Goal: Communication & Community: Answer question/provide support

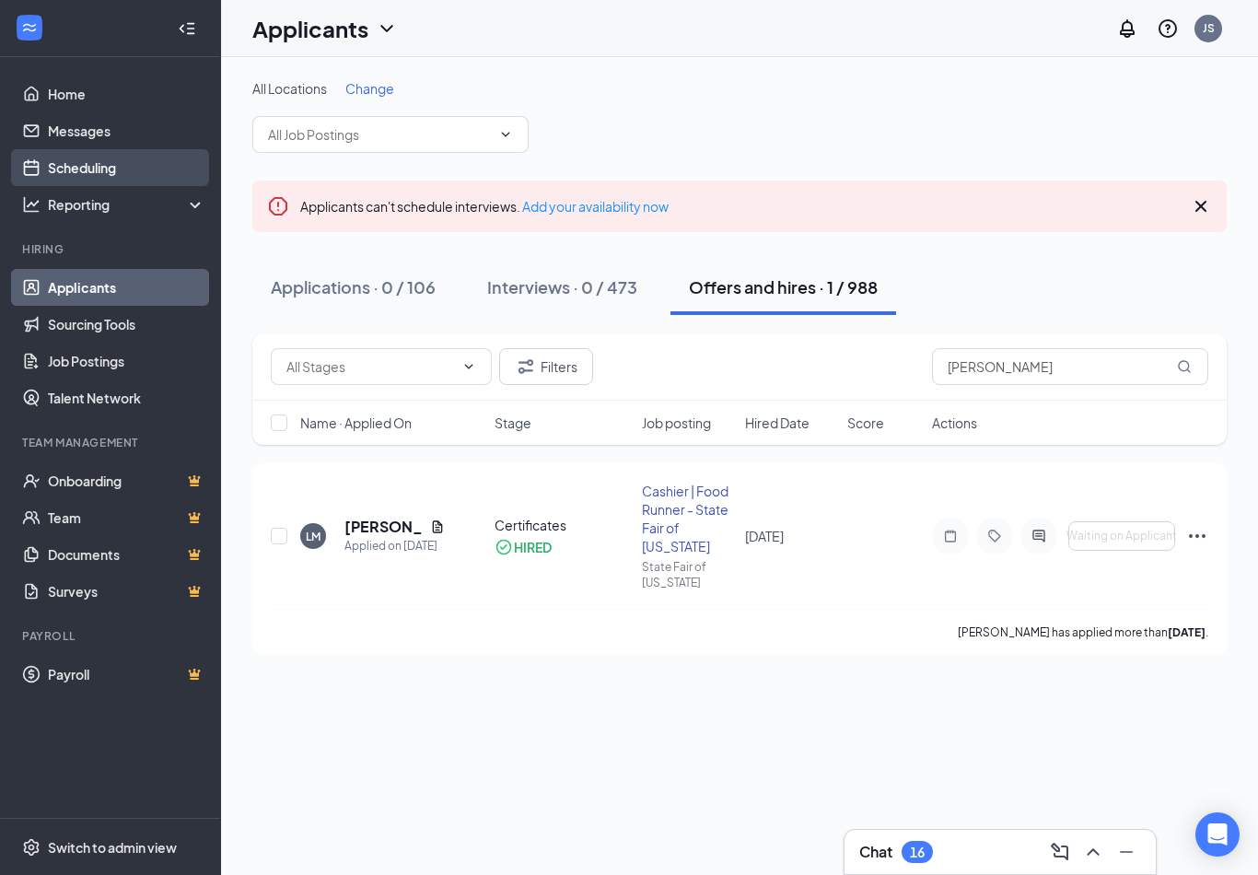
click at [109, 169] on link "Scheduling" at bounding box center [126, 167] width 157 height 37
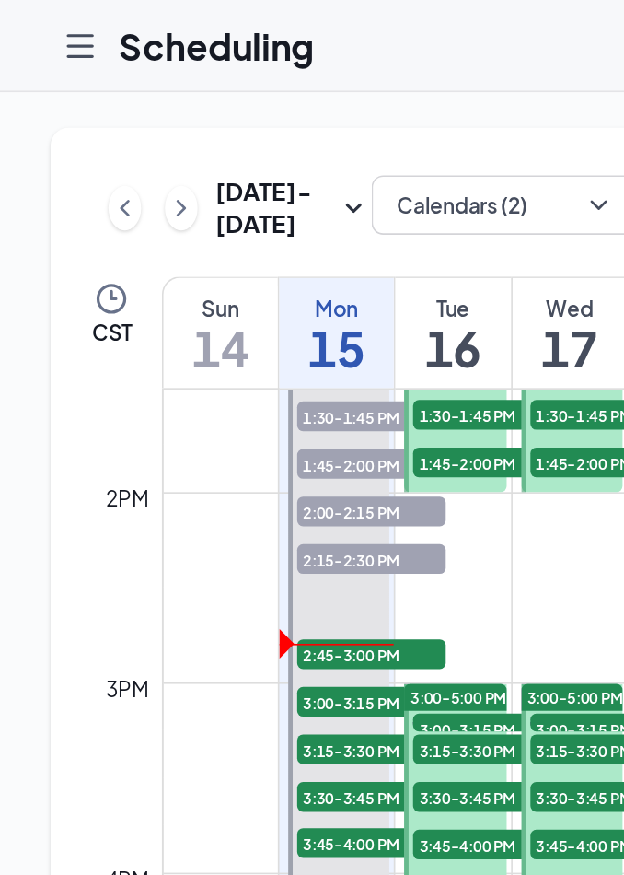
click at [38, 274] on div "Sep 14 - Sep 20 Calendars (2) CST Sun 14 Mon 15 Tue 16 Wed 17 Thu 18 Fri 19 Sat…" at bounding box center [342, 466] width 623 height 774
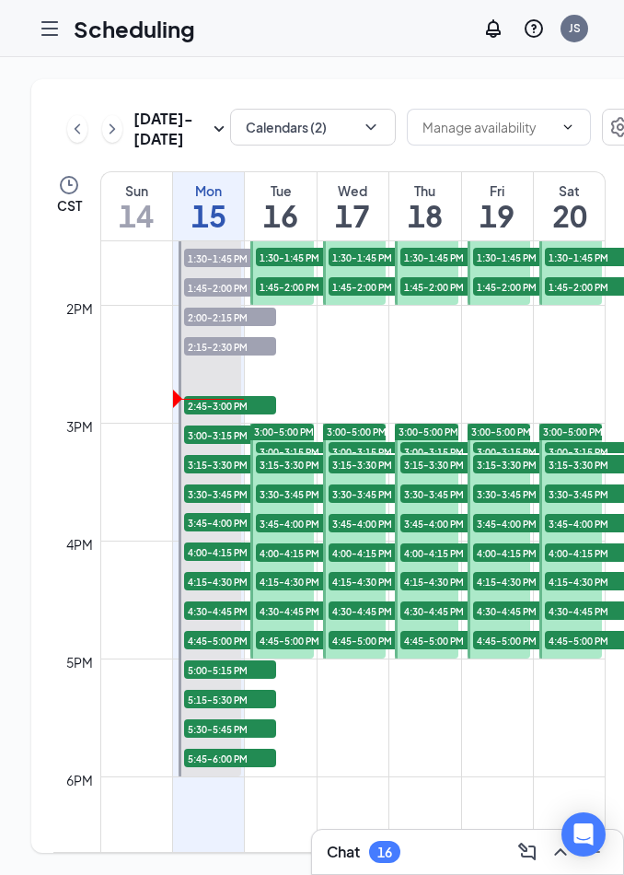
click at [560, 859] on icon "ChevronUp" at bounding box center [561, 852] width 22 height 22
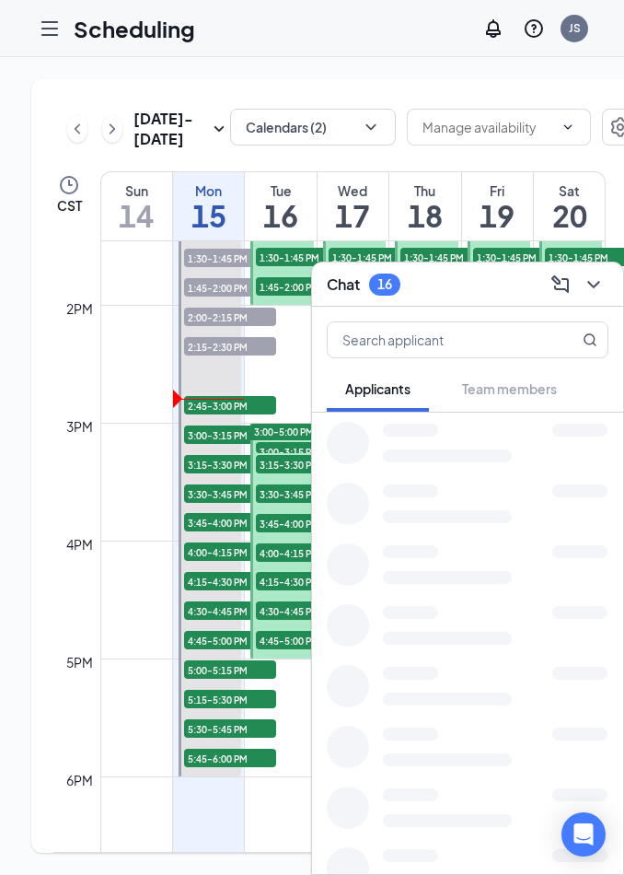
click at [553, 680] on div at bounding box center [580, 673] width 55 height 13
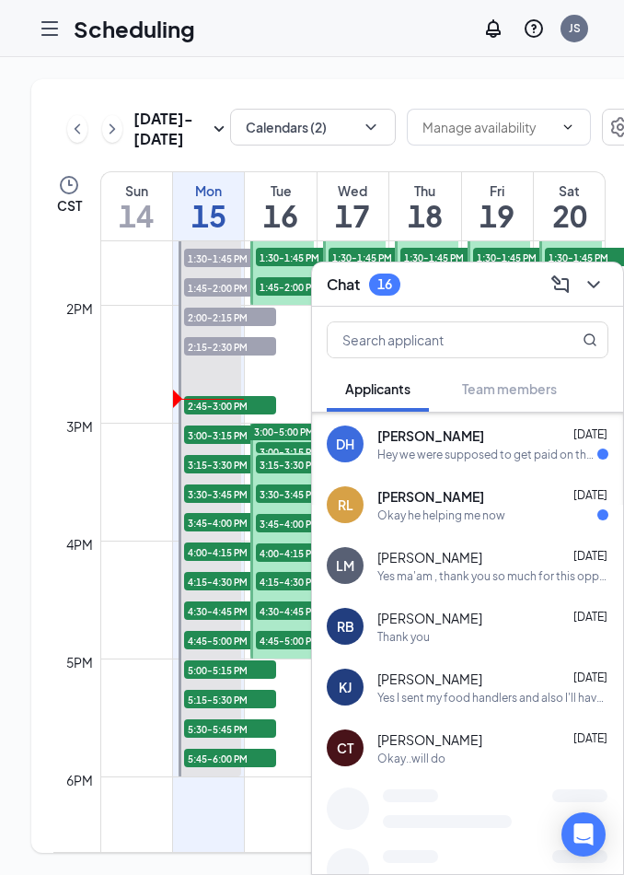
scroll to position [845, 0]
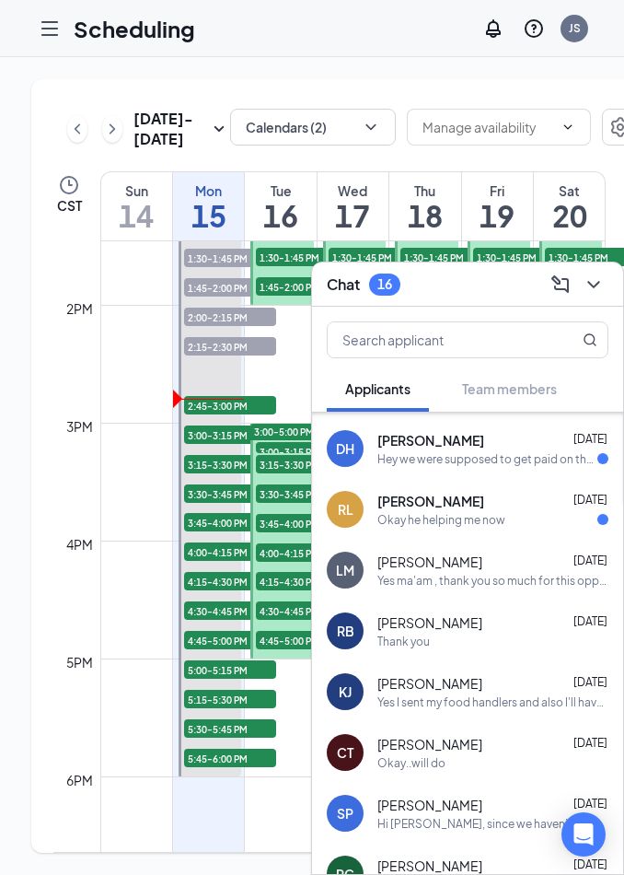
click at [454, 516] on div "Okay he helping me now" at bounding box center [442, 520] width 128 height 16
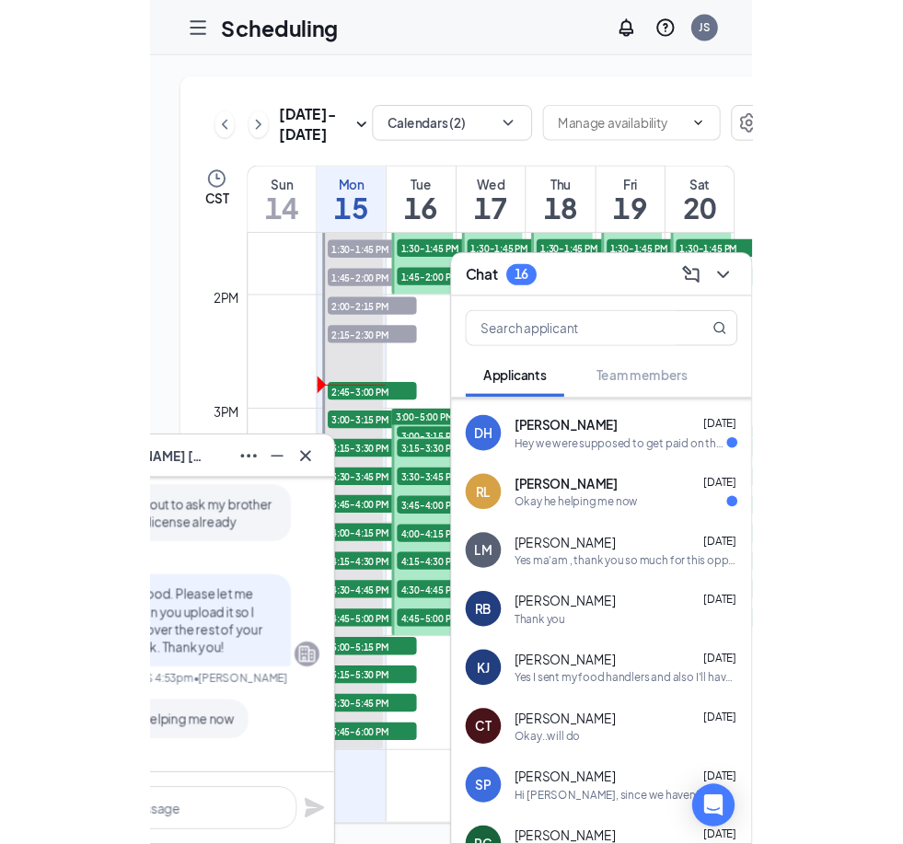
scroll to position [784, 0]
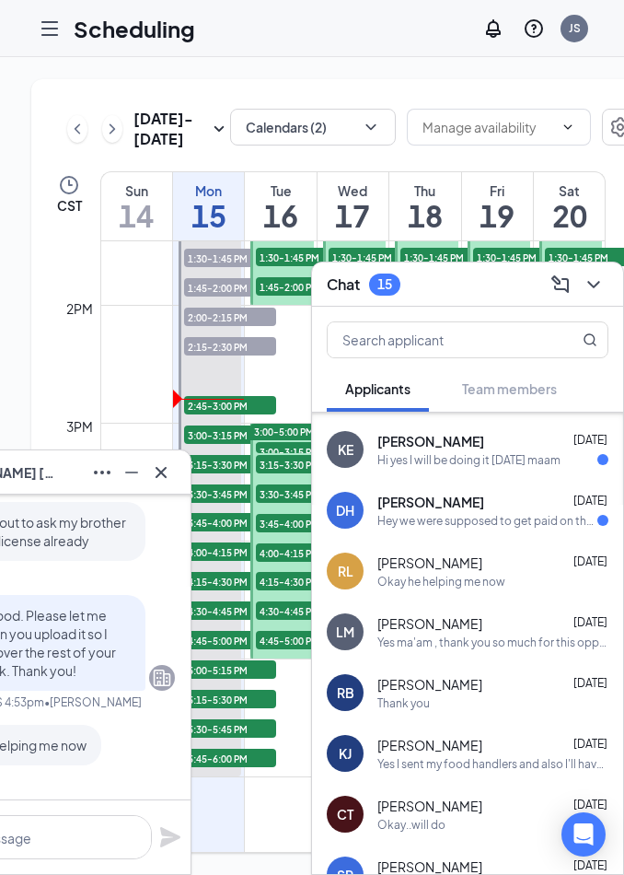
click at [480, 513] on div "Hey we were supposed to get paid on the 13 and I didn't receive anything just l…" at bounding box center [488, 521] width 220 height 16
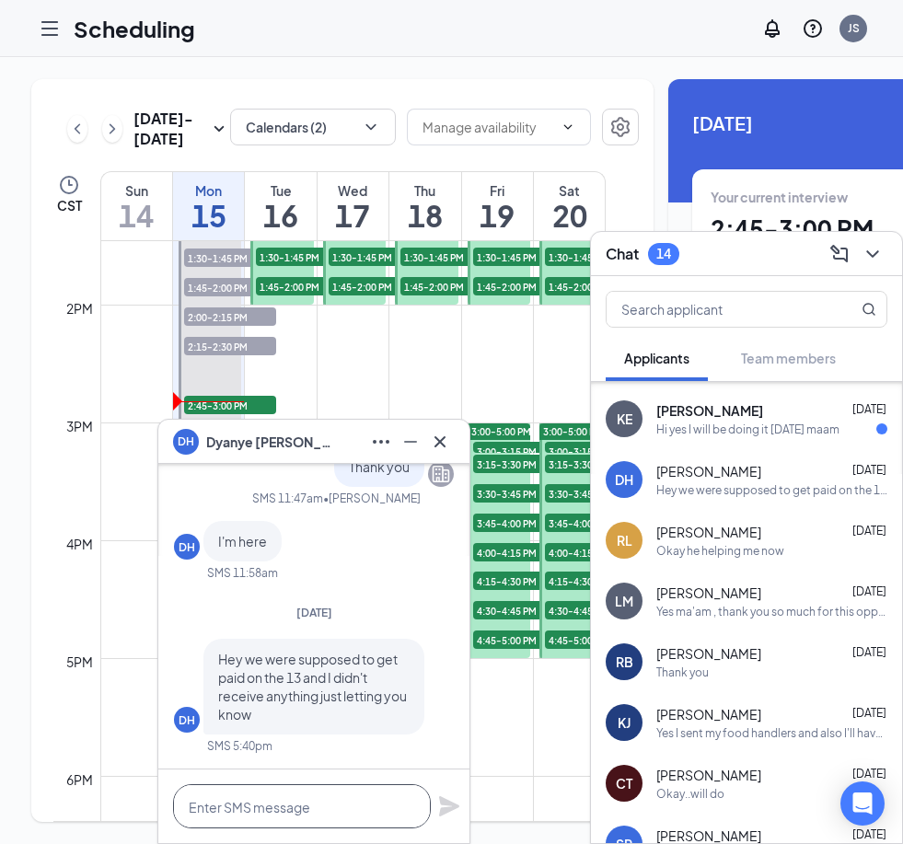
drag, startPoint x: 373, startPoint y: 807, endPoint x: 373, endPoint y: 929, distance: 122.5
click at [373, 807] on html "Scheduling JS DH Dyanye Hines Thu, Aug 21 Same place as where you picked up you…" at bounding box center [451, 422] width 903 height 844
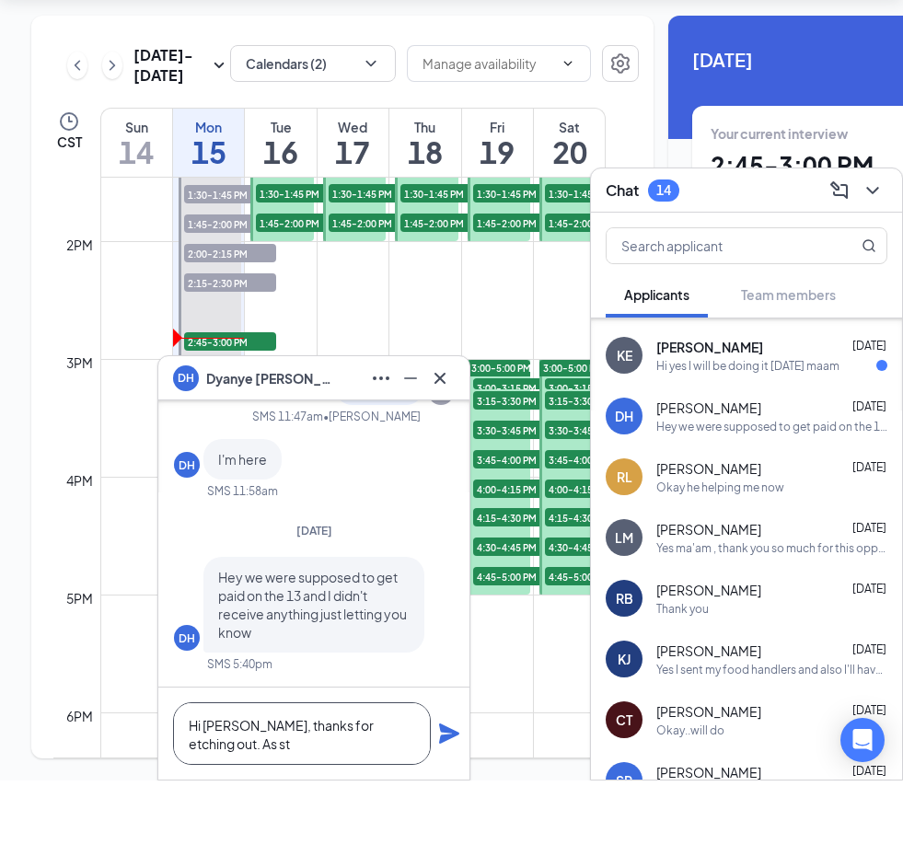
scroll to position [1, 0]
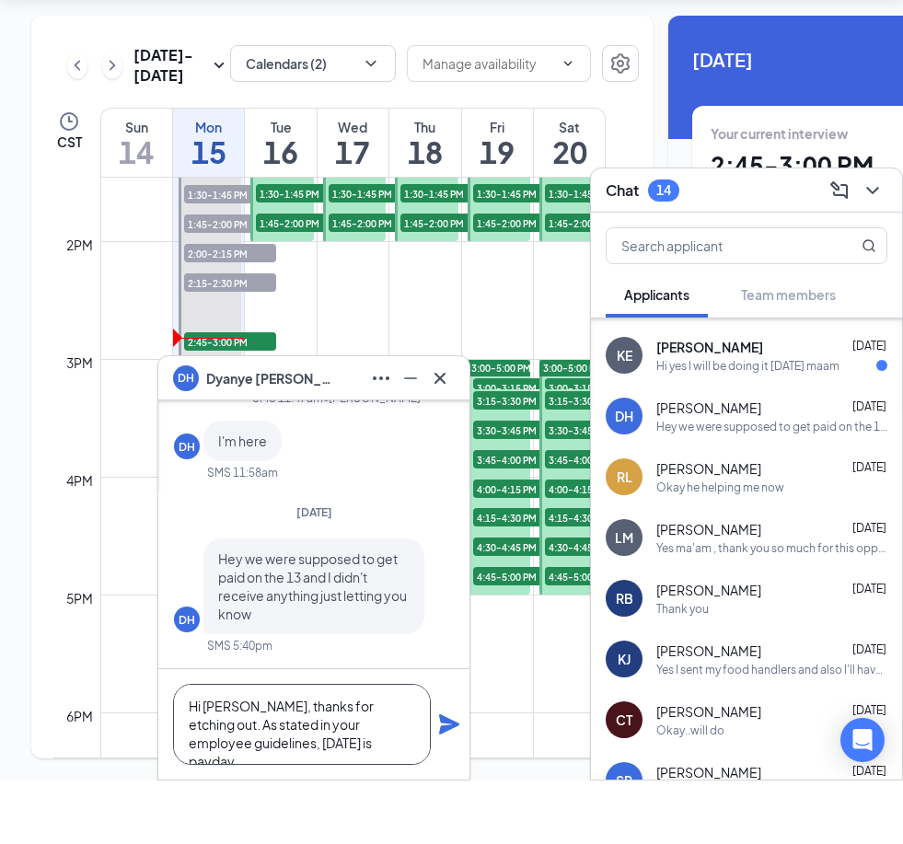
type textarea "Hi Dyanye, thanks for etching out. As stated in your employee guidelines, tomor…"
click at [448, 777] on icon "Plane" at bounding box center [449, 788] width 22 height 22
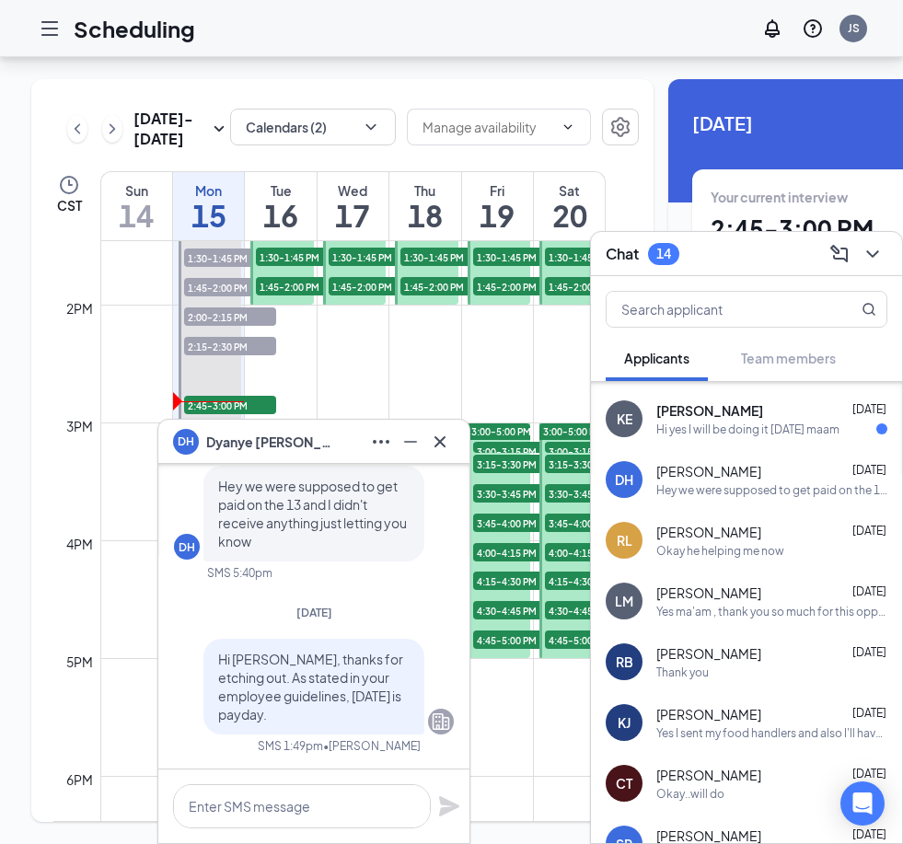
scroll to position [0, 0]
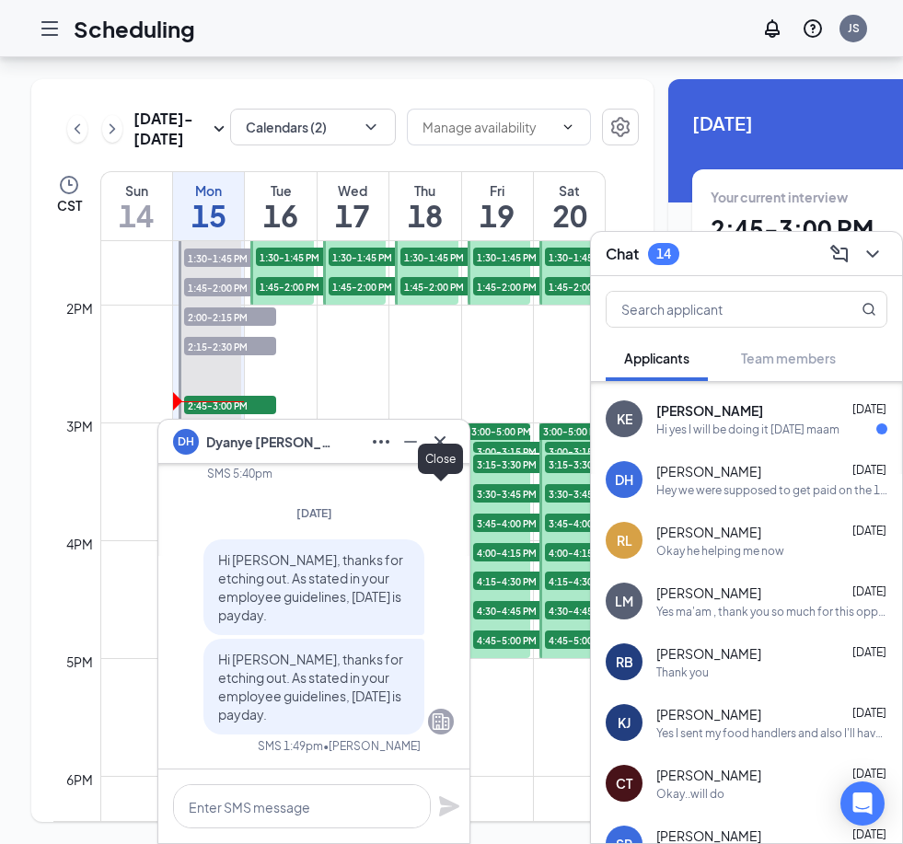
click at [437, 442] on icon "Cross" at bounding box center [440, 442] width 22 height 22
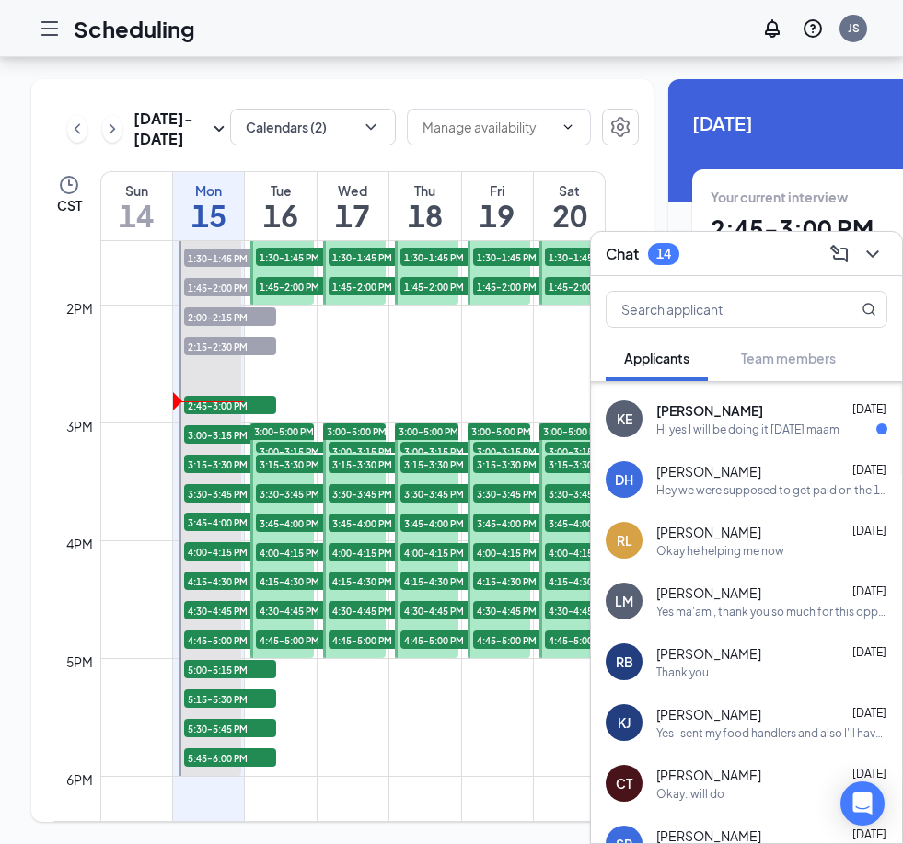
click at [714, 426] on div "Hi yes I will be doing it tomorrow maam" at bounding box center [748, 430] width 183 height 16
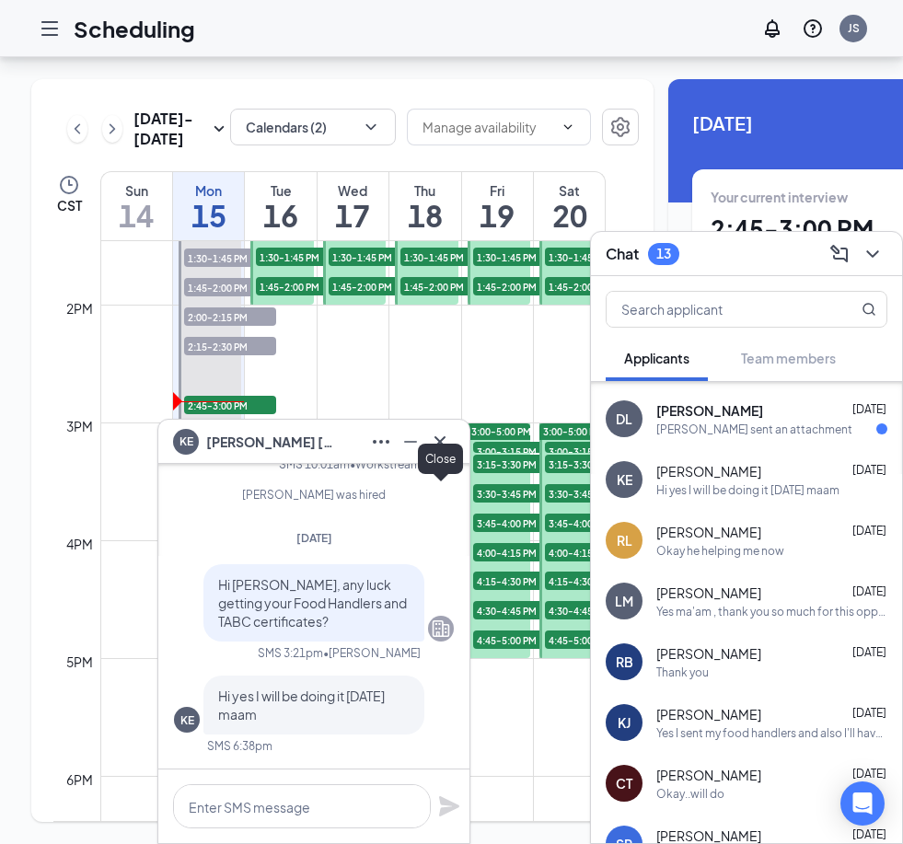
click at [441, 437] on icon "Cross" at bounding box center [440, 442] width 22 height 22
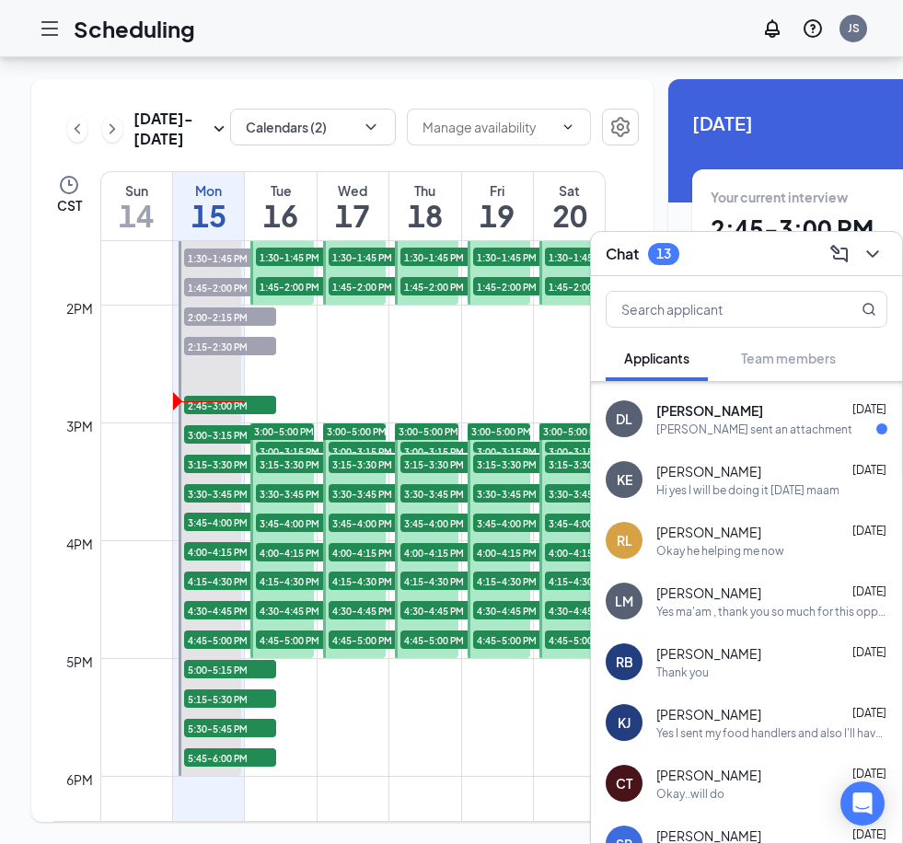
click at [795, 423] on div "David sent an attachment" at bounding box center [772, 430] width 231 height 16
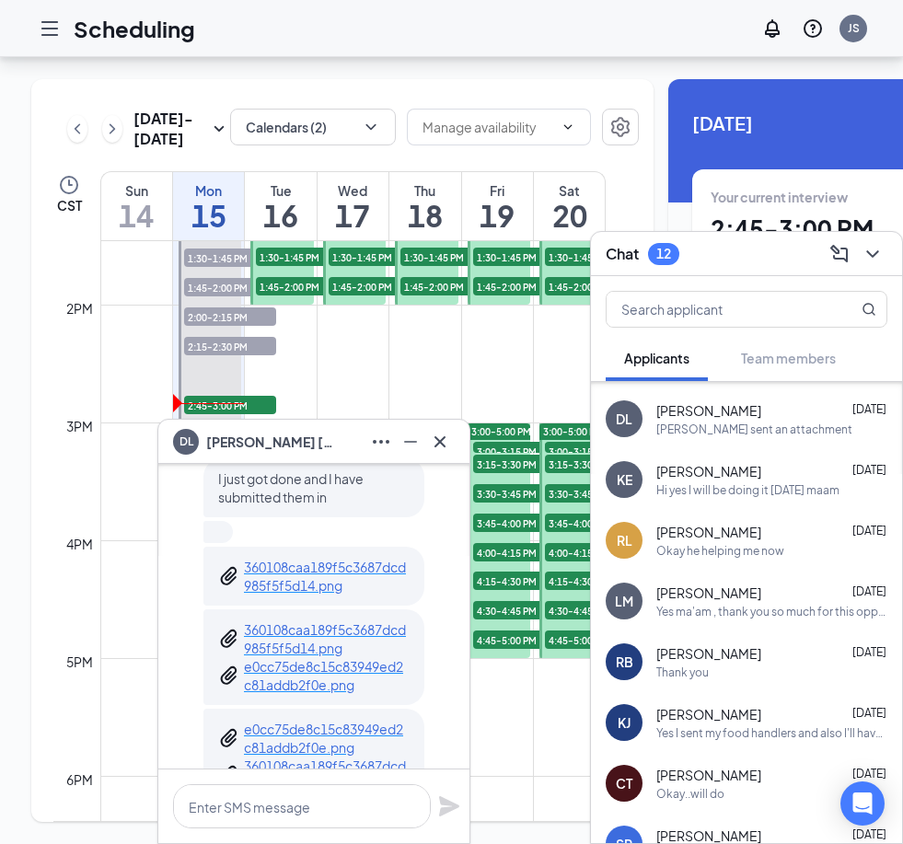
scroll to position [-167, 0]
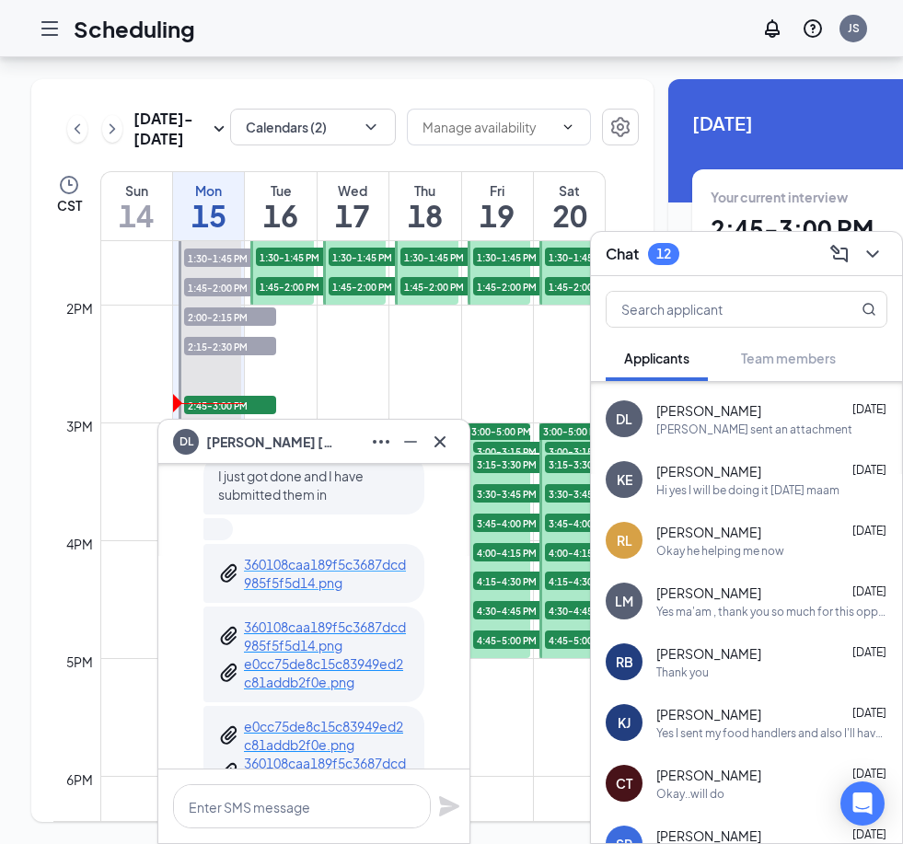
click at [324, 587] on p "360108caa189f5c3687dcd985f5f5d14.png" at bounding box center [327, 573] width 166 height 37
click at [337, 681] on p "e0cc75de8c15c83949ed2c81addb2f0e.png" at bounding box center [327, 673] width 166 height 37
click at [320, 804] on html "Scheduling JS DL David Lopez Thursday Hi David, this is a friendly reminder. Yo…" at bounding box center [451, 422] width 903 height 844
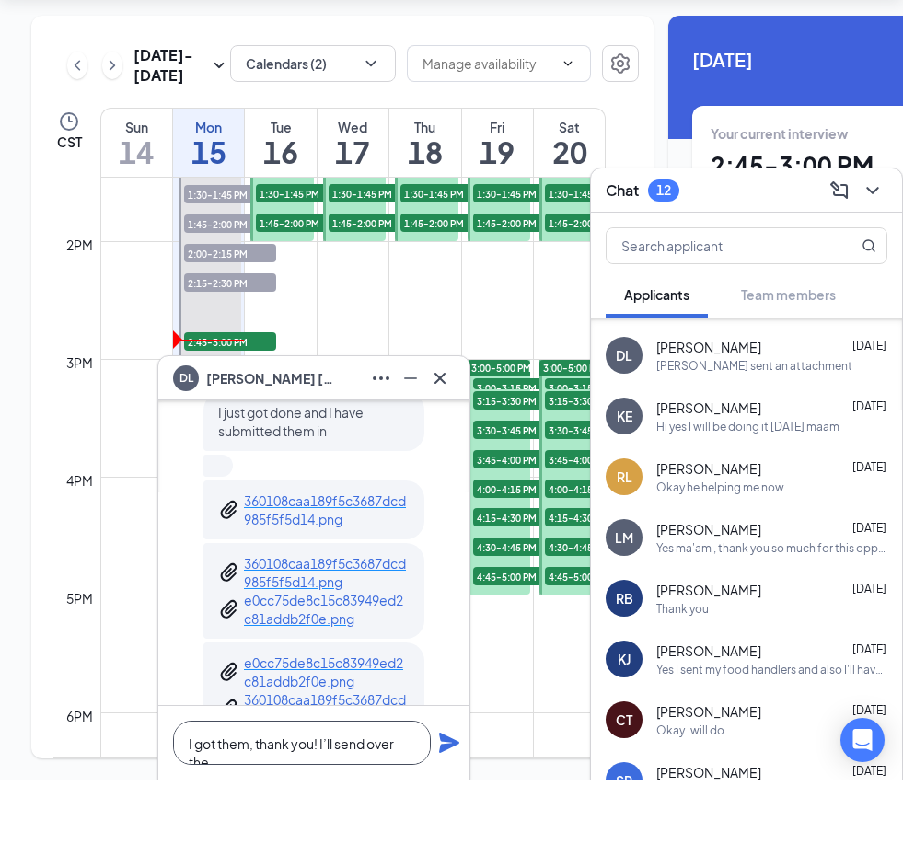
scroll to position [1, 0]
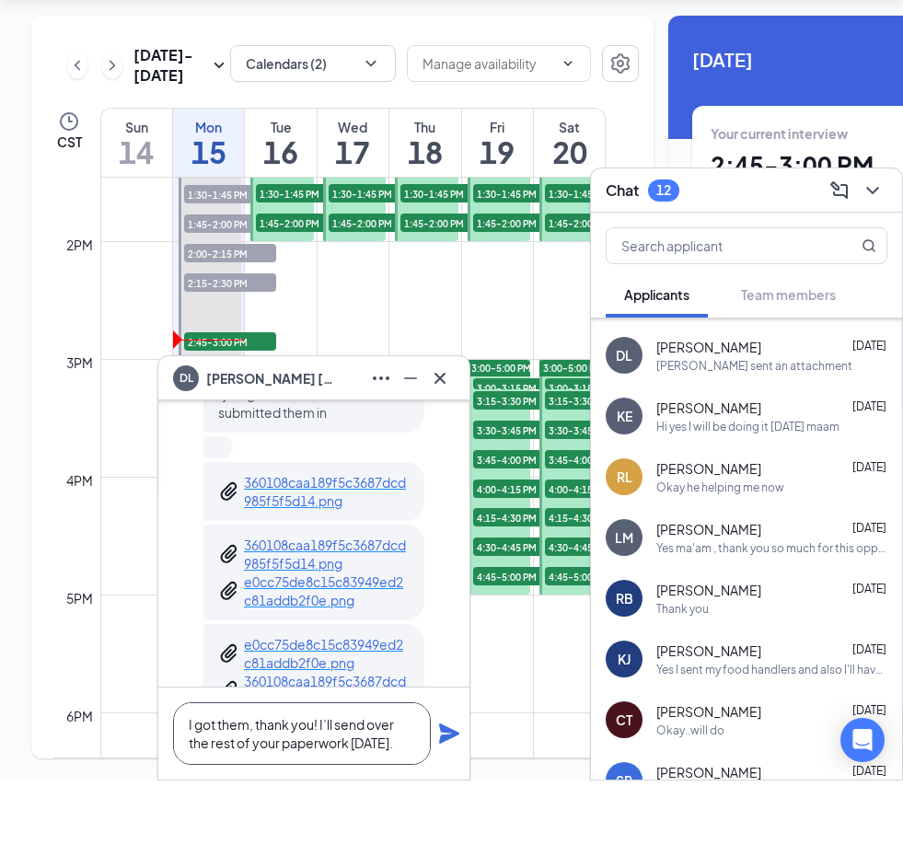
type textarea "I got them, thank you! I’ll send over the rest of your paperwork tomorrow."
click at [440, 787] on icon "Plane" at bounding box center [449, 797] width 20 height 20
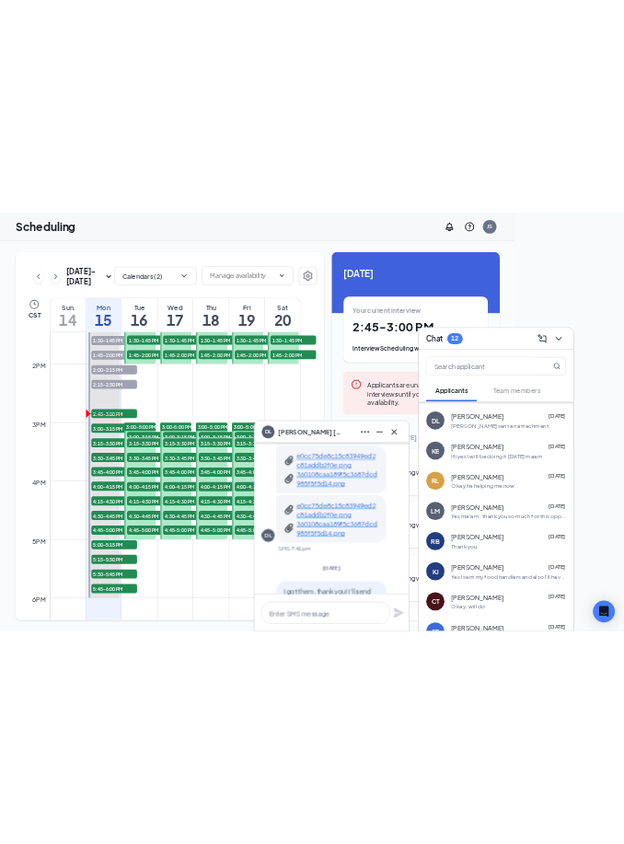
scroll to position [0, 0]
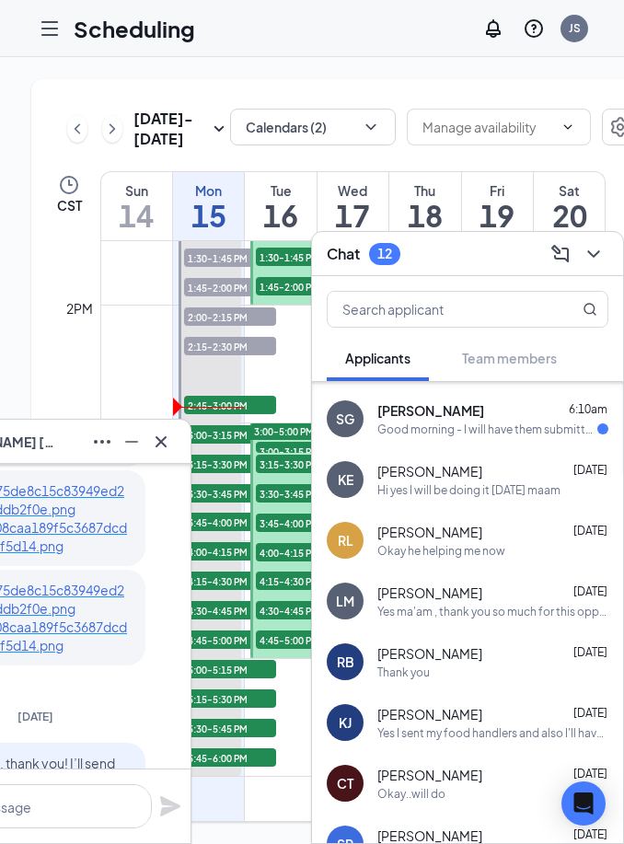
click at [442, 404] on span "Sarena Gillum" at bounding box center [431, 411] width 107 height 18
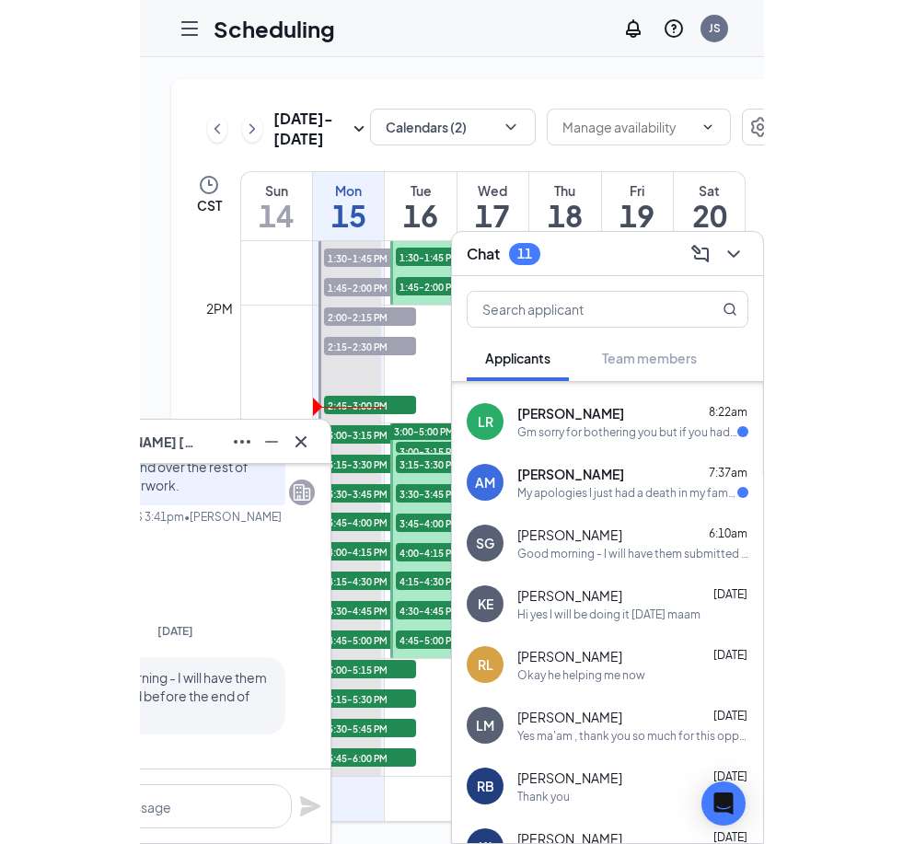
scroll to position [657, 0]
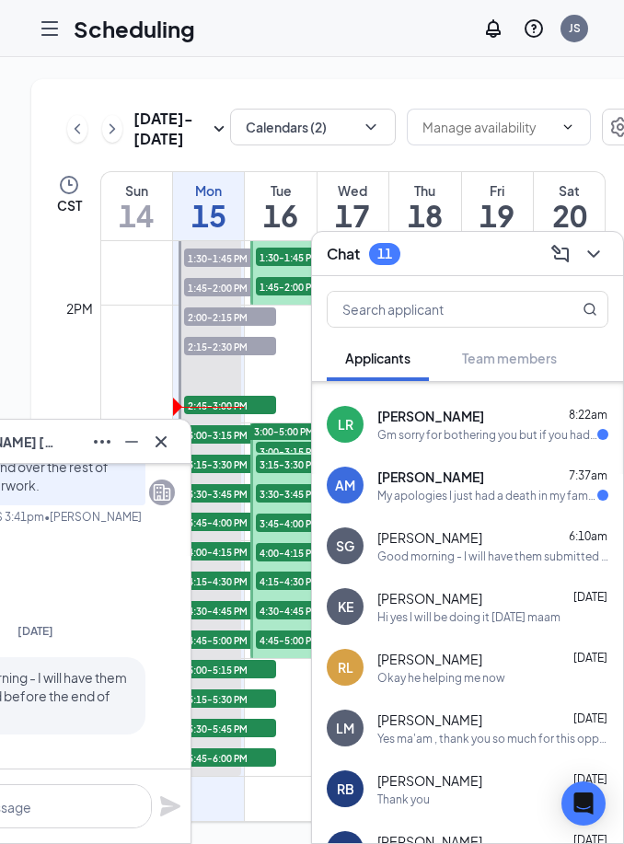
click at [447, 492] on div "My apologies I just had a death in my family and I have to go outta town this w…" at bounding box center [488, 496] width 220 height 16
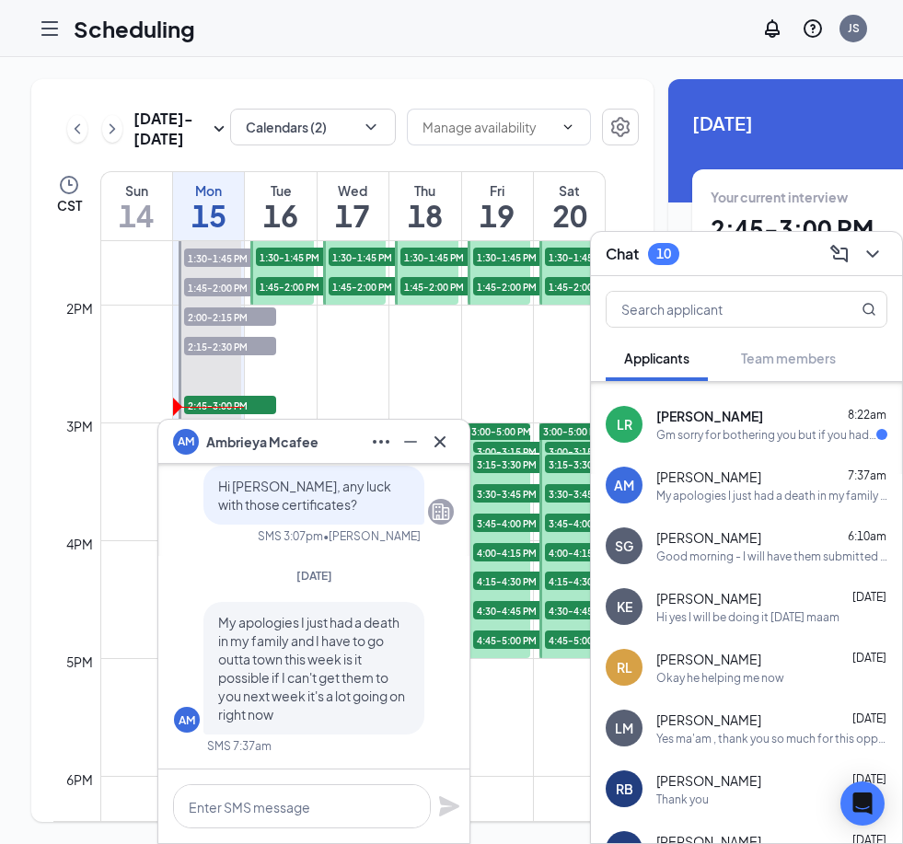
click at [802, 488] on div "My apologies I just had a death in my family and I have to go outta town this w…" at bounding box center [772, 496] width 231 height 16
drag, startPoint x: 321, startPoint y: 813, endPoint x: 321, endPoint y: 936, distance: 122.5
click at [321, 813] on html "Scheduling JS AM Ambrieya Mcafee Mon, Aug 25 Hi Ambrieya, thank you for your ap…" at bounding box center [451, 422] width 903 height 844
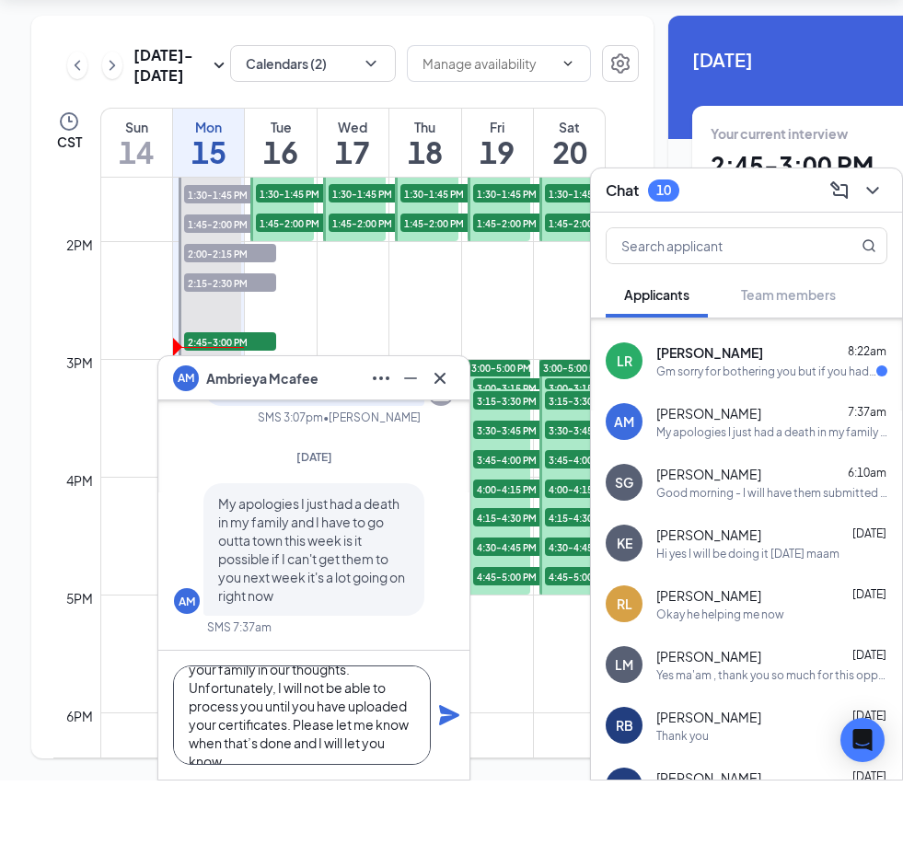
scroll to position [56, 0]
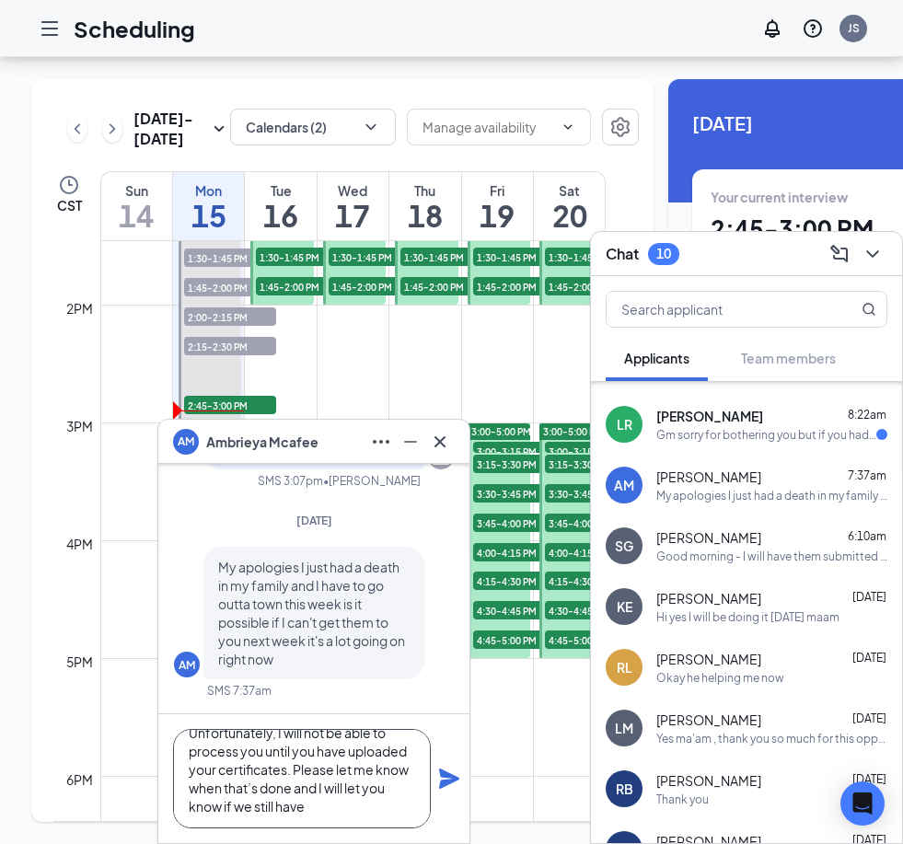
drag, startPoint x: 332, startPoint y: 809, endPoint x: 323, endPoint y: 771, distance: 39.6
click at [332, 809] on html "Scheduling JS AM Ambrieya Mcafee Mon, Aug 25 Hi Ambrieya, thank you for your ap…" at bounding box center [451, 422] width 903 height 844
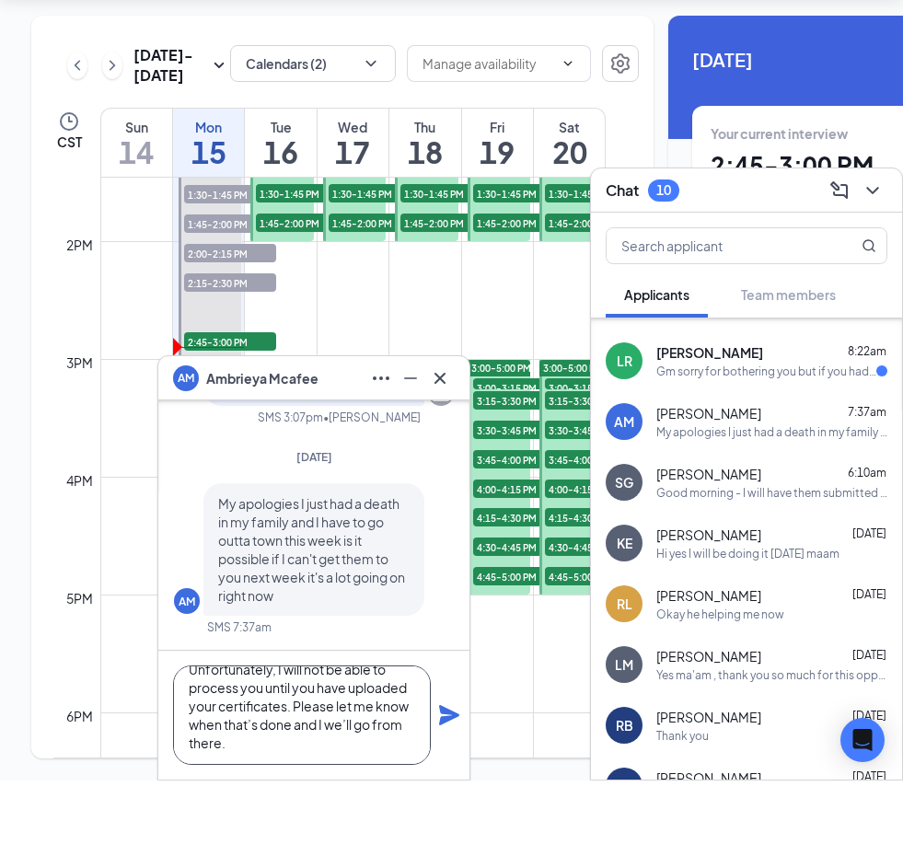
click at [268, 729] on textarea "I’m sorry to hear that and will keep your family in our thoughts. Unfortunately…" at bounding box center [302, 778] width 258 height 99
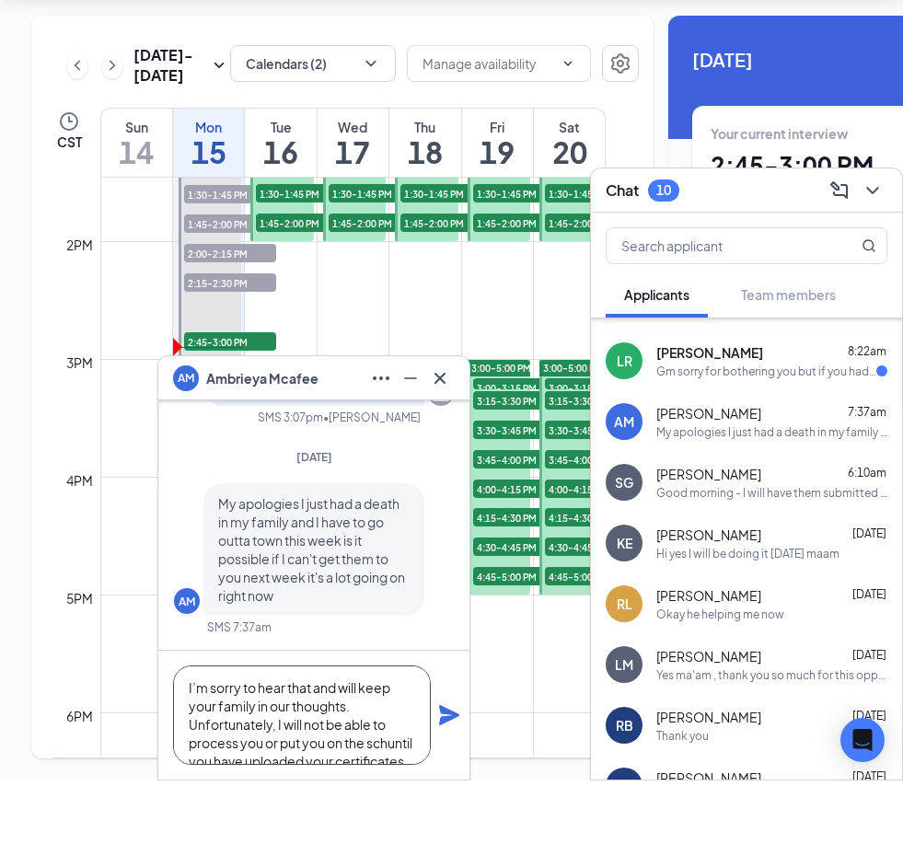
scroll to position [19, 0]
type textarea "I’m sorry to hear that and will keep your family in our thoughts. Unfortunately…"
click at [436, 720] on div "I’m sorry to hear that and will keep your family in our thoughts. Unfortunately…" at bounding box center [313, 779] width 311 height 129
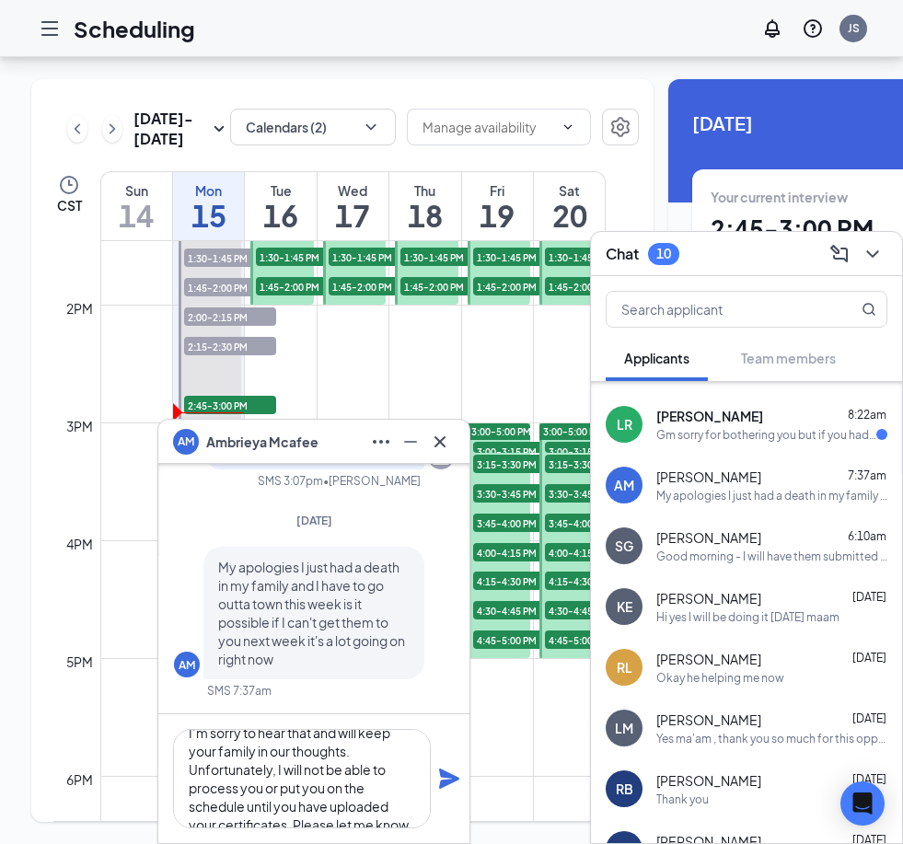
click at [449, 781] on icon "Plane" at bounding box center [449, 779] width 20 height 20
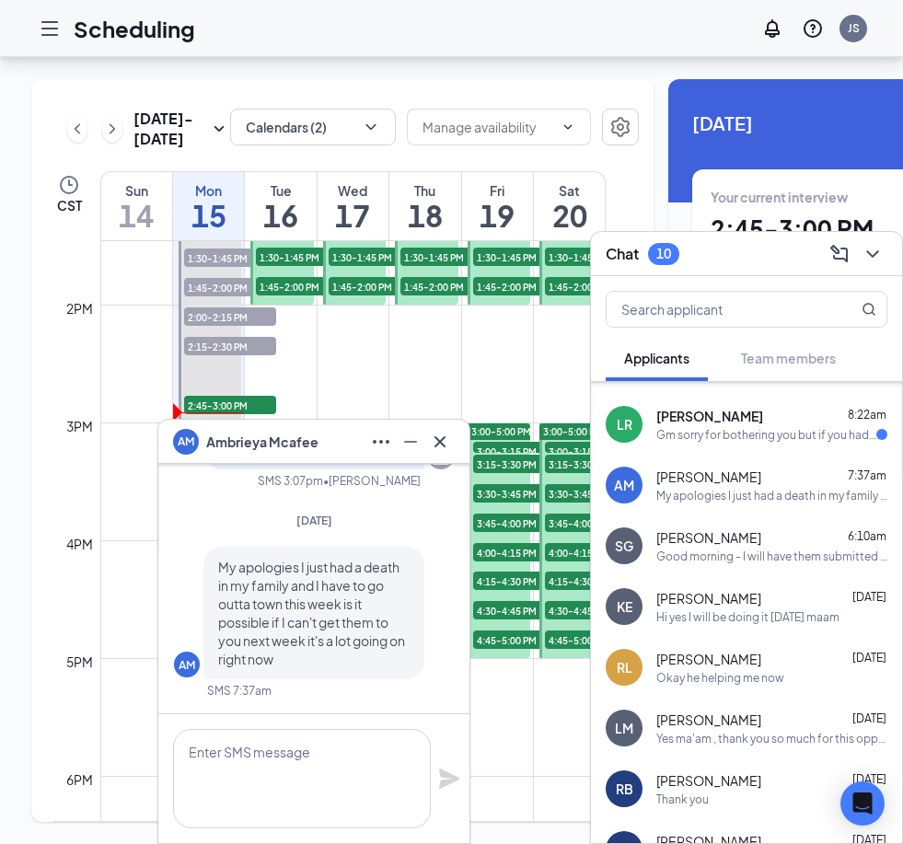
scroll to position [0, 0]
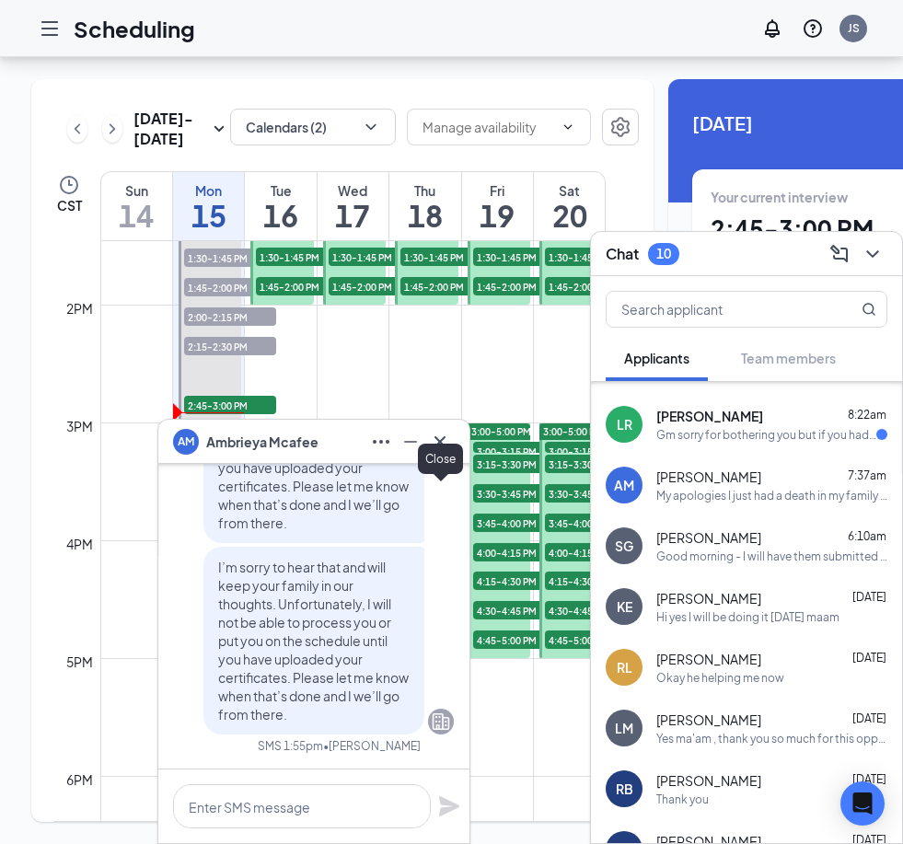
click at [441, 448] on icon "Cross" at bounding box center [440, 442] width 22 height 22
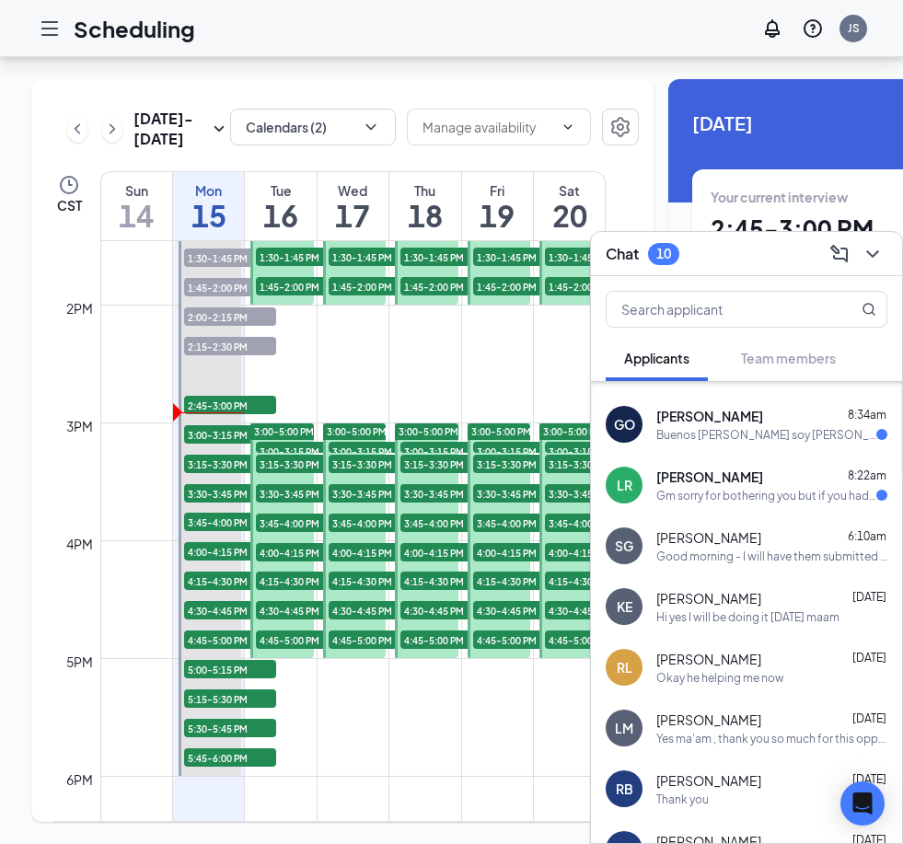
click at [769, 492] on div "Gm sorry for bothering you but if you had anything available Could you please l…" at bounding box center [767, 496] width 220 height 16
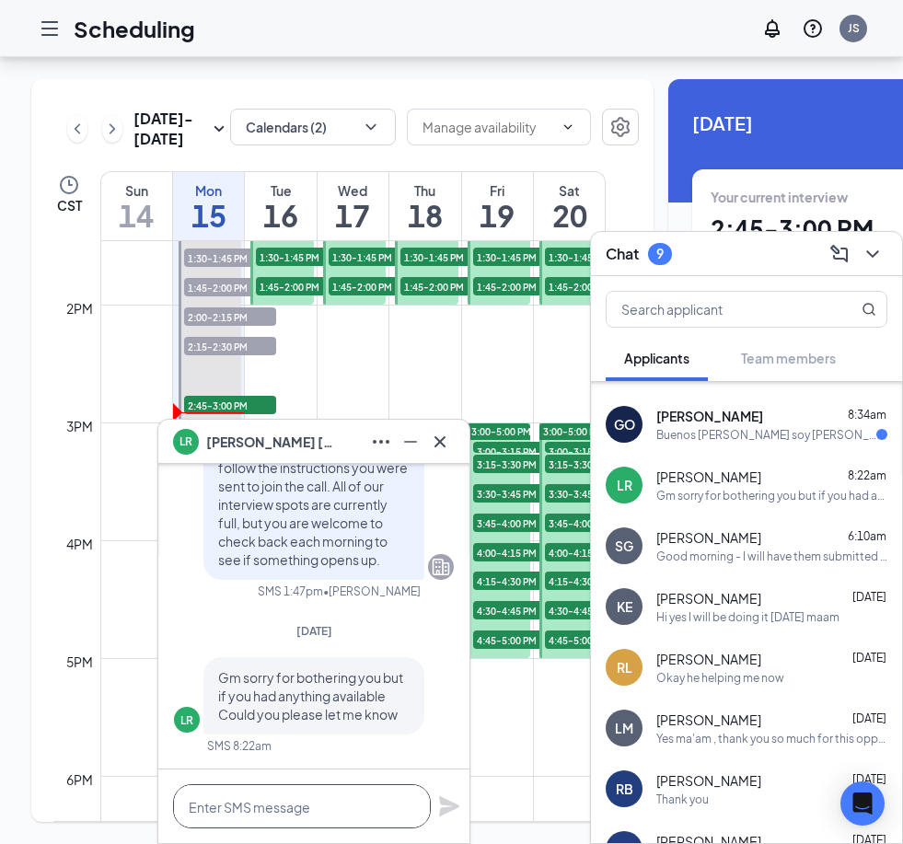
click at [333, 808] on textarea at bounding box center [302, 807] width 258 height 44
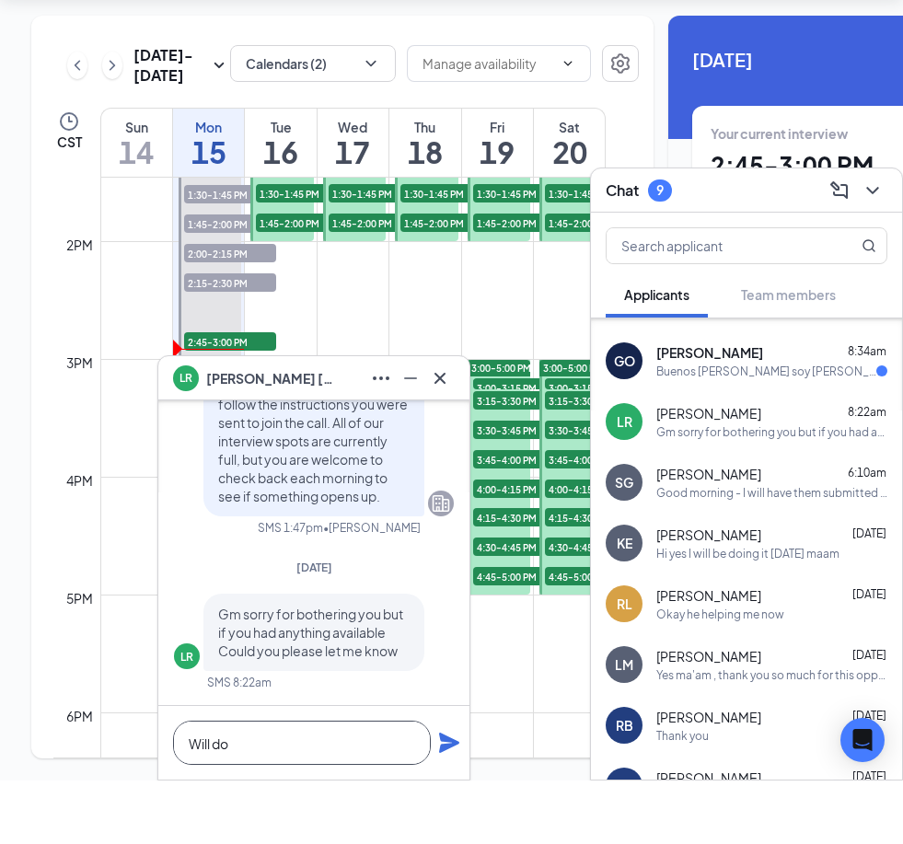
type textarea "Will do"
click at [439, 796] on icon "Plane" at bounding box center [449, 807] width 22 height 22
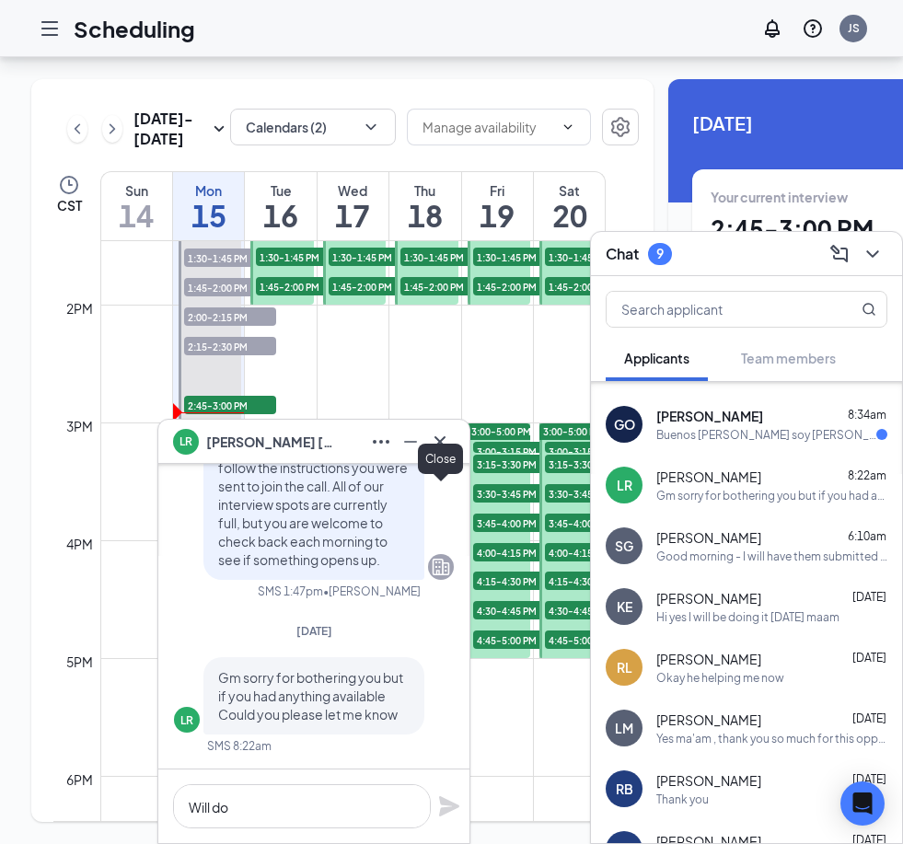
click at [445, 439] on icon "Cross" at bounding box center [440, 442] width 22 height 22
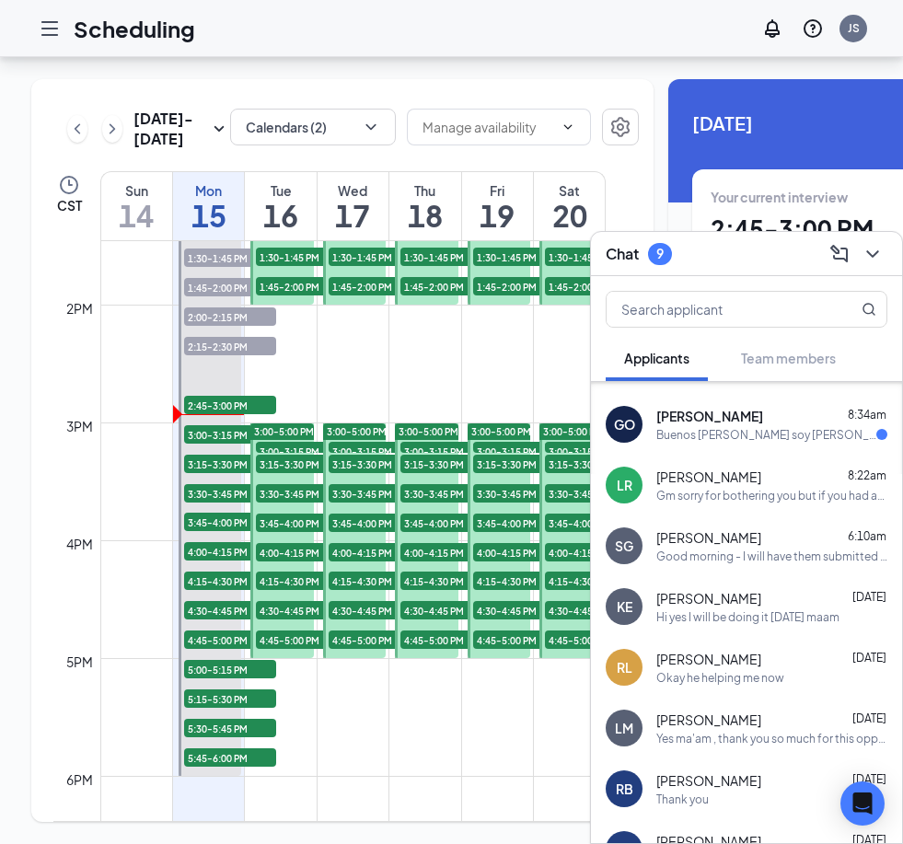
click at [701, 434] on div "Buenos días soy Guadalupe Ochoa quisiera saber cómo está el proceso de mi aplic…" at bounding box center [767, 435] width 220 height 16
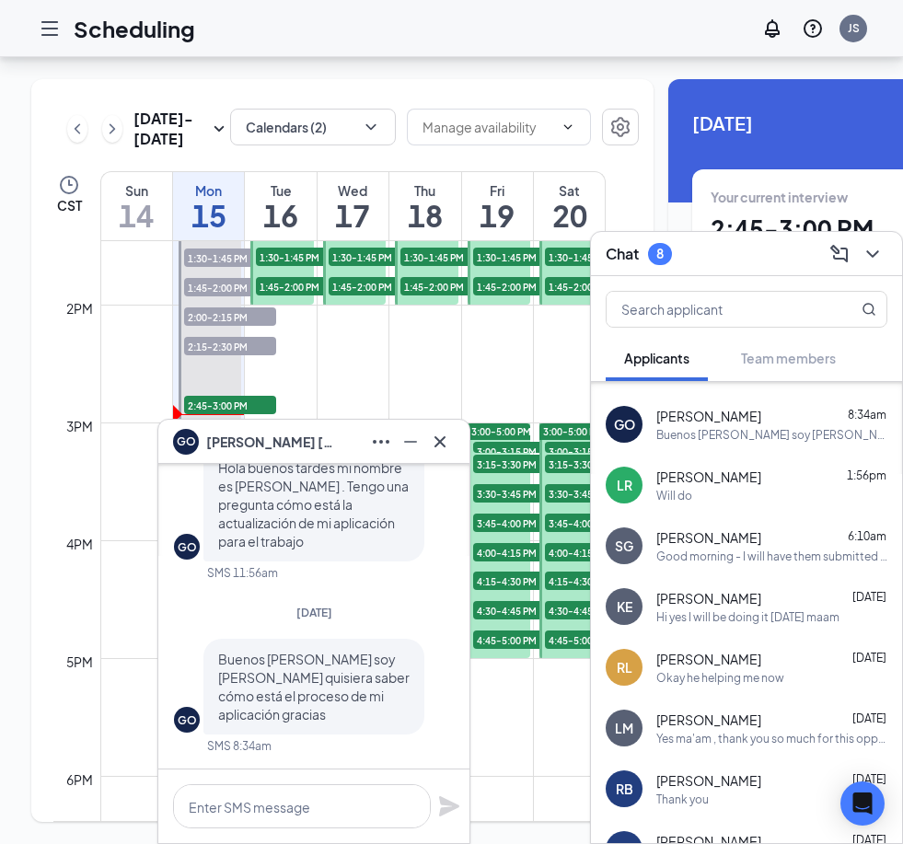
click at [439, 447] on icon "Cross" at bounding box center [440, 442] width 22 height 22
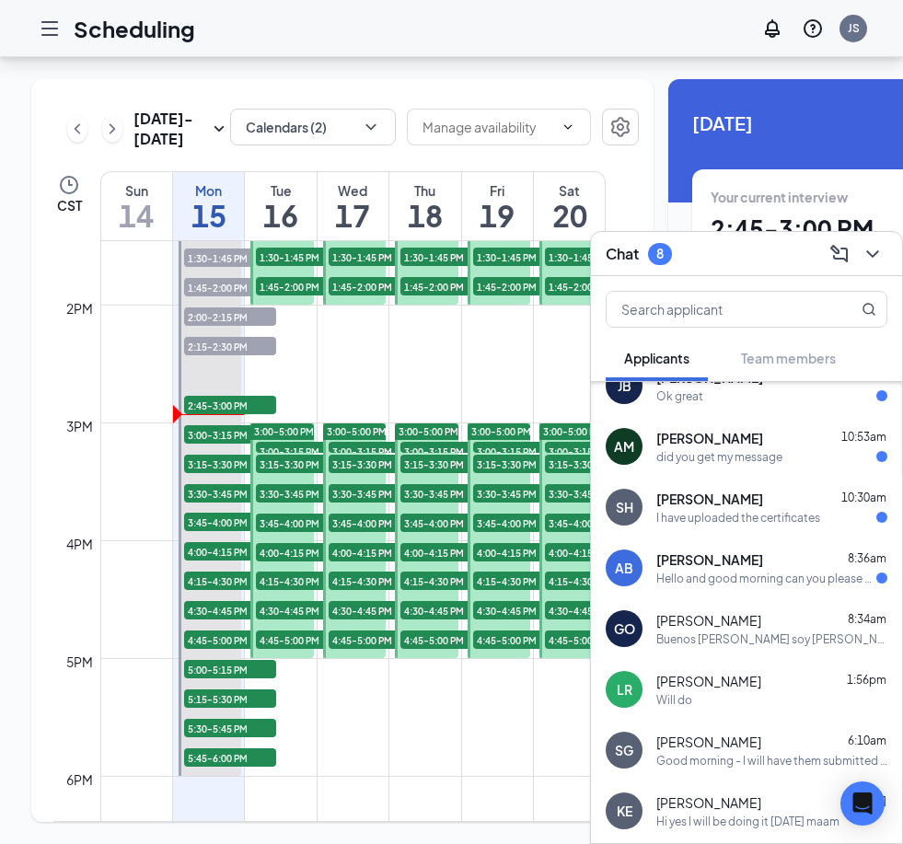
scroll to position [446, 0]
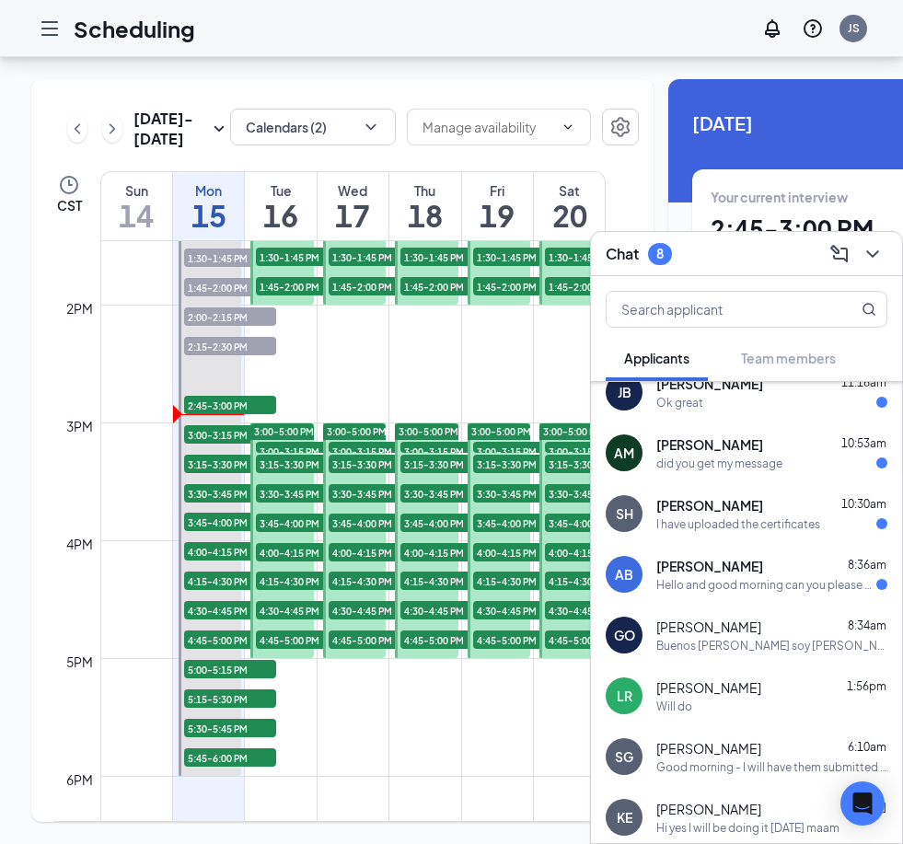
click at [788, 580] on div "Hello and good morning can you please call me so I can talk to you about that I…" at bounding box center [767, 585] width 220 height 16
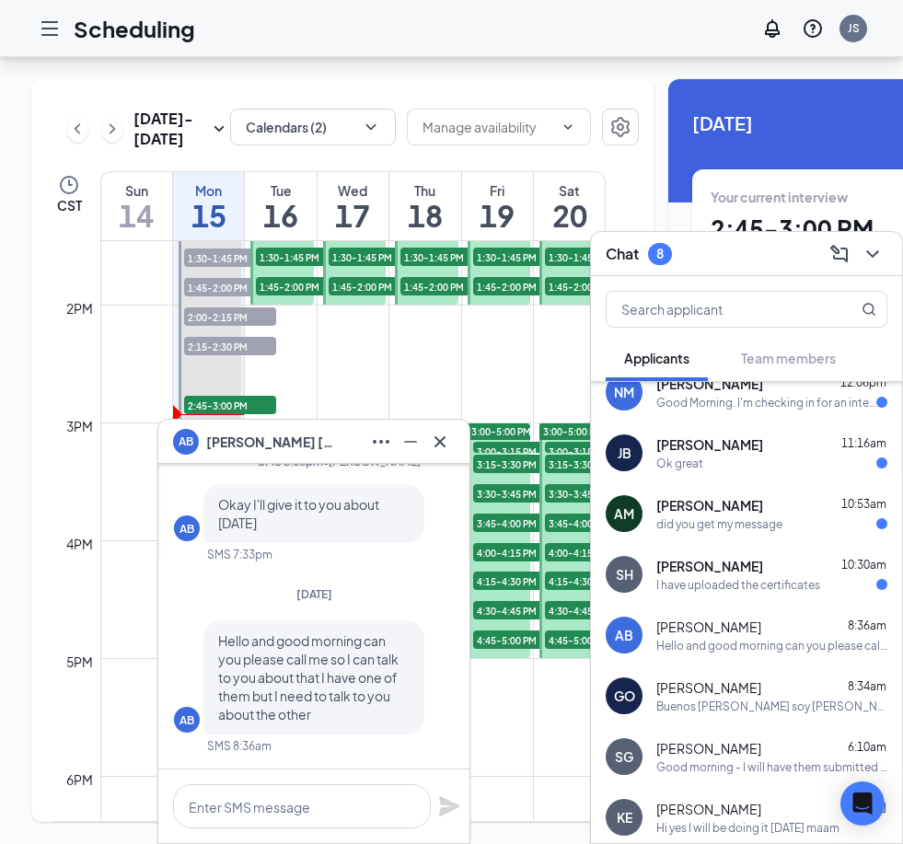
scroll to position [0, 0]
click at [283, 844] on html "Scheduling JS AB Amanda Berry AB Amanda Berry Applicant Cashier | Food Runner -…" at bounding box center [451, 422] width 903 height 844
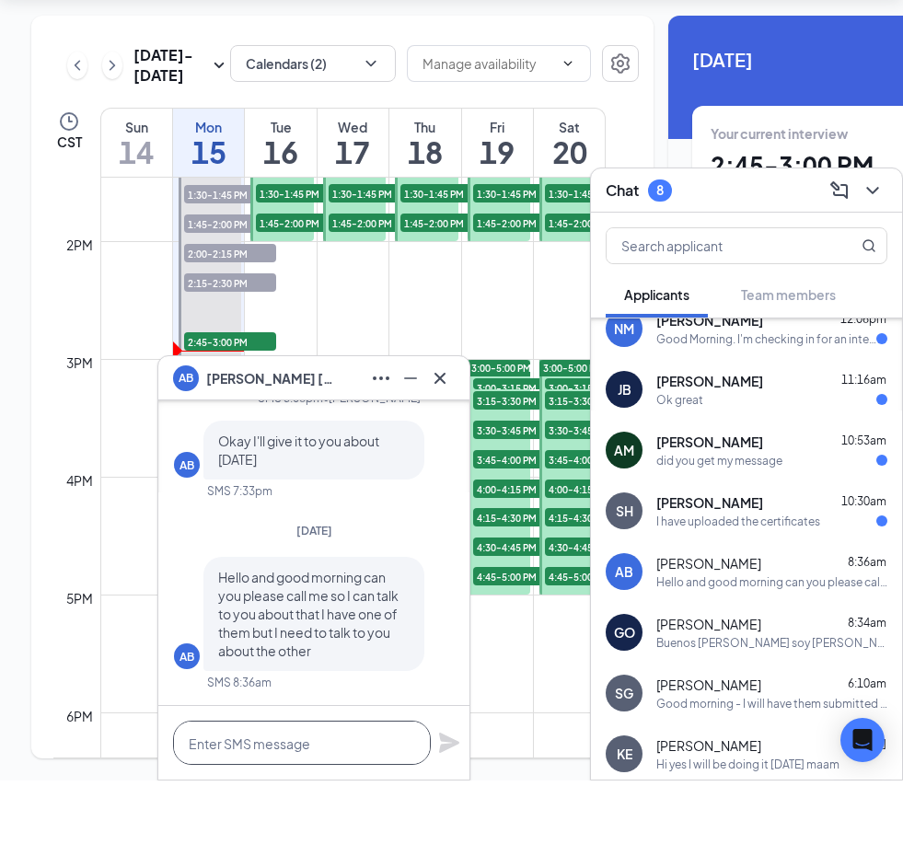
type textarea "H"
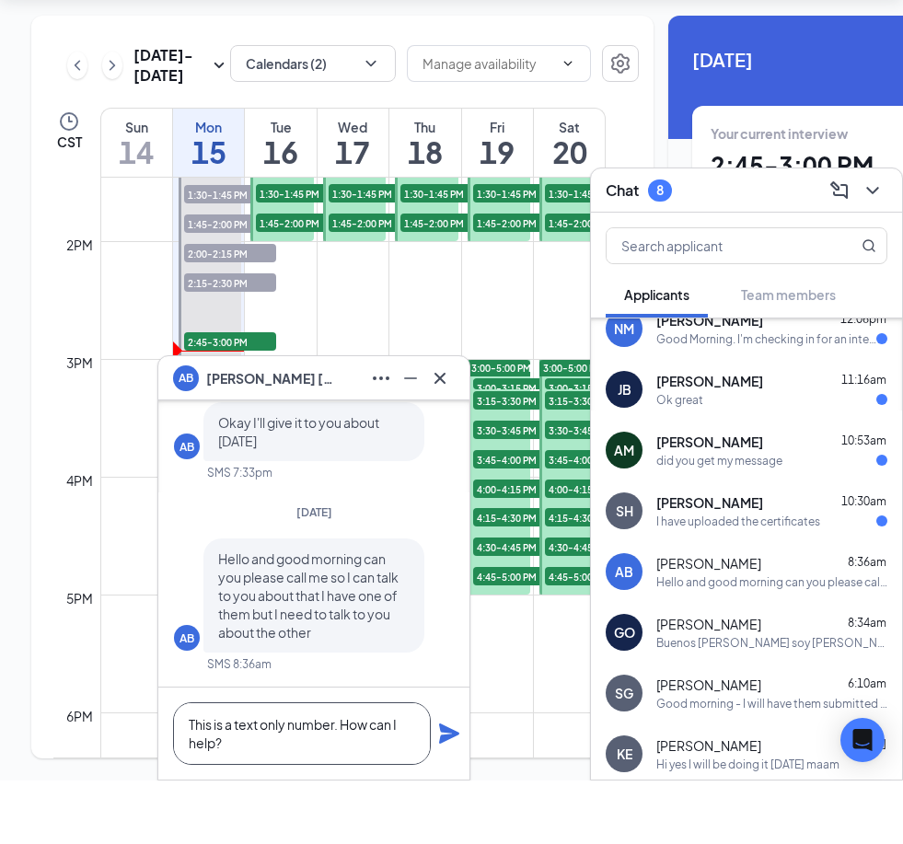
type textarea "This is a text only number. How can I help?"
click at [445, 786] on icon "Plane" at bounding box center [449, 797] width 22 height 22
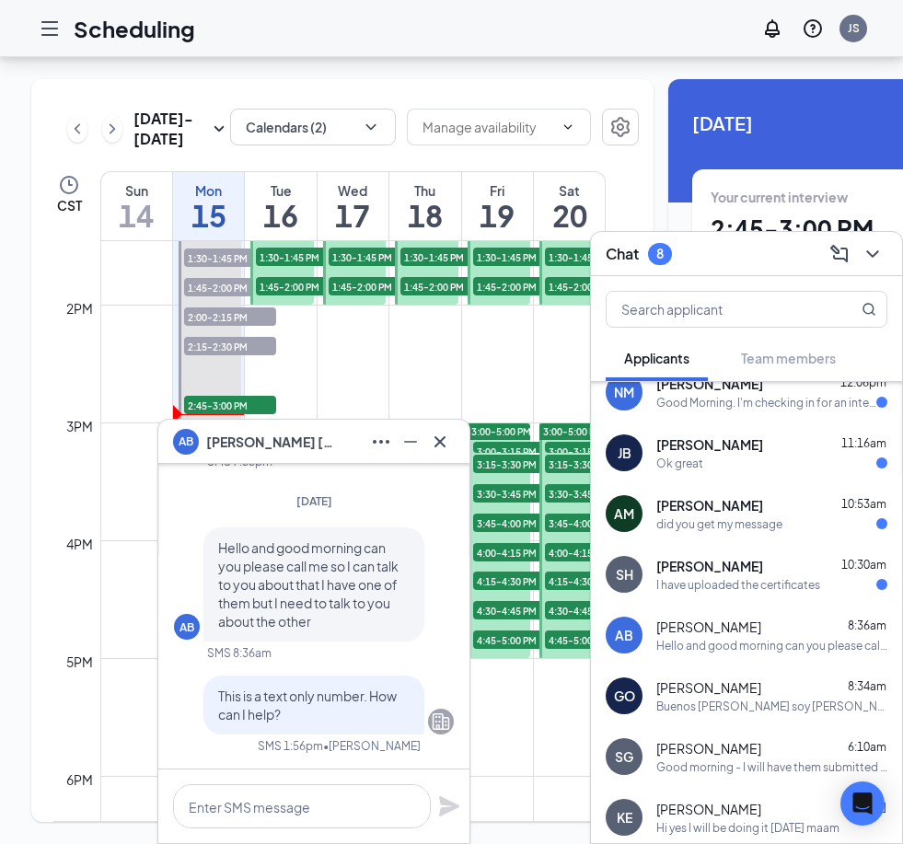
scroll to position [0, 0]
click at [725, 579] on div "I have uploaded the certificates" at bounding box center [739, 585] width 164 height 16
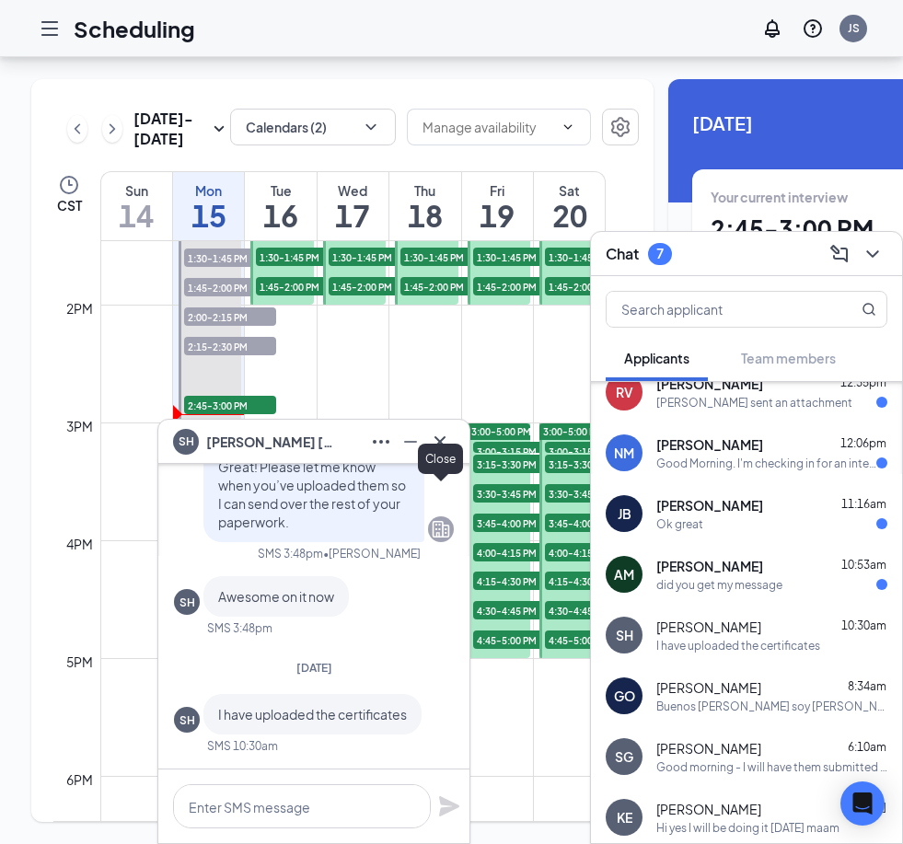
click at [442, 443] on icon "Cross" at bounding box center [440, 441] width 11 height 11
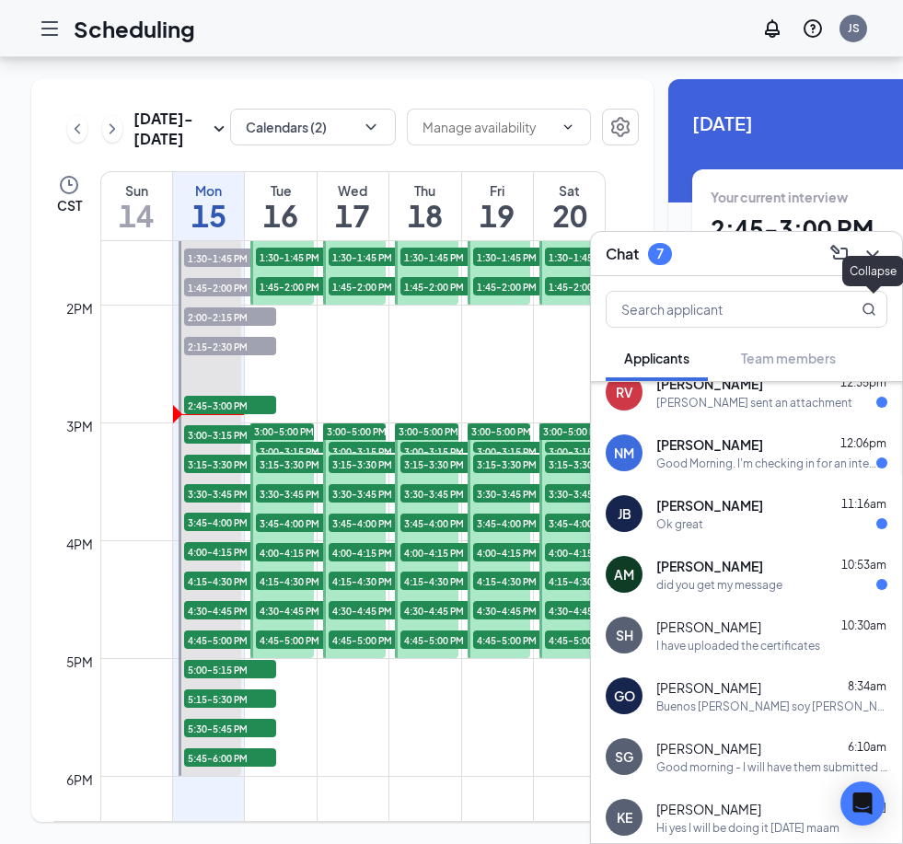
click at [879, 259] on icon "ChevronDown" at bounding box center [873, 254] width 22 height 22
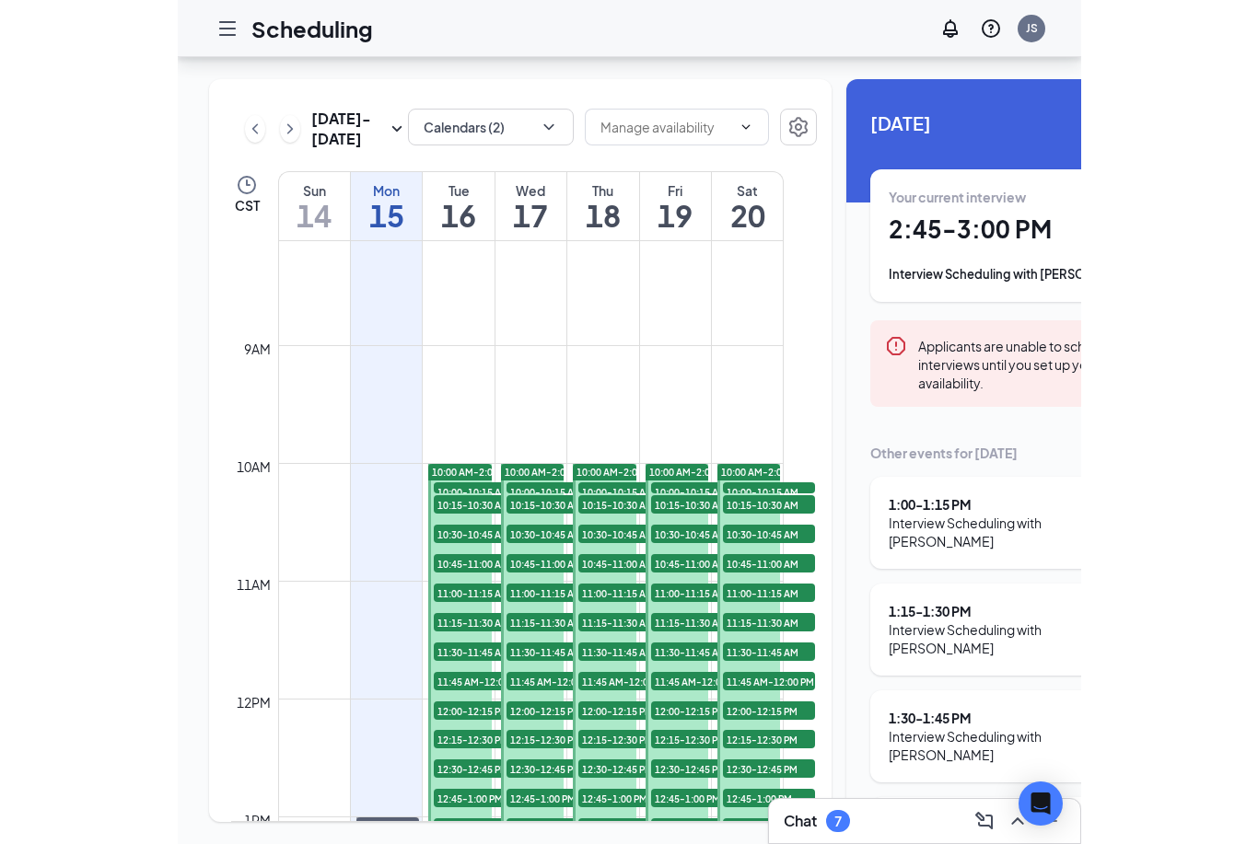
scroll to position [957, 0]
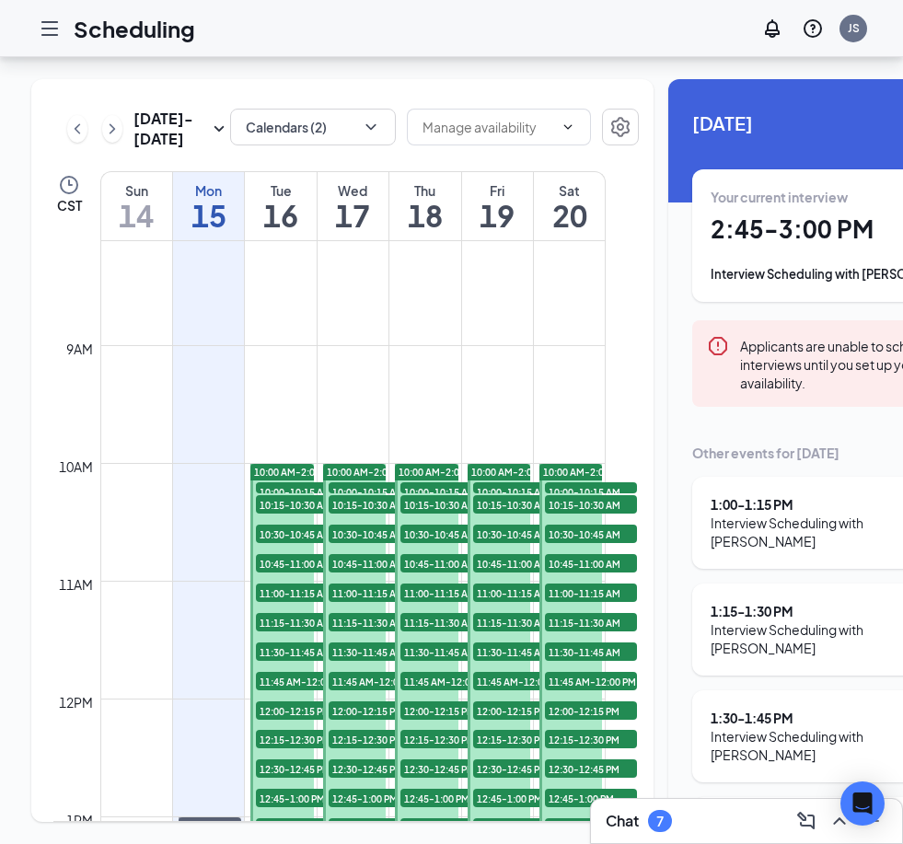
click at [52, 25] on icon "Hamburger" at bounding box center [50, 28] width 22 height 22
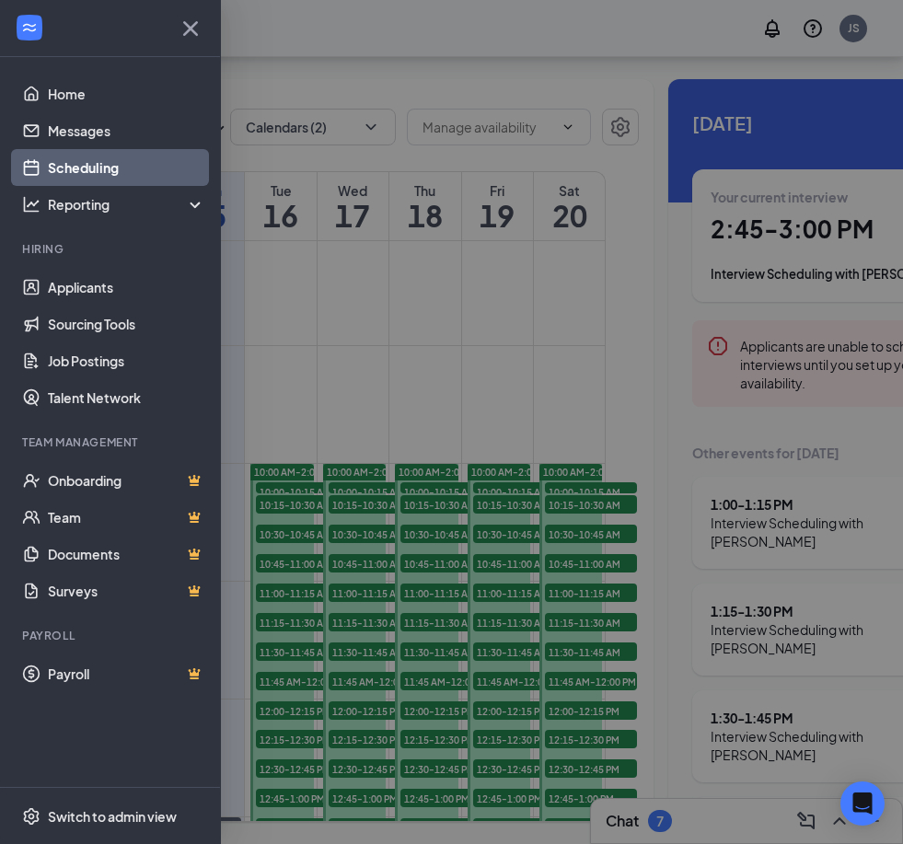
click at [332, 285] on div at bounding box center [451, 422] width 903 height 844
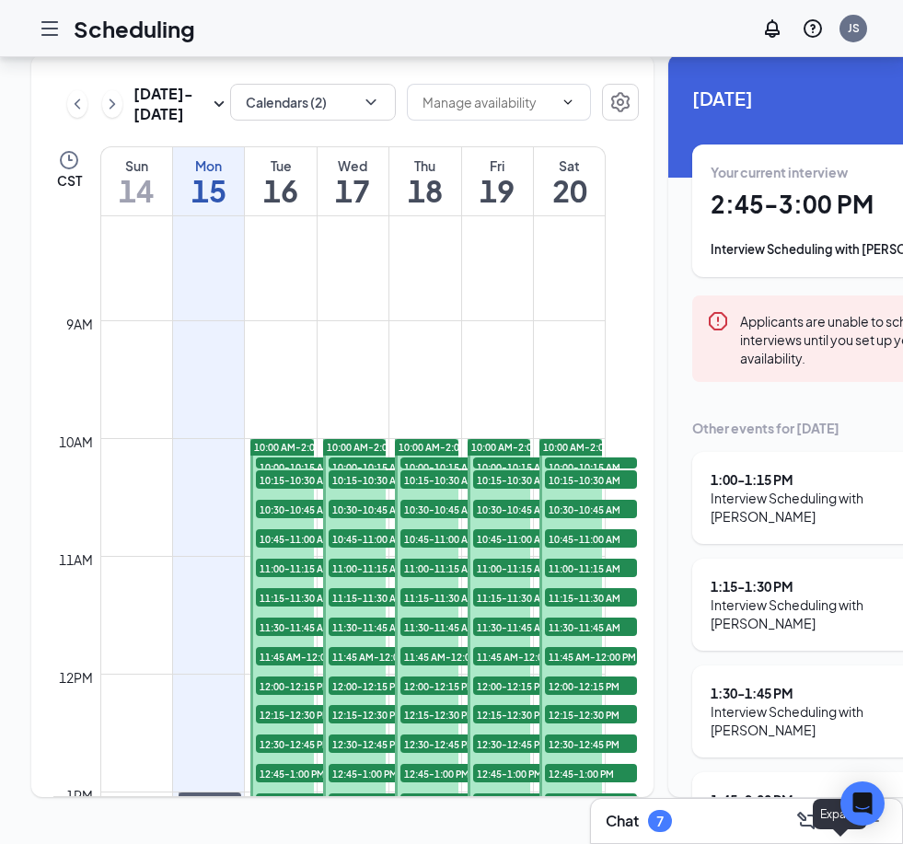
click at [833, 818] on icon "ChevronUp" at bounding box center [840, 821] width 22 height 22
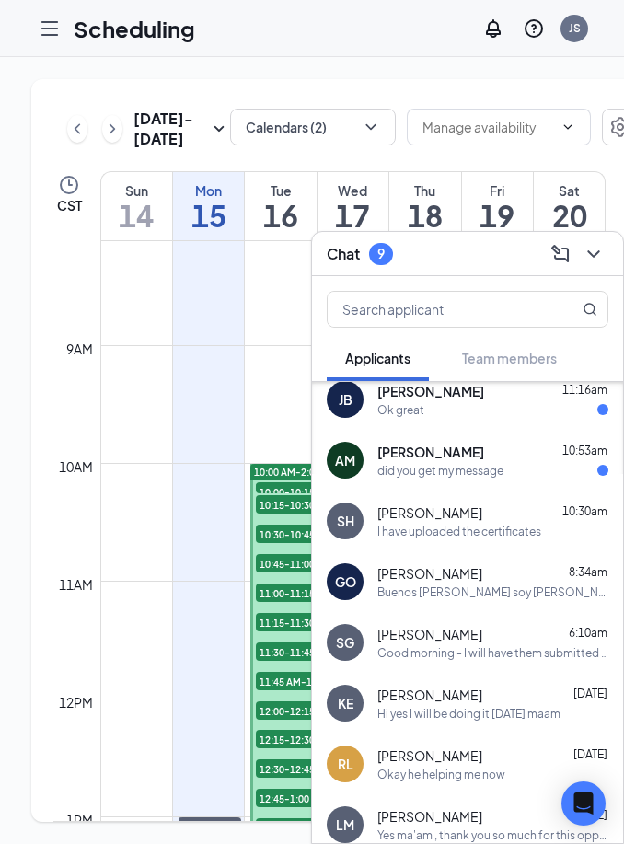
scroll to position [615, 0]
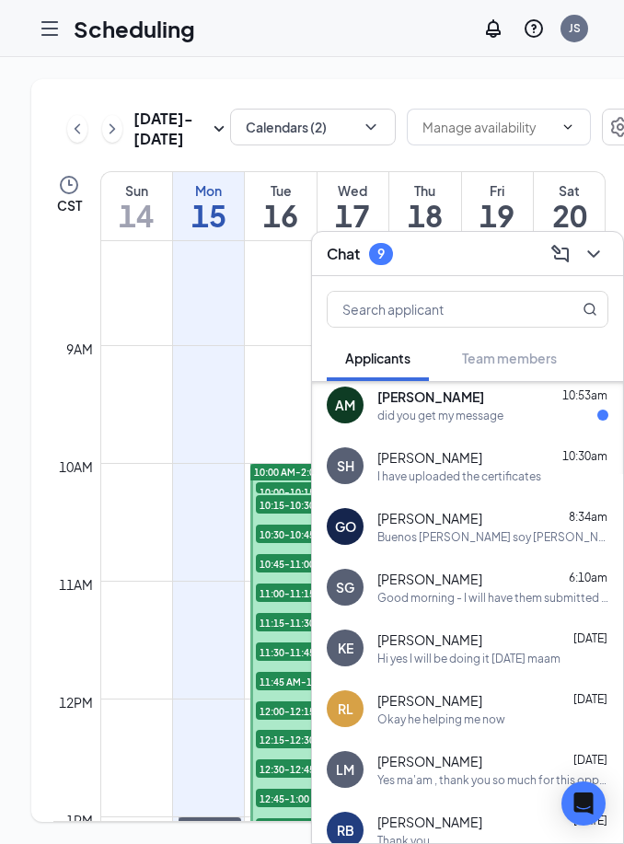
click at [441, 465] on span "[PERSON_NAME]" at bounding box center [430, 457] width 105 height 18
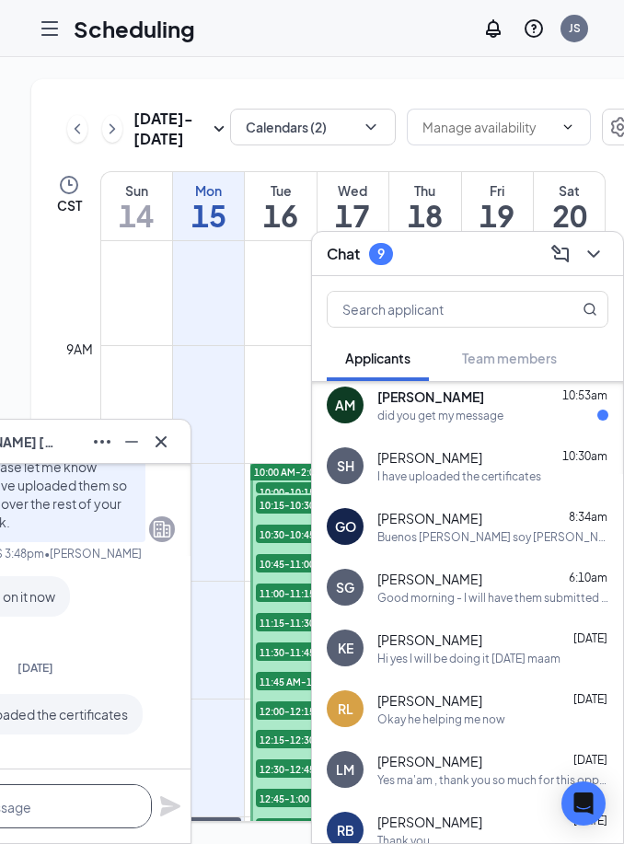
click at [84, 844] on html "Scheduling JS SH Shanelle Hamilton SH Shanelle Hamilton Applicant Cashier | Foo…" at bounding box center [312, 422] width 624 height 844
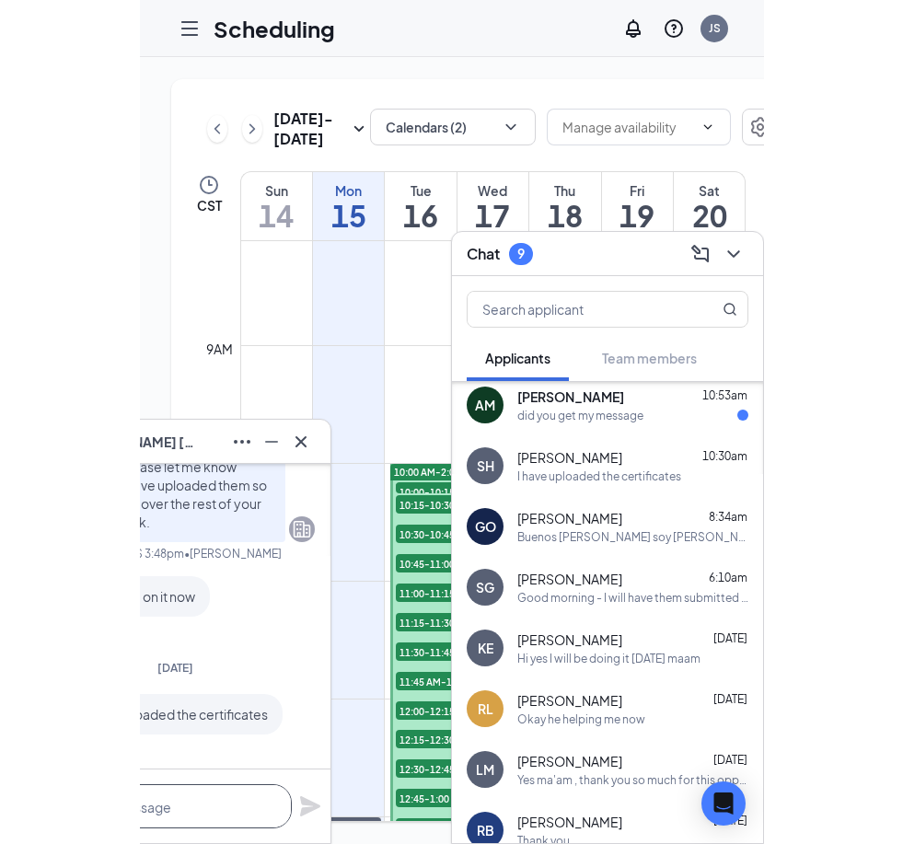
scroll to position [59, 0]
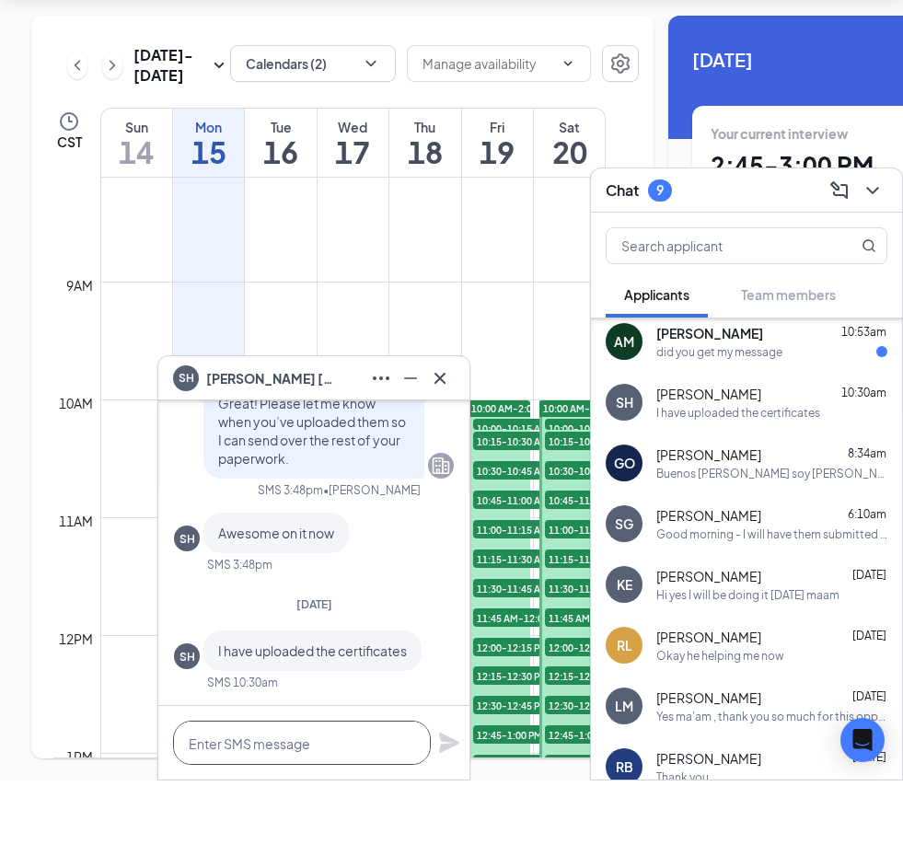
click at [321, 785] on textarea at bounding box center [302, 807] width 258 height 44
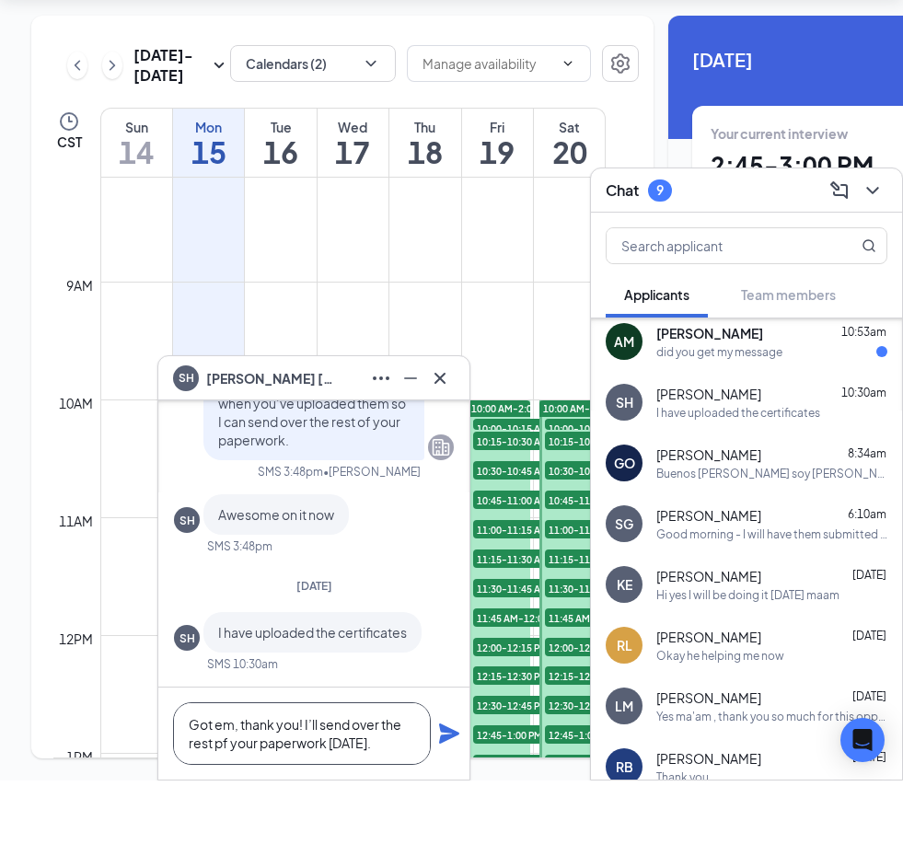
type textarea "Got em, thank you! I’ll send over the rest pf your paperwork [DATE]."
click at [438, 786] on icon "Plane" at bounding box center [449, 797] width 22 height 22
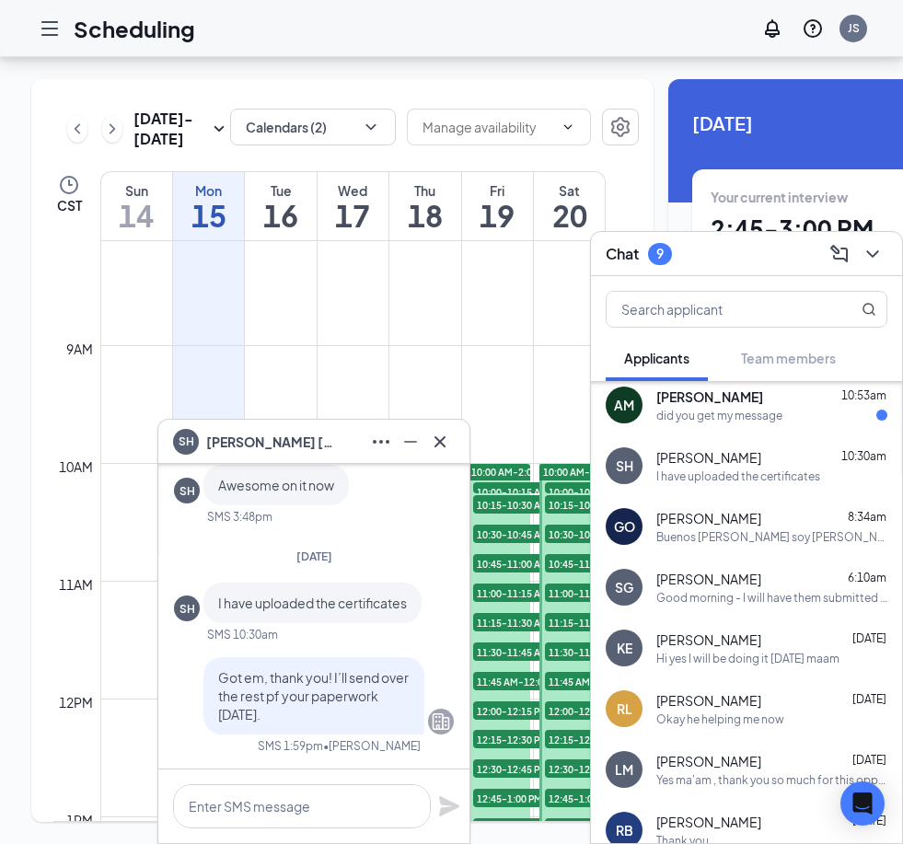
scroll to position [0, 0]
click at [436, 446] on icon "Cross" at bounding box center [440, 441] width 11 height 11
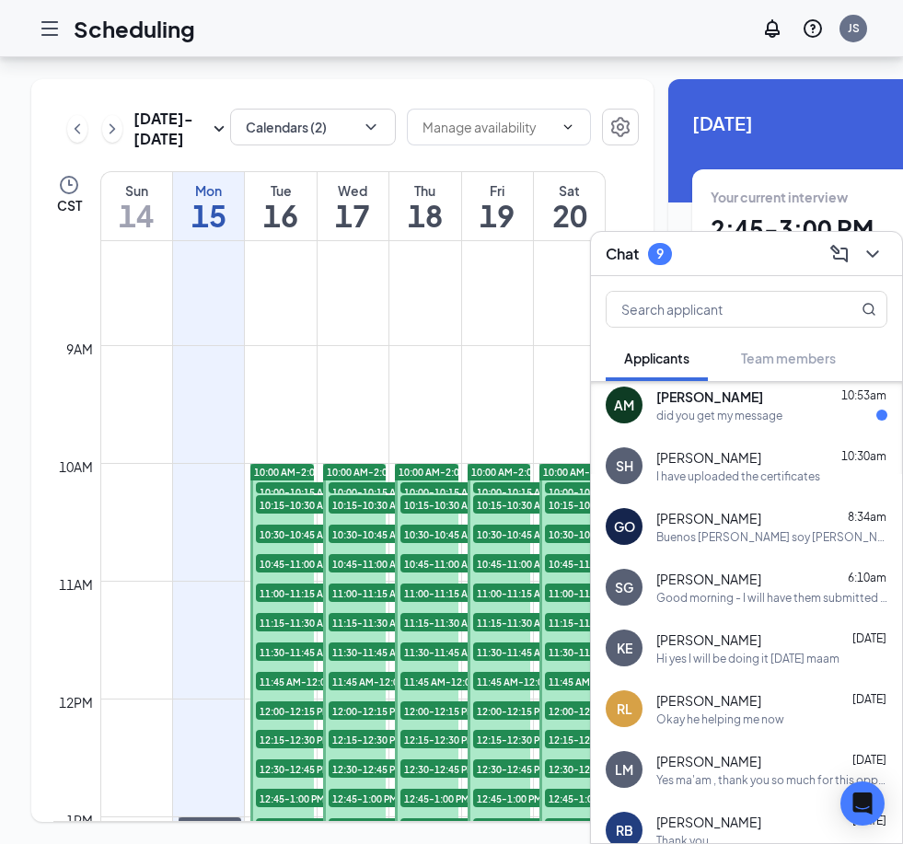
click at [687, 405] on span "[PERSON_NAME]" at bounding box center [710, 397] width 107 height 18
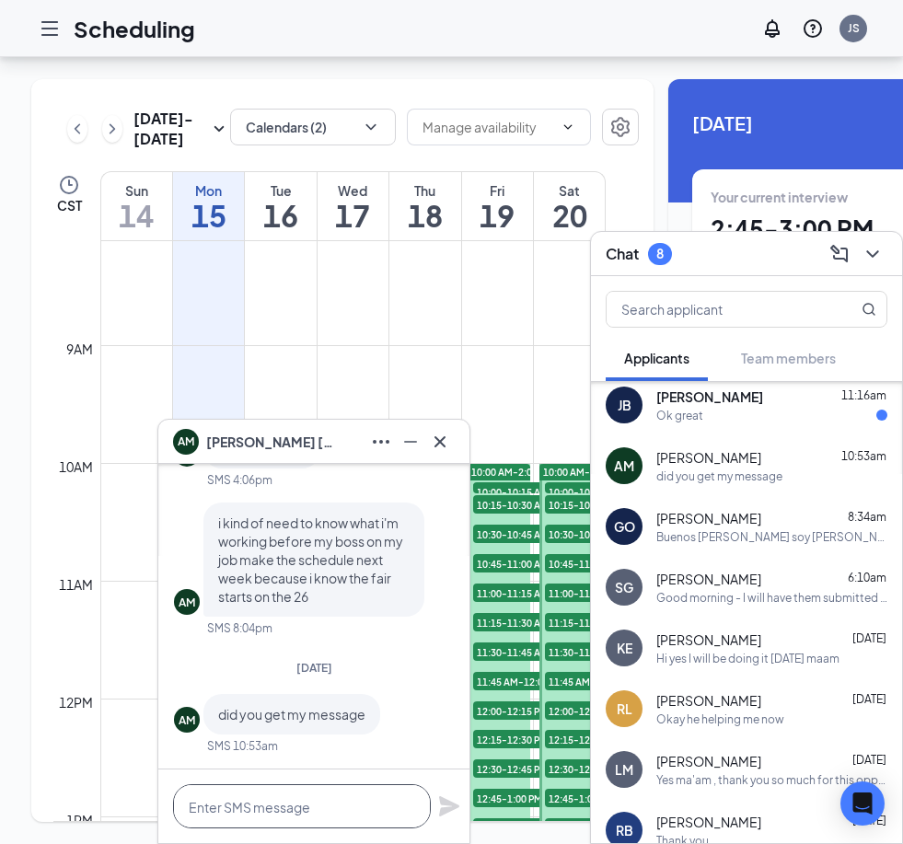
drag, startPoint x: 333, startPoint y: 816, endPoint x: 333, endPoint y: 879, distance: 63.5
click at [333, 816] on html "Scheduling JS AM Angela Mitchell Fri, Sep 5 Hi Angela, good news! The document …" at bounding box center [451, 422] width 903 height 844
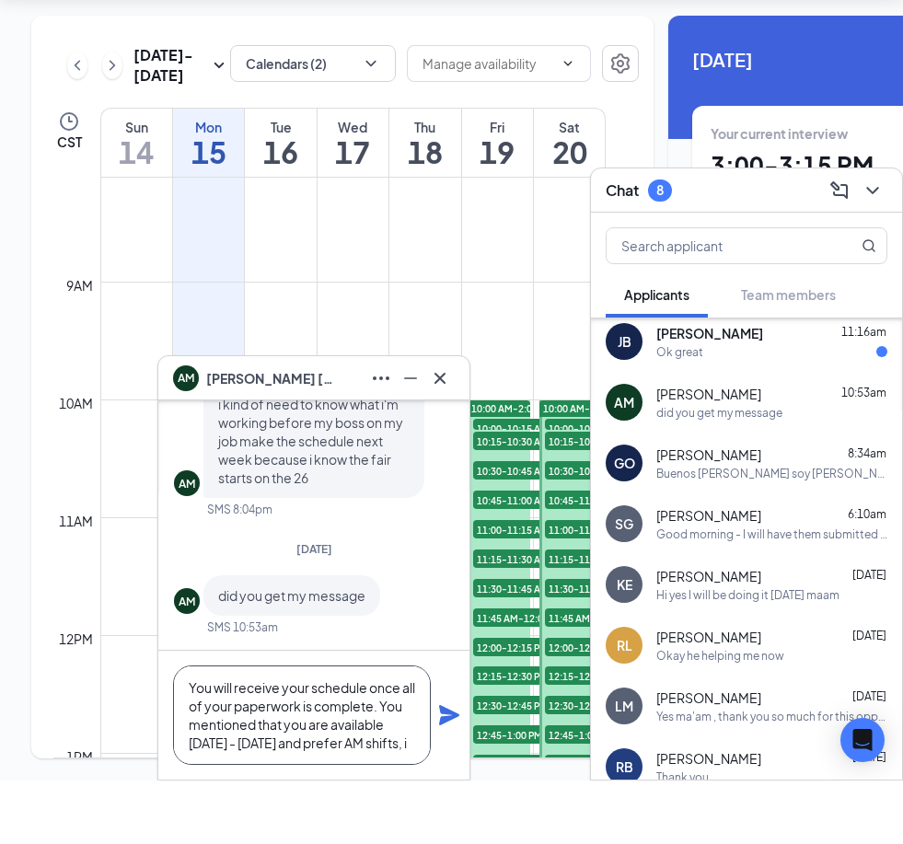
scroll to position [19, 0]
type textarea "You will receive your schedule once all of your paperwork is complete. You ment…"
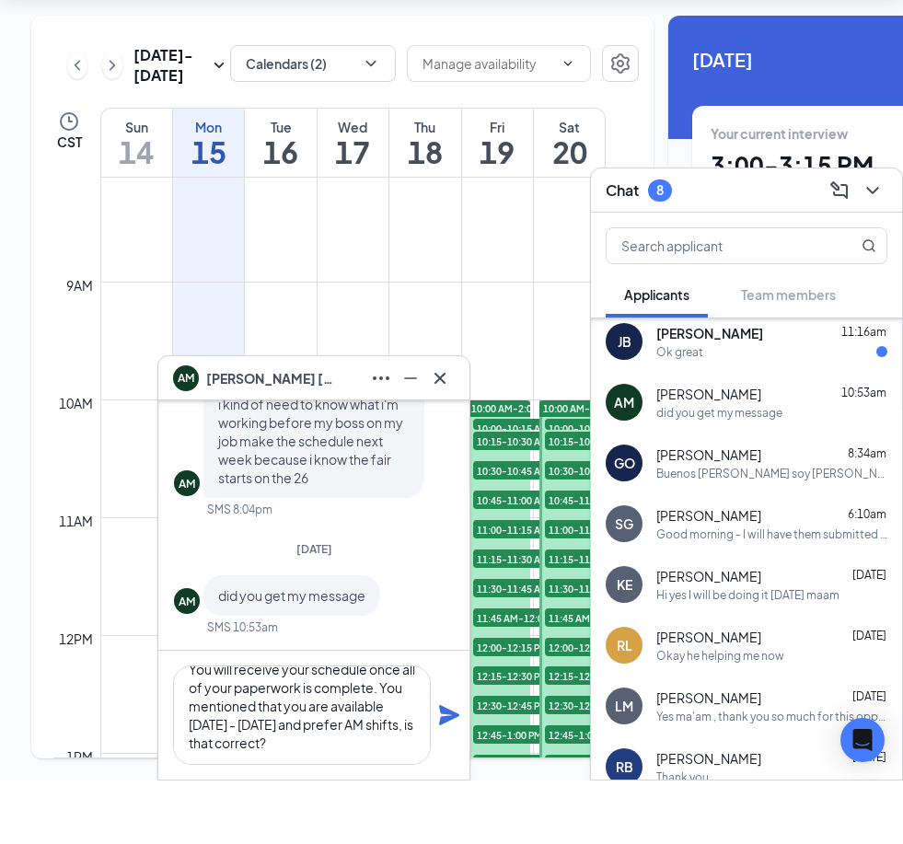
click at [442, 769] on icon "Plane" at bounding box center [449, 779] width 20 height 20
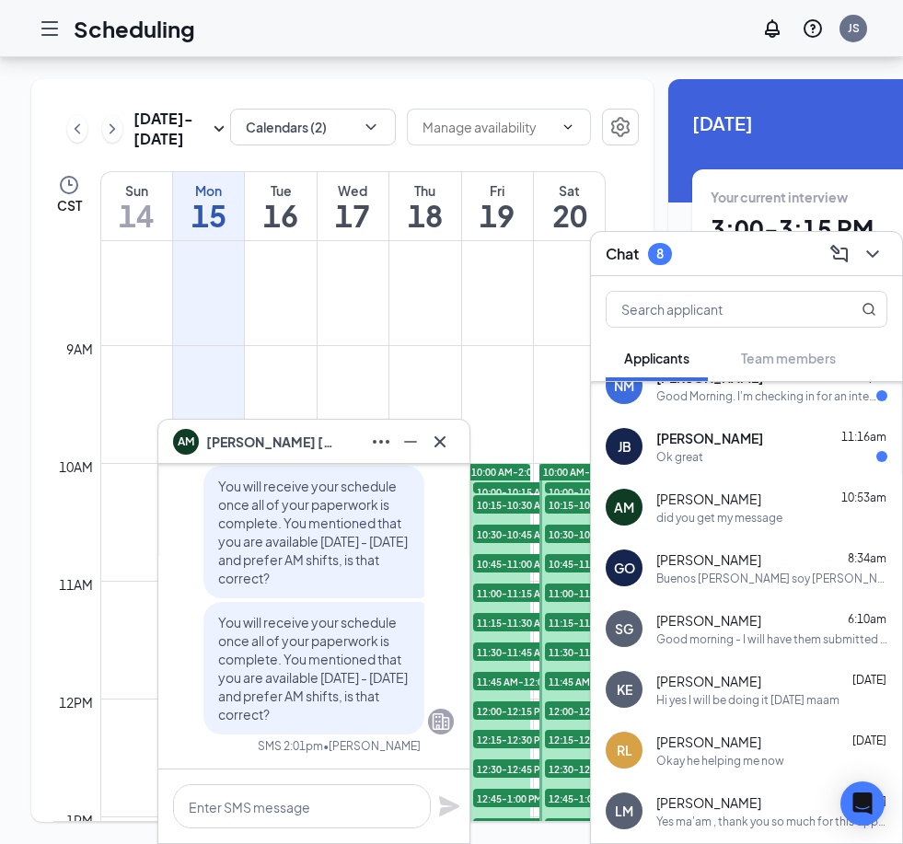
scroll to position [567, 0]
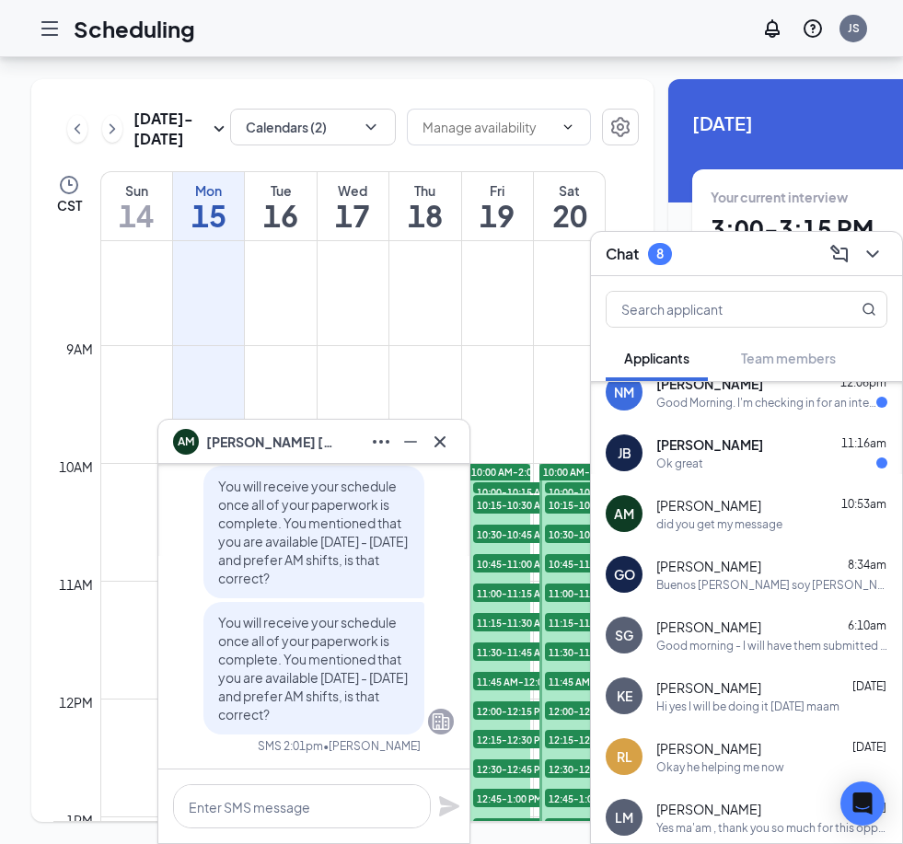
click at [713, 457] on div "Ok great" at bounding box center [772, 464] width 231 height 16
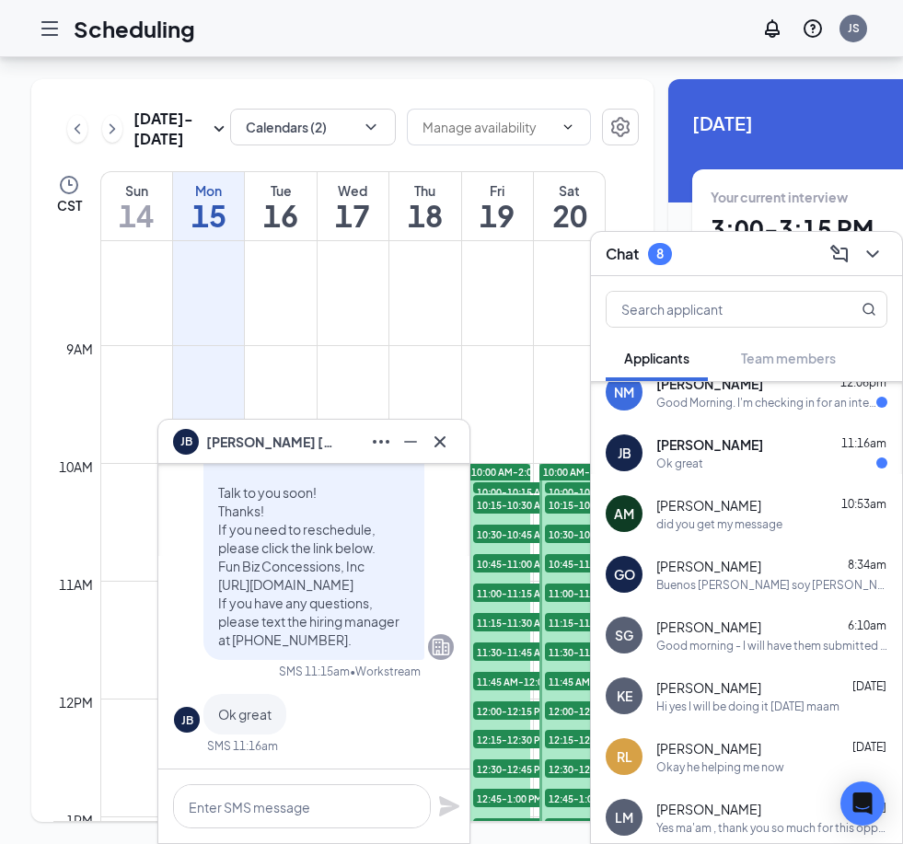
scroll to position [518, 0]
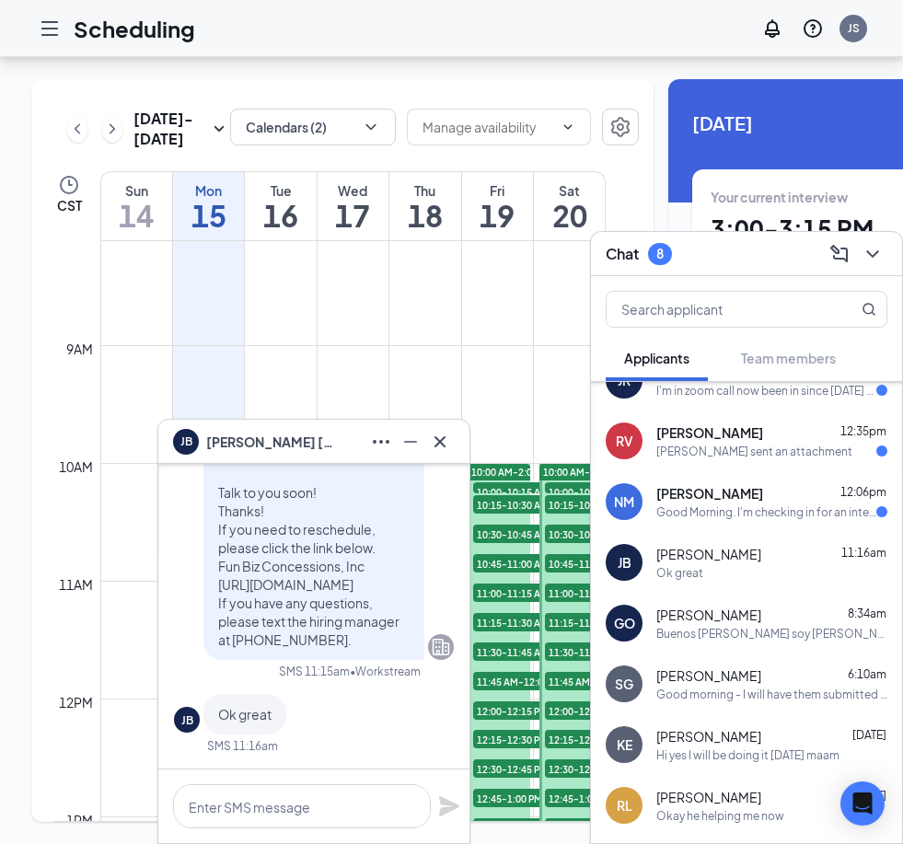
click at [712, 453] on div "Rogelio sent an attachment" at bounding box center [755, 452] width 196 height 16
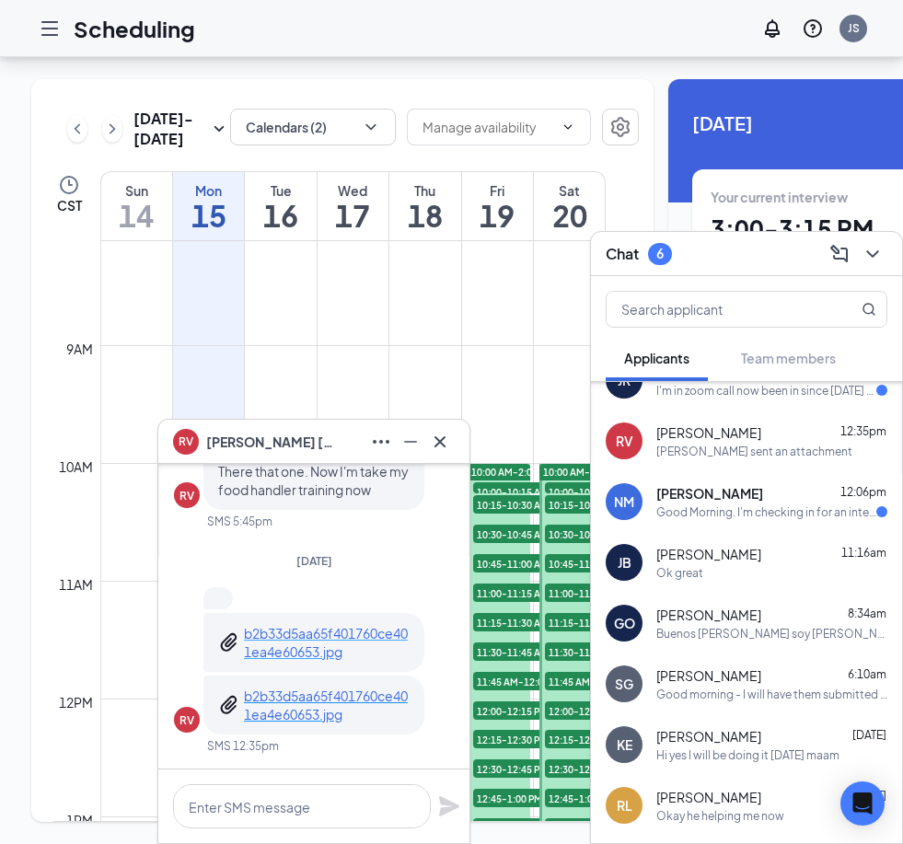
click at [343, 636] on p "b2b33d5aa65f401760ce401ea4e60653.jpg" at bounding box center [327, 642] width 166 height 37
click at [331, 702] on p "b2b33d5aa65f401760ce401ea4e60653.jpg" at bounding box center [327, 705] width 166 height 37
click at [329, 715] on p "b2b33d5aa65f401760ce401ea4e60653.jpg" at bounding box center [327, 705] width 166 height 37
click at [330, 652] on p "b2b33d5aa65f401760ce401ea4e60653.jpg" at bounding box center [327, 642] width 166 height 37
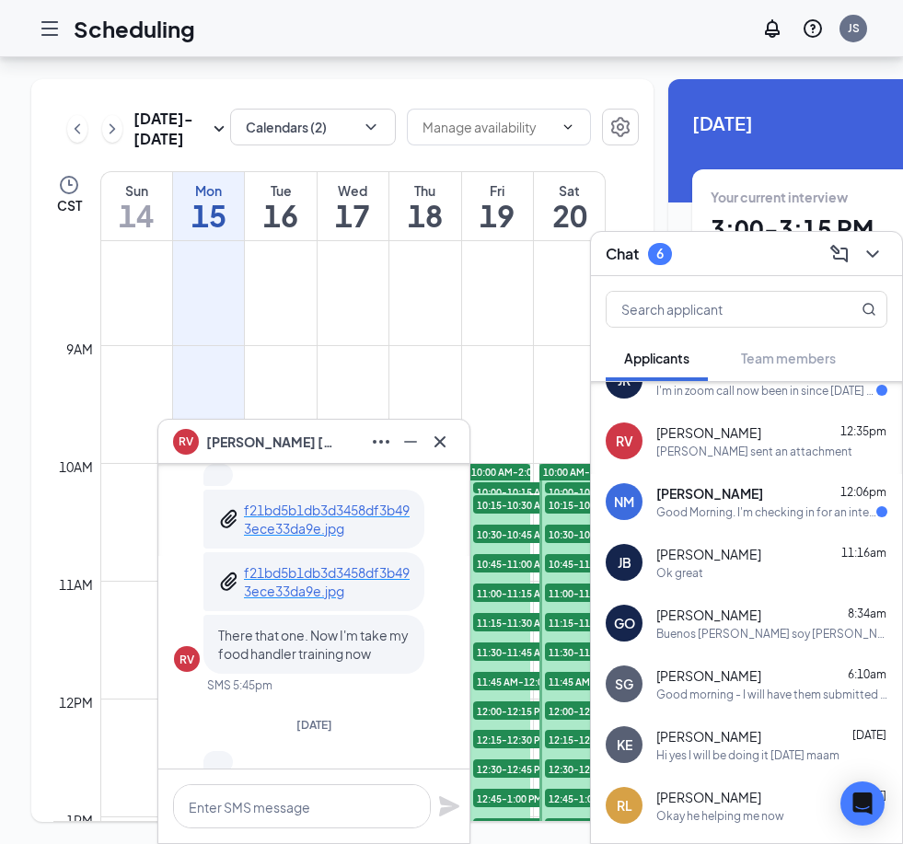
scroll to position [-165, 0]
click at [332, 521] on p "f21bd5b1db3d3458df3b493ece33da9e.jpg" at bounding box center [327, 520] width 166 height 37
click at [298, 785] on textarea at bounding box center [302, 807] width 258 height 44
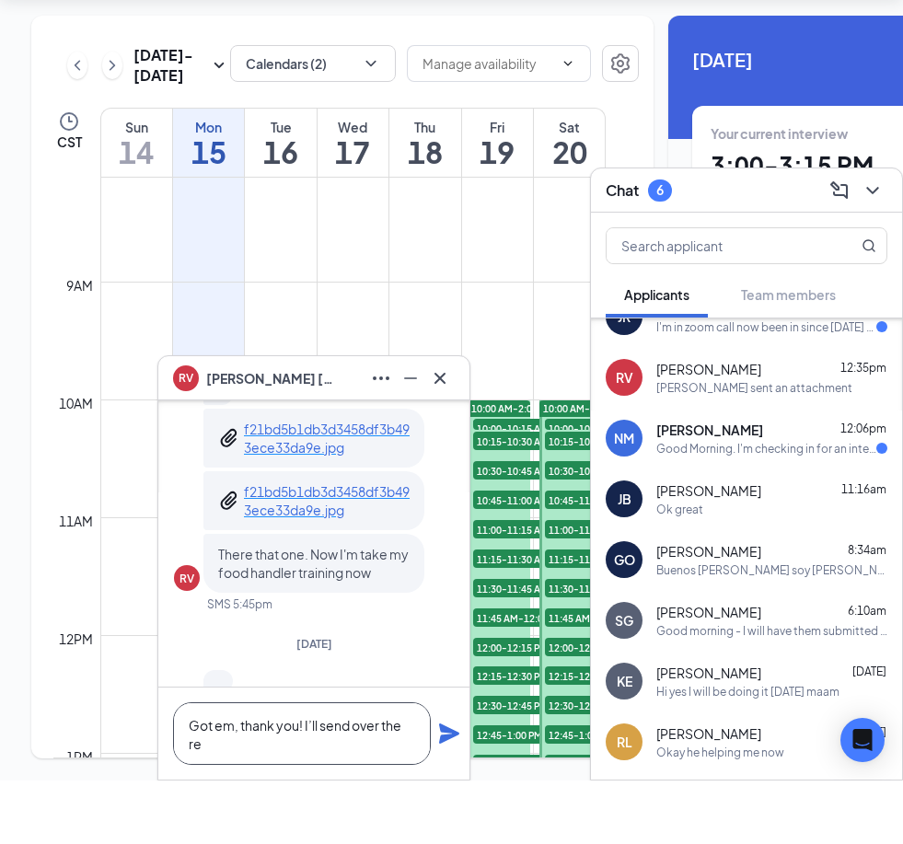
scroll to position [1, 0]
type textarea "Got em, thank you! I’ll send over the rest of your paperwork tomorrow."
click at [448, 786] on icon "Plane" at bounding box center [449, 797] width 22 height 22
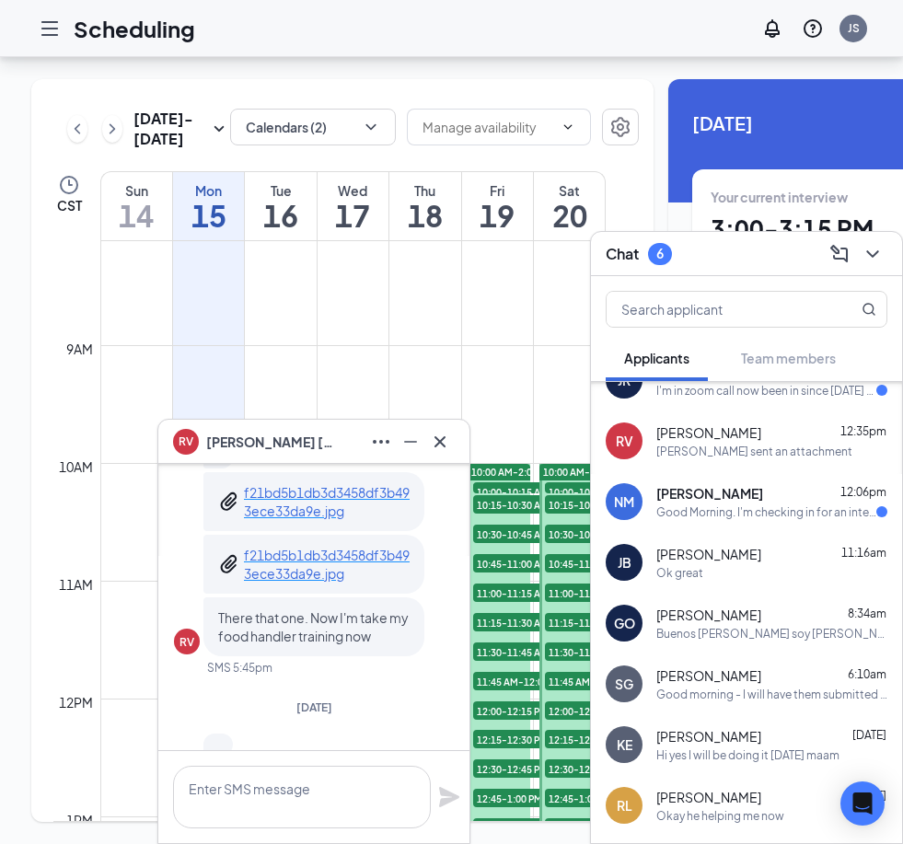
scroll to position [0, 0]
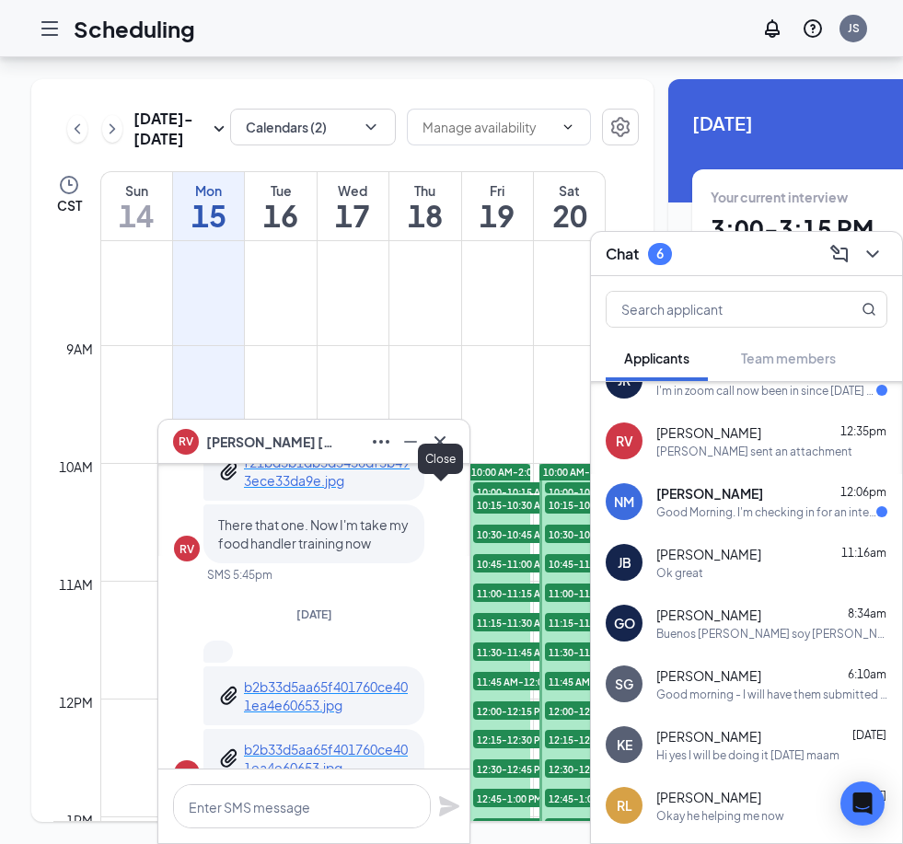
click at [442, 439] on icon "Cross" at bounding box center [440, 441] width 11 height 11
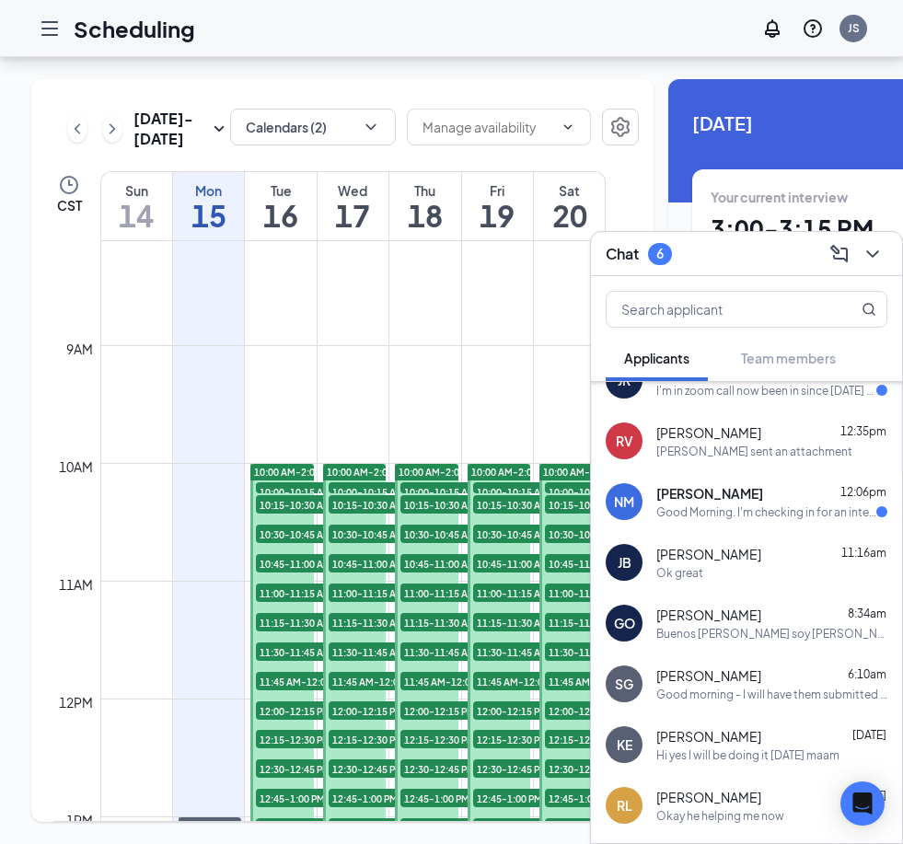
click at [687, 512] on div "Good Morning. I'm checking in for an interview appointment at 11am. Is it inter…" at bounding box center [767, 513] width 220 height 16
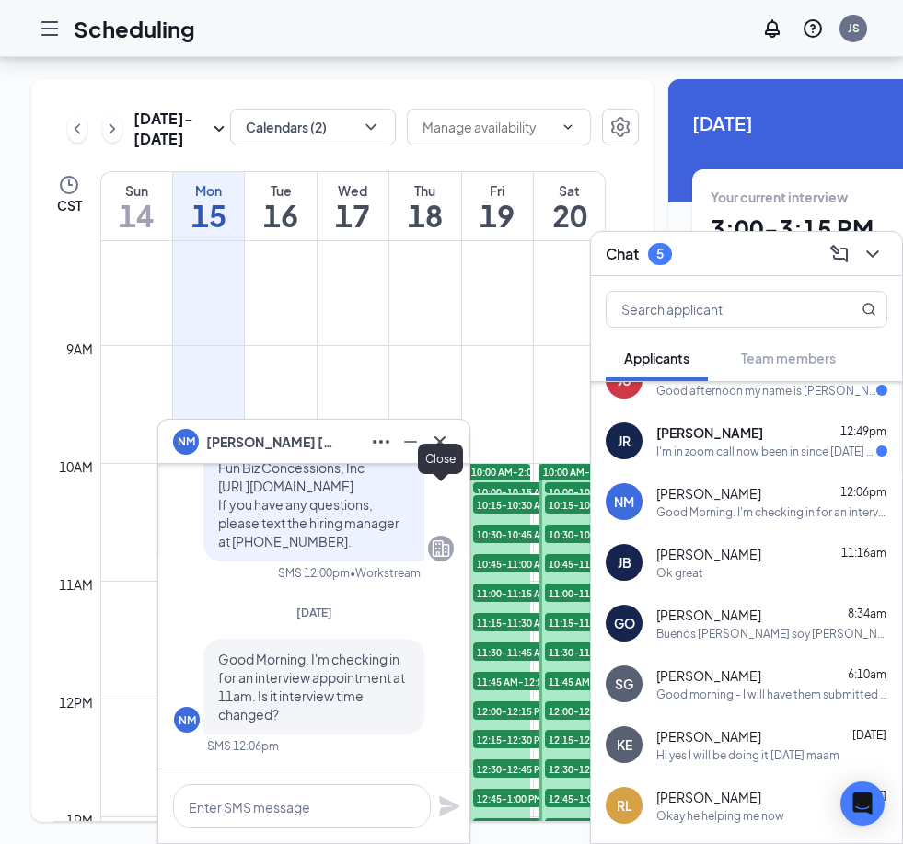
click at [437, 444] on icon "Cross" at bounding box center [440, 441] width 11 height 11
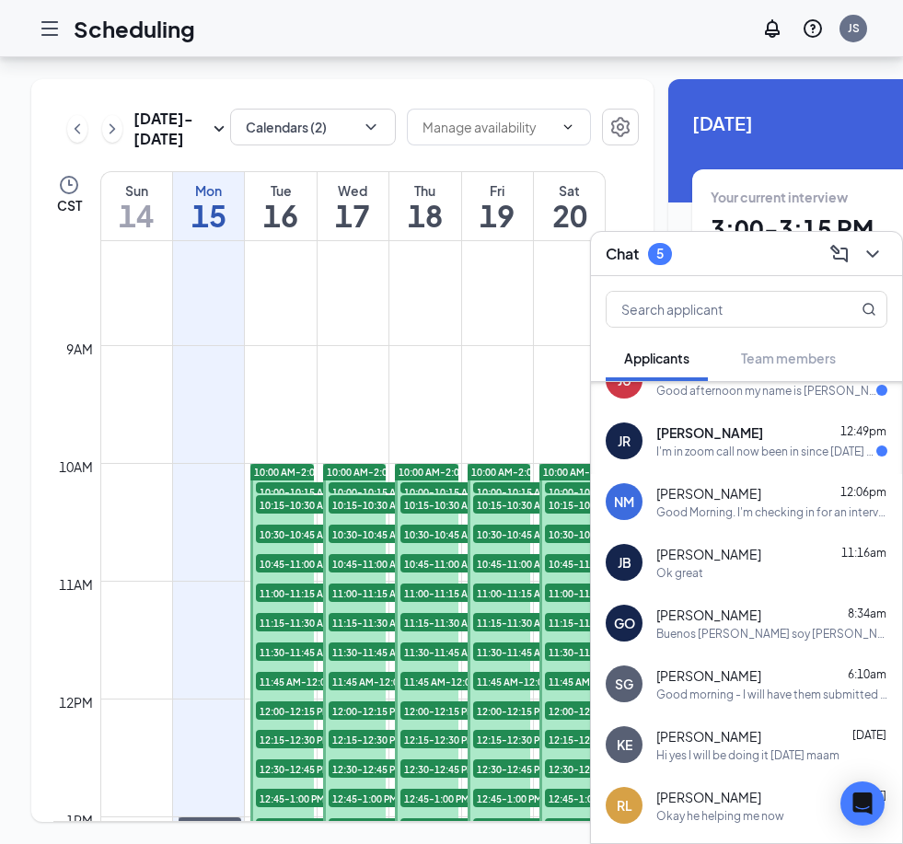
click at [692, 446] on div "I'm in zoom call now been in since [DATE] [US_STATE] time" at bounding box center [767, 452] width 220 height 16
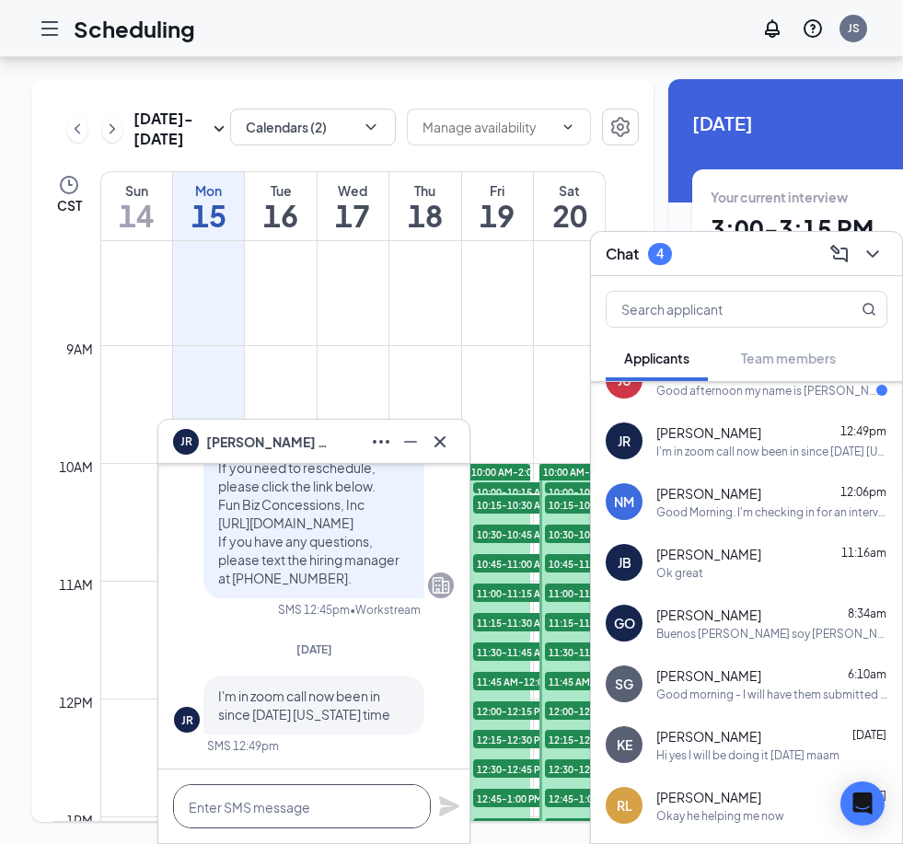
drag, startPoint x: 283, startPoint y: 807, endPoint x: 283, endPoint y: 744, distance: 62.6
click at [283, 807] on textarea at bounding box center [302, 807] width 258 height 44
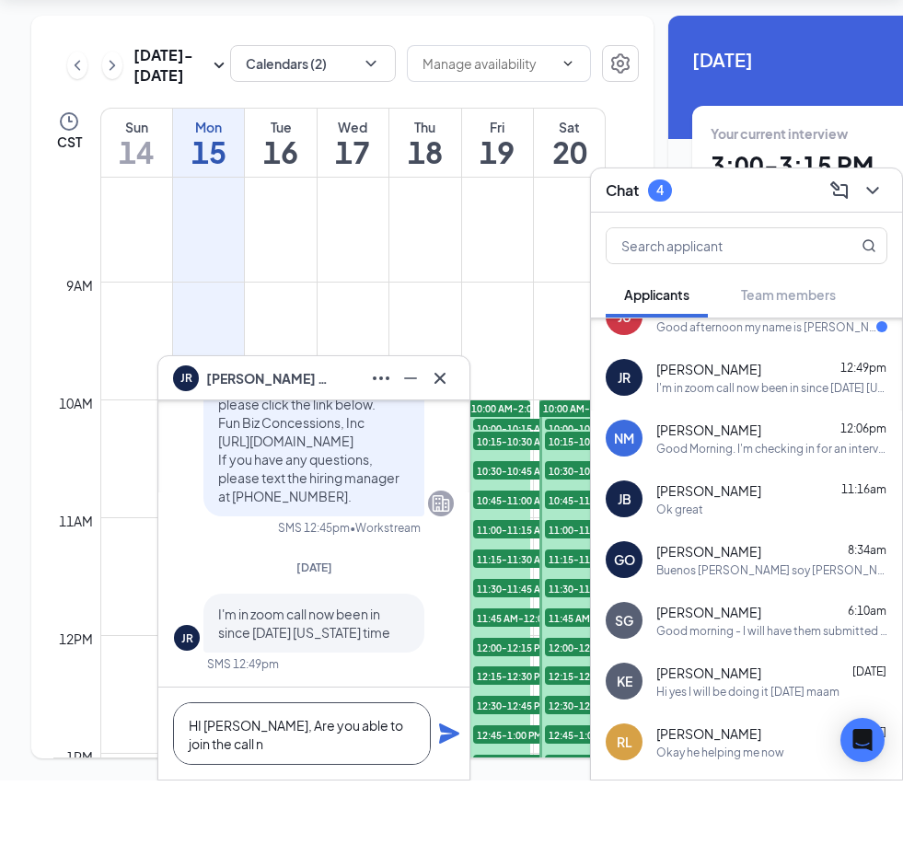
scroll to position [1, 0]
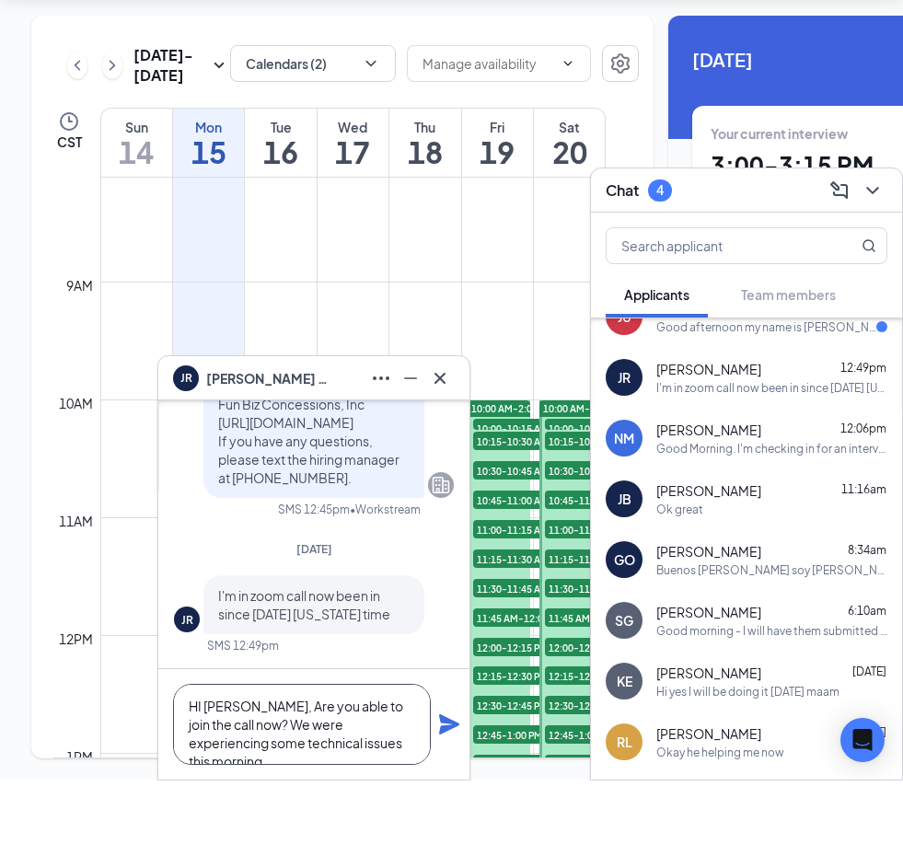
type textarea "HI [PERSON_NAME], Are you able to join the call now? We were experiencing some …"
click at [455, 777] on icon "Plane" at bounding box center [449, 788] width 22 height 22
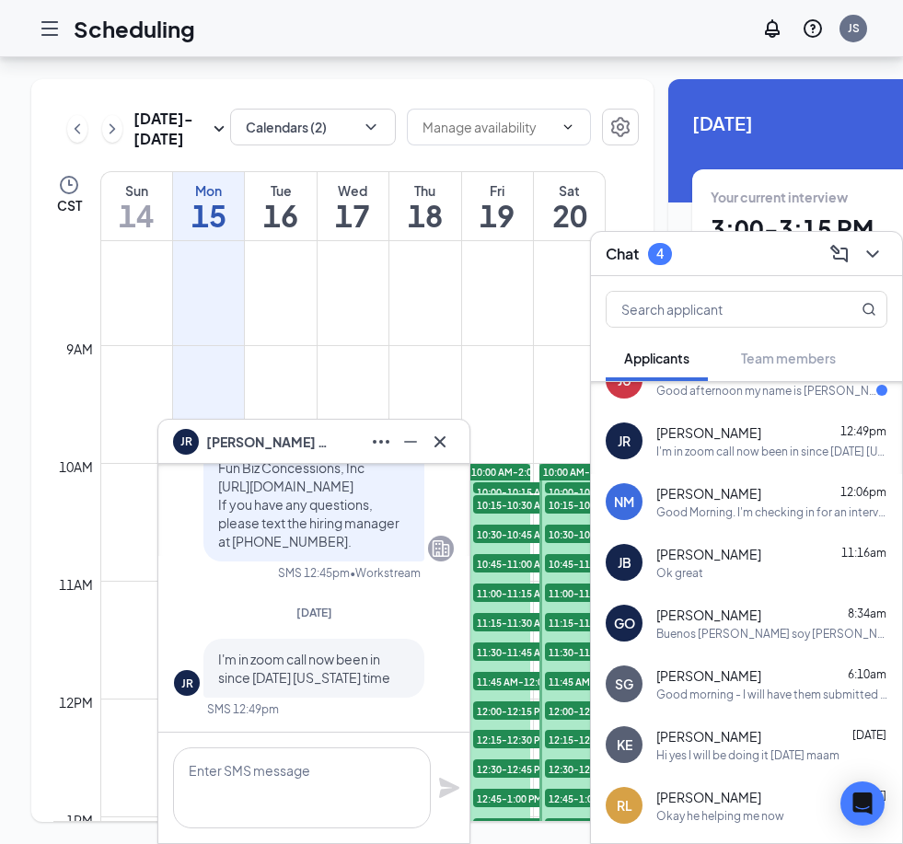
scroll to position [0, 0]
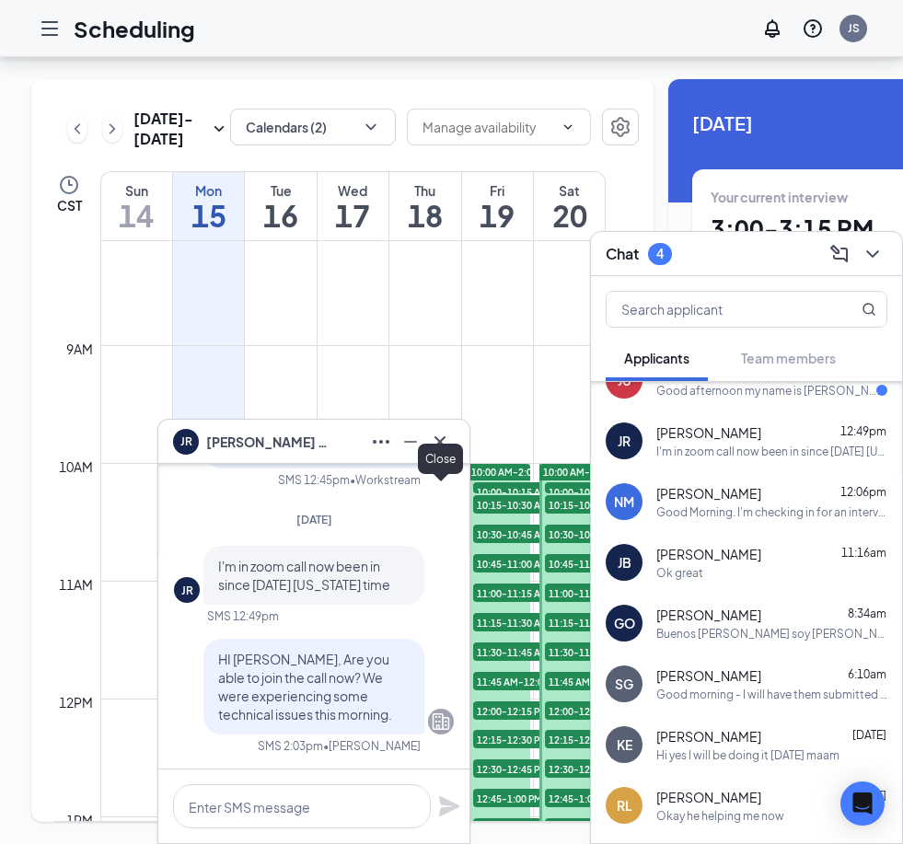
click at [442, 439] on icon "Cross" at bounding box center [440, 441] width 11 height 11
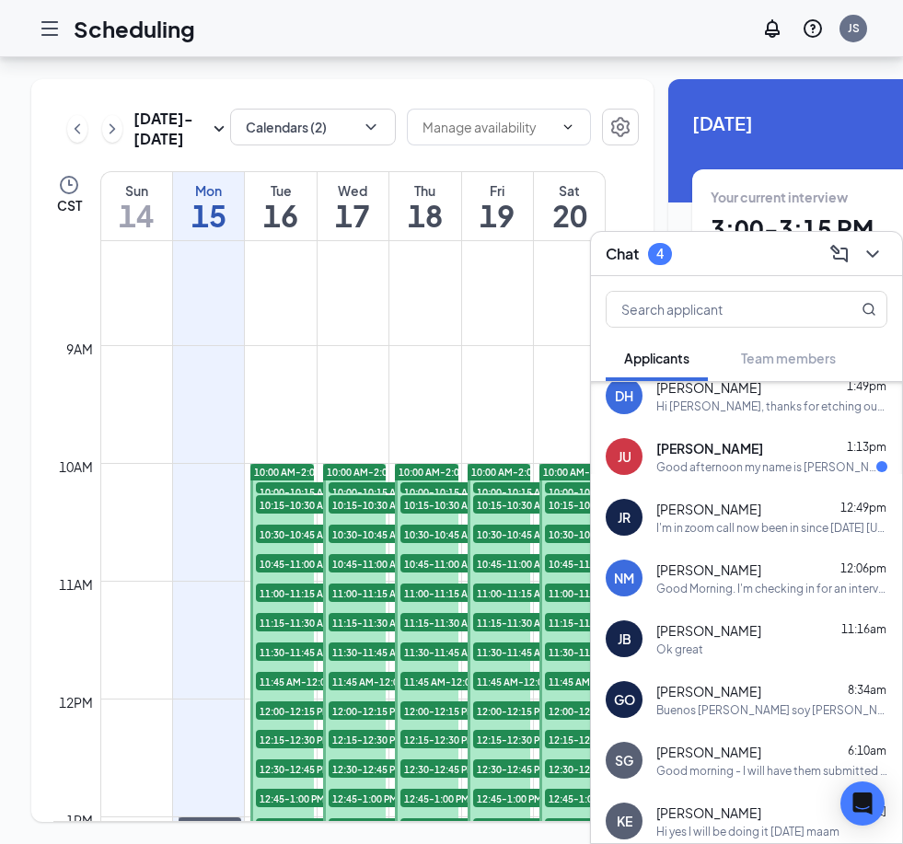
scroll to position [433, 0]
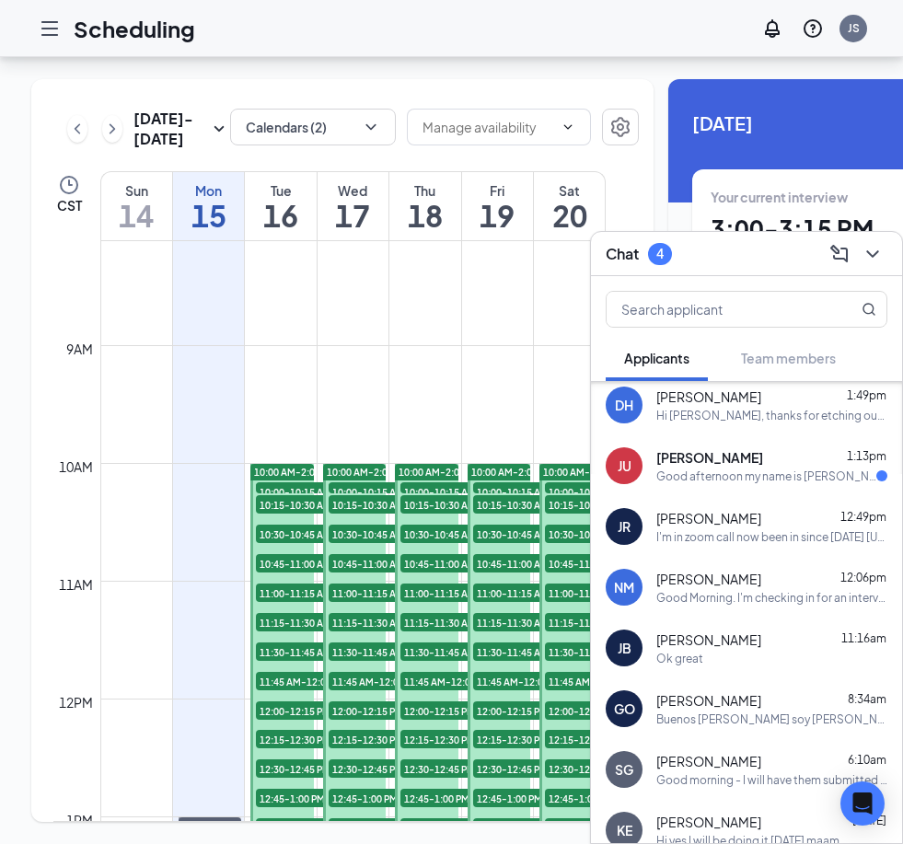
click at [715, 460] on span "[PERSON_NAME]" at bounding box center [710, 457] width 107 height 18
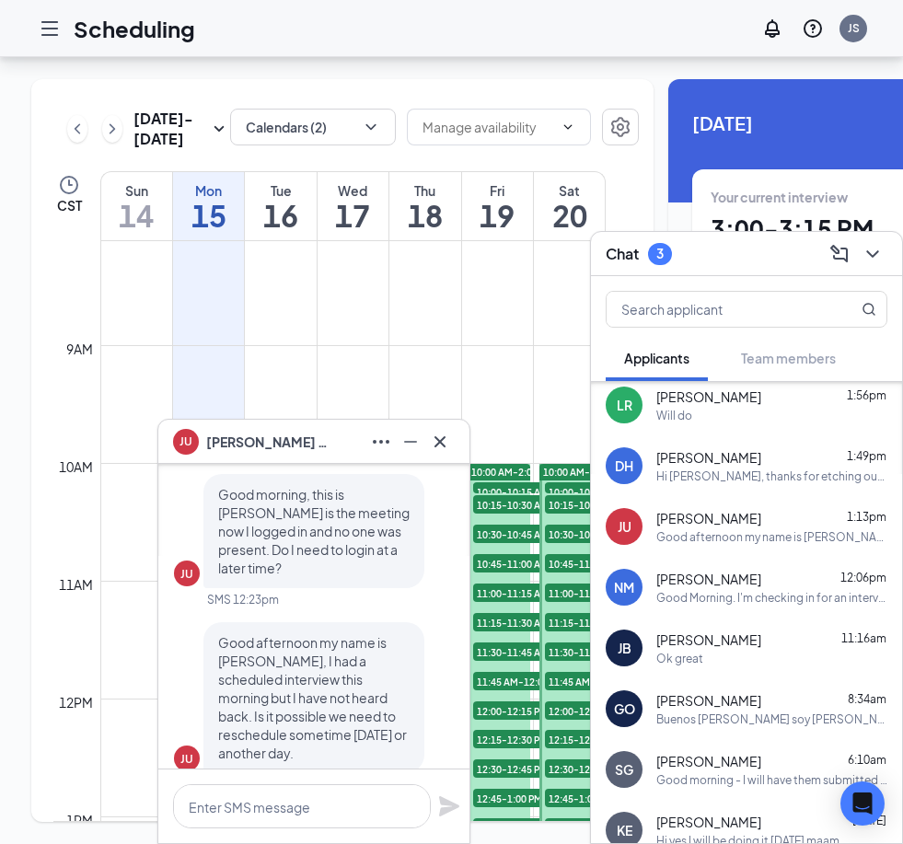
scroll to position [-41, 0]
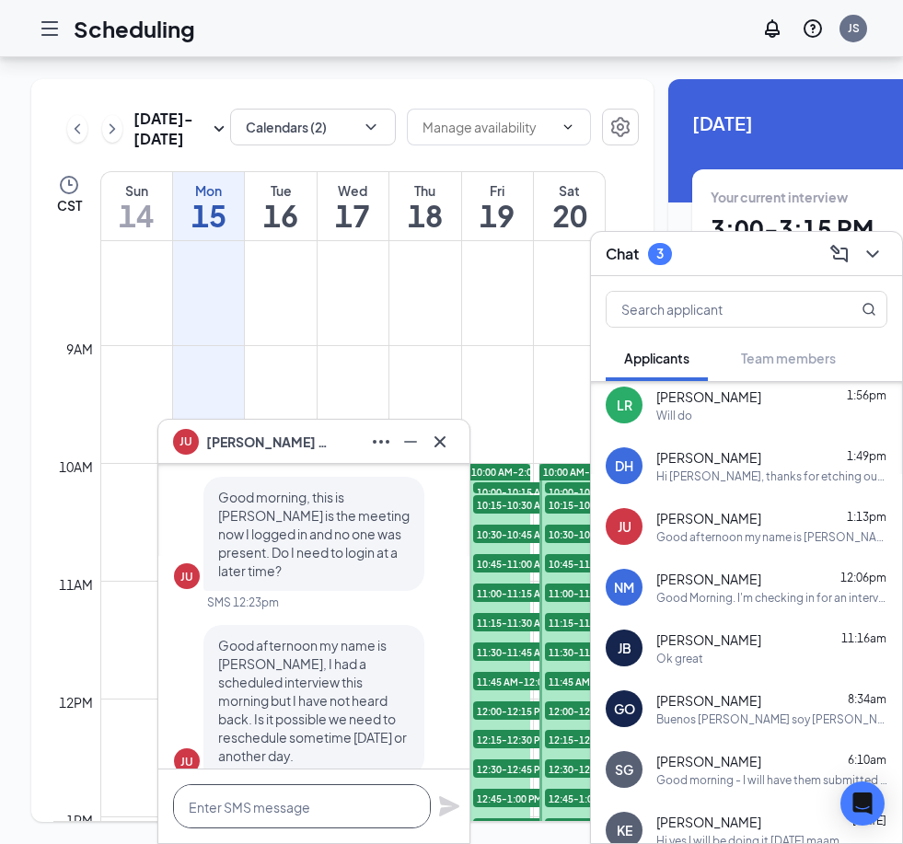
click at [283, 802] on textarea at bounding box center [302, 807] width 258 height 44
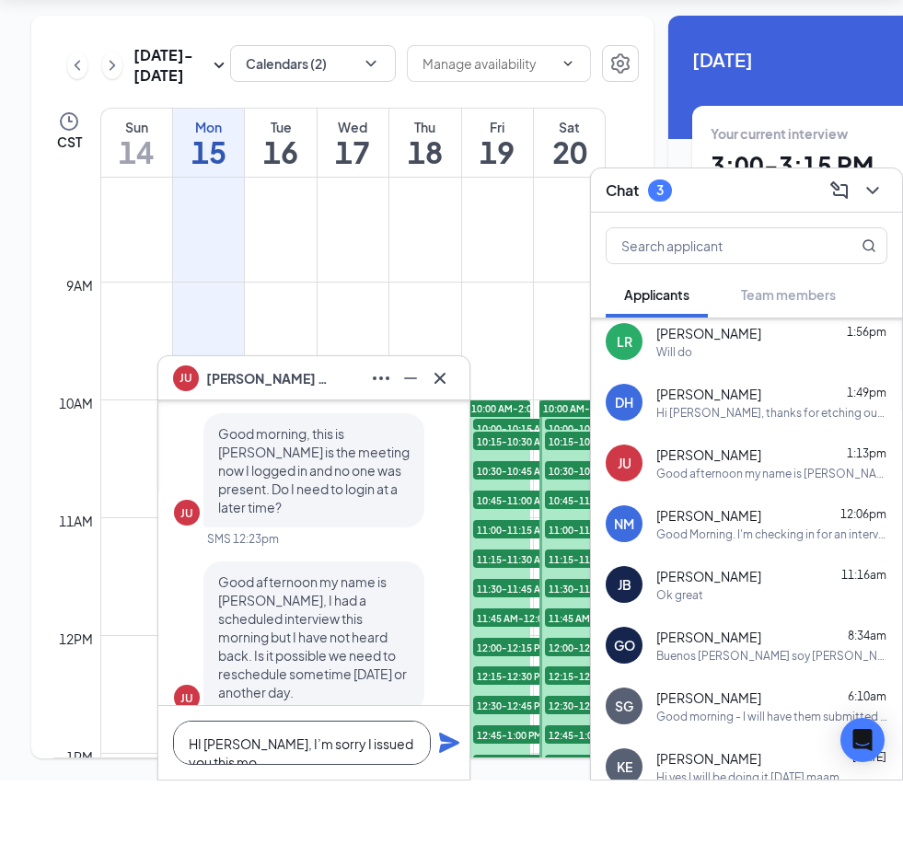
scroll to position [1, 0]
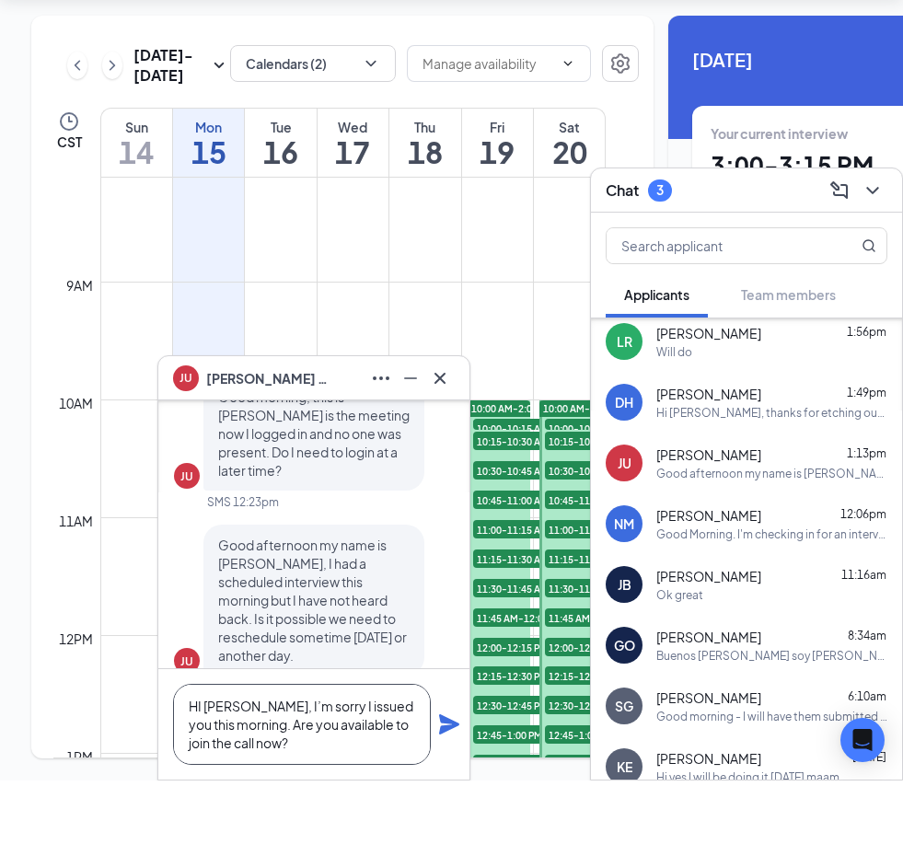
type textarea "HI Jessica, I’m sorry I issued you this morning. Are you available to join the …"
click at [448, 778] on icon "Plane" at bounding box center [449, 788] width 20 height 20
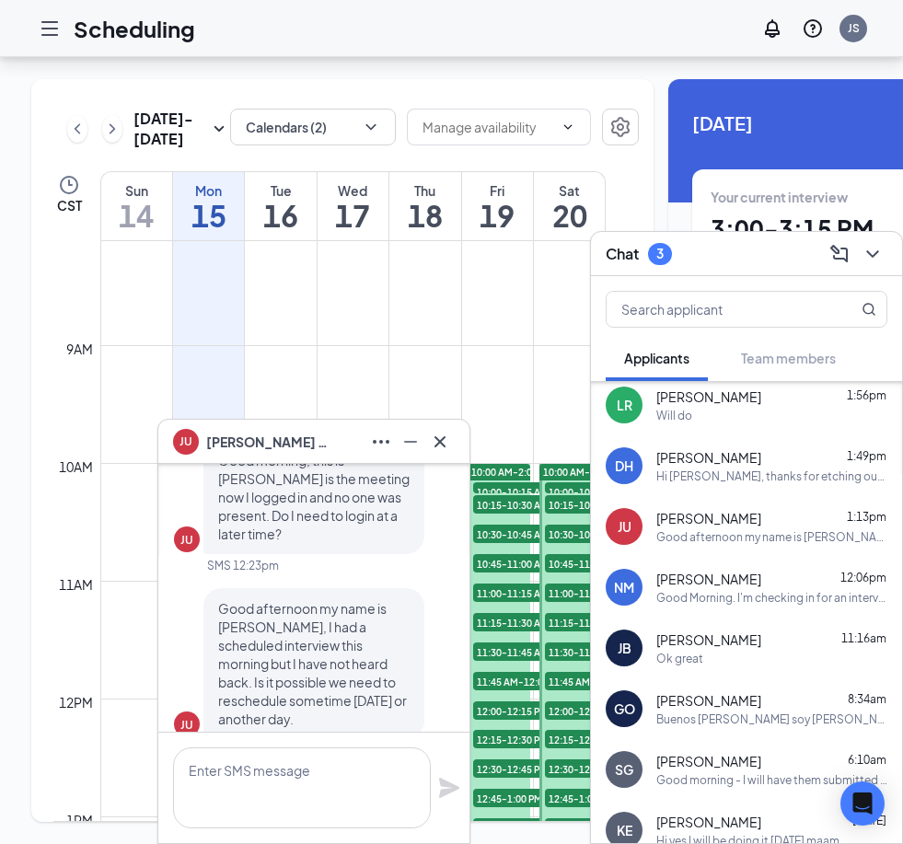
scroll to position [0, 0]
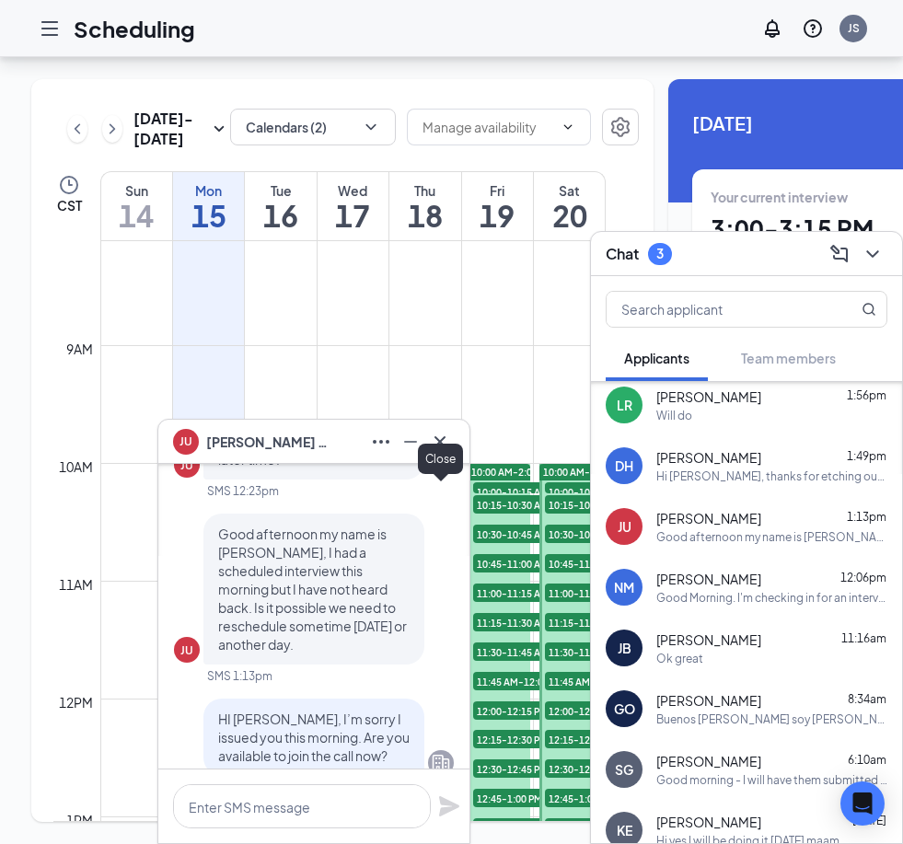
click at [444, 439] on icon "Cross" at bounding box center [440, 442] width 22 height 22
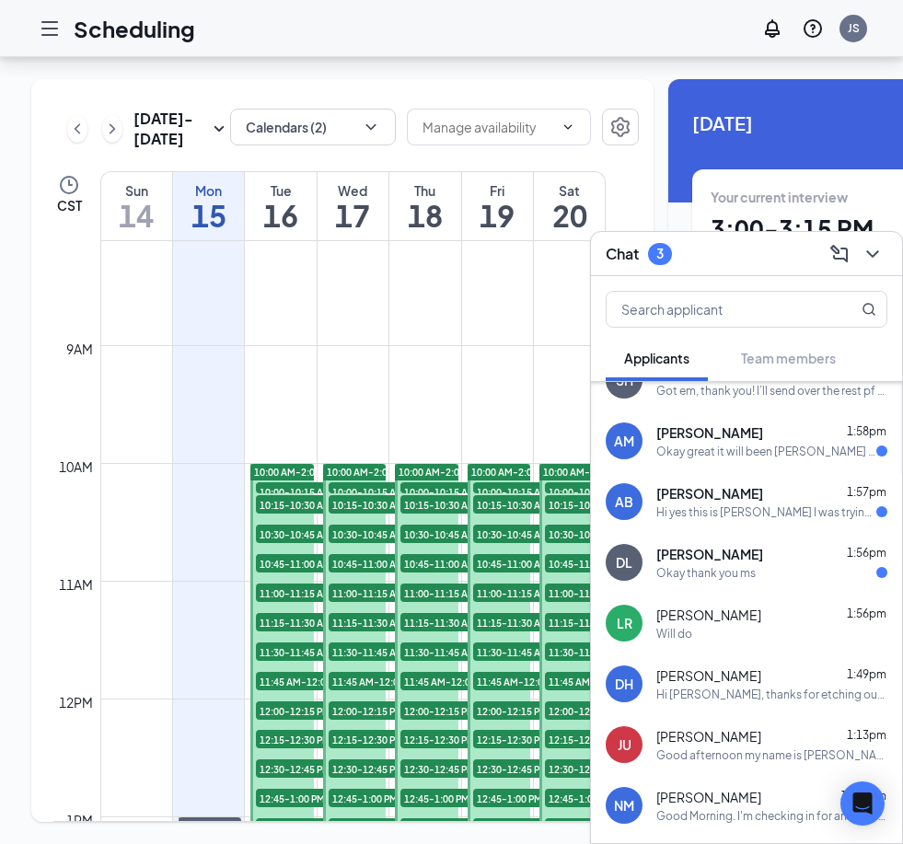
scroll to position [187, 0]
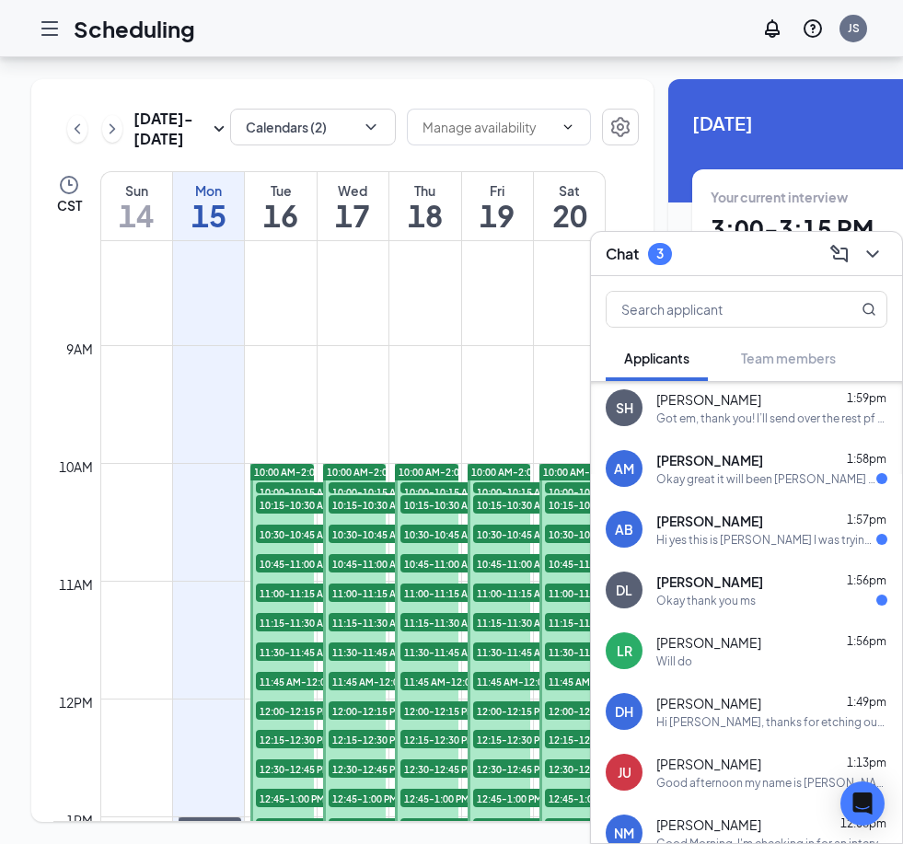
click at [730, 584] on span "[PERSON_NAME]" at bounding box center [710, 582] width 107 height 18
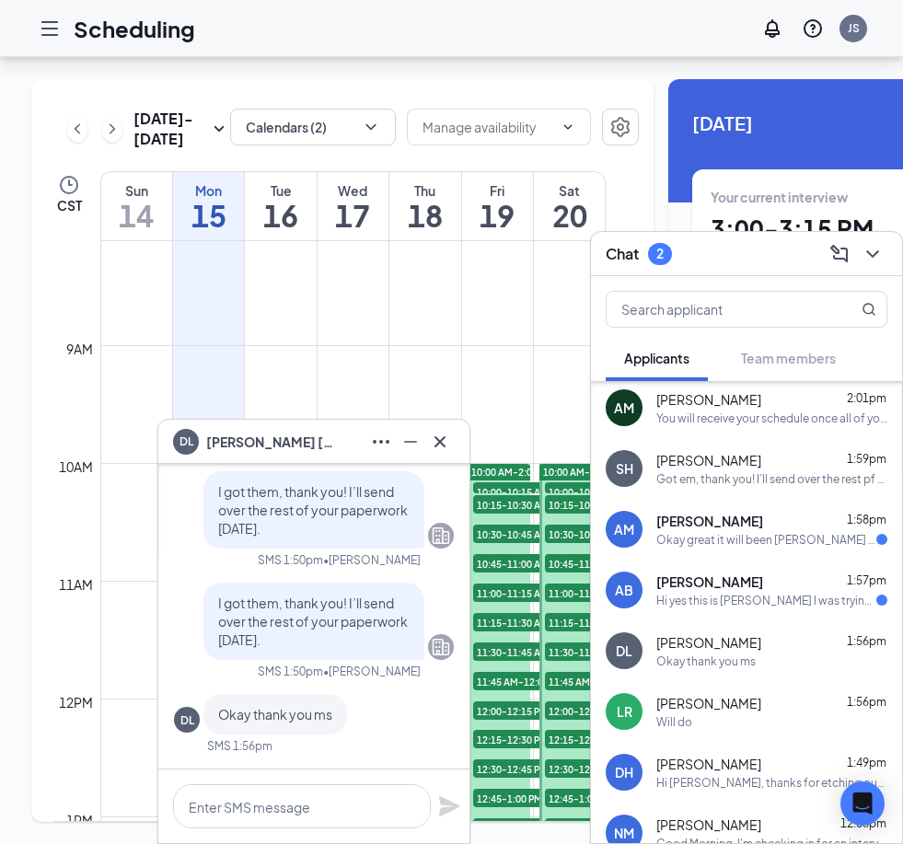
click at [721, 593] on div "Hi yes this is [PERSON_NAME] I was trying to get in touch with you because I do…" at bounding box center [767, 601] width 220 height 16
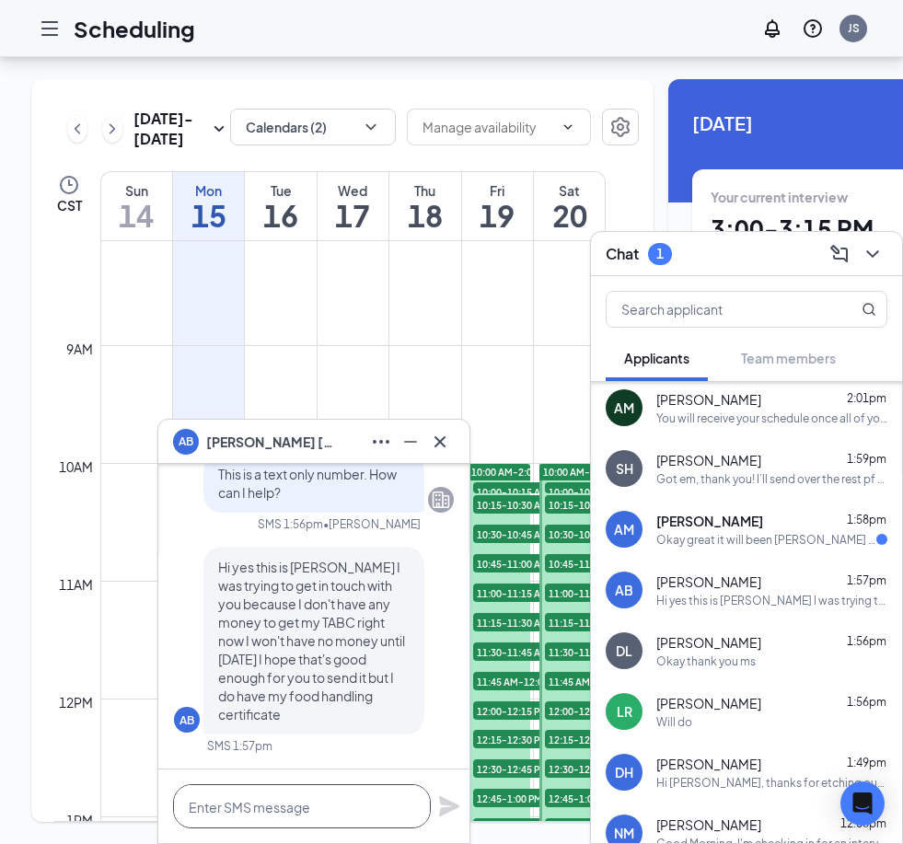
drag, startPoint x: 313, startPoint y: 799, endPoint x: 313, endPoint y: 744, distance: 55.3
click at [313, 799] on textarea at bounding box center [302, 807] width 258 height 44
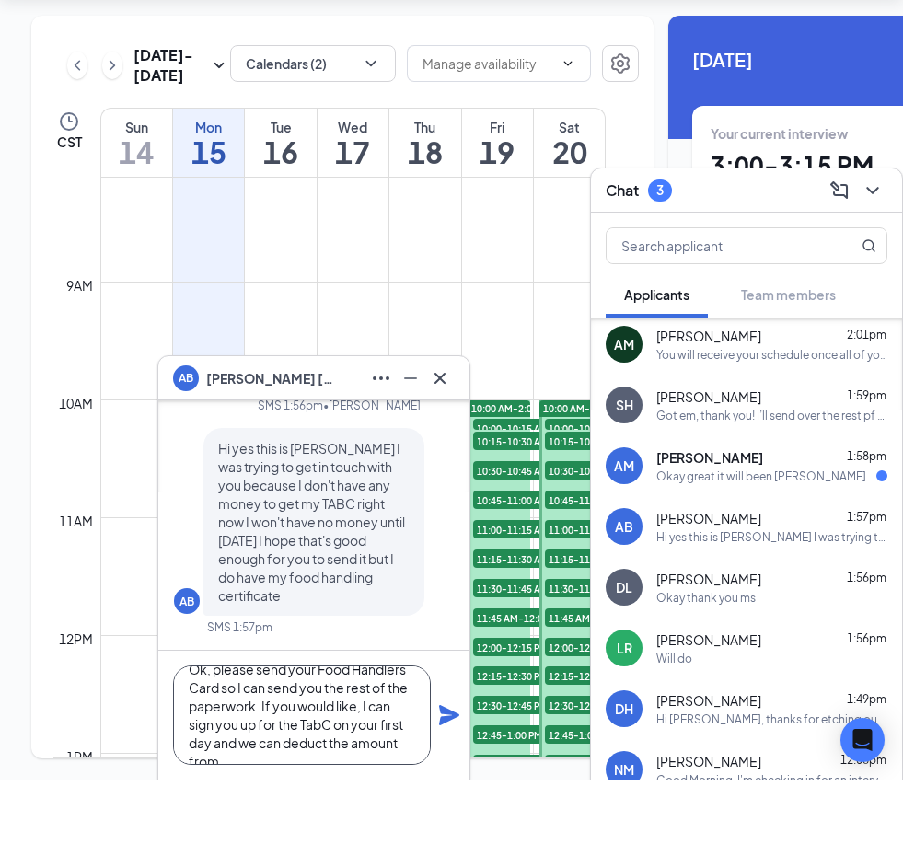
scroll to position [38, 0]
type textarea "Ok, please send your Food Handlers Card so I can send you the rest of the paper…"
click at [455, 768] on icon "Plane" at bounding box center [449, 779] width 22 height 22
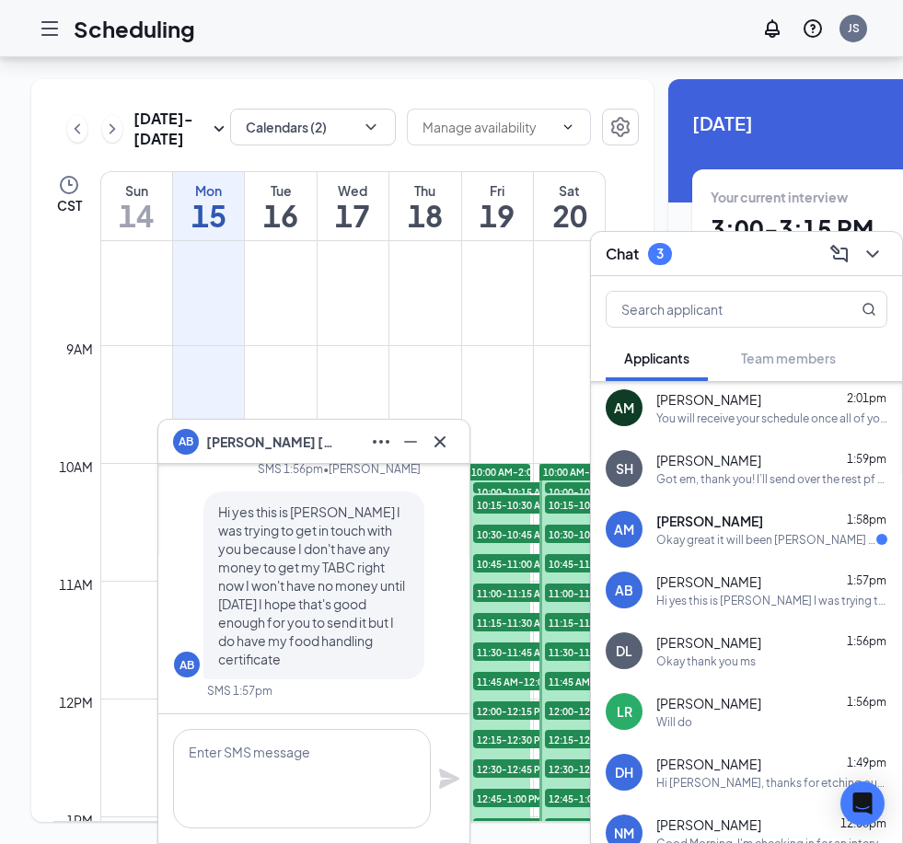
scroll to position [0, 0]
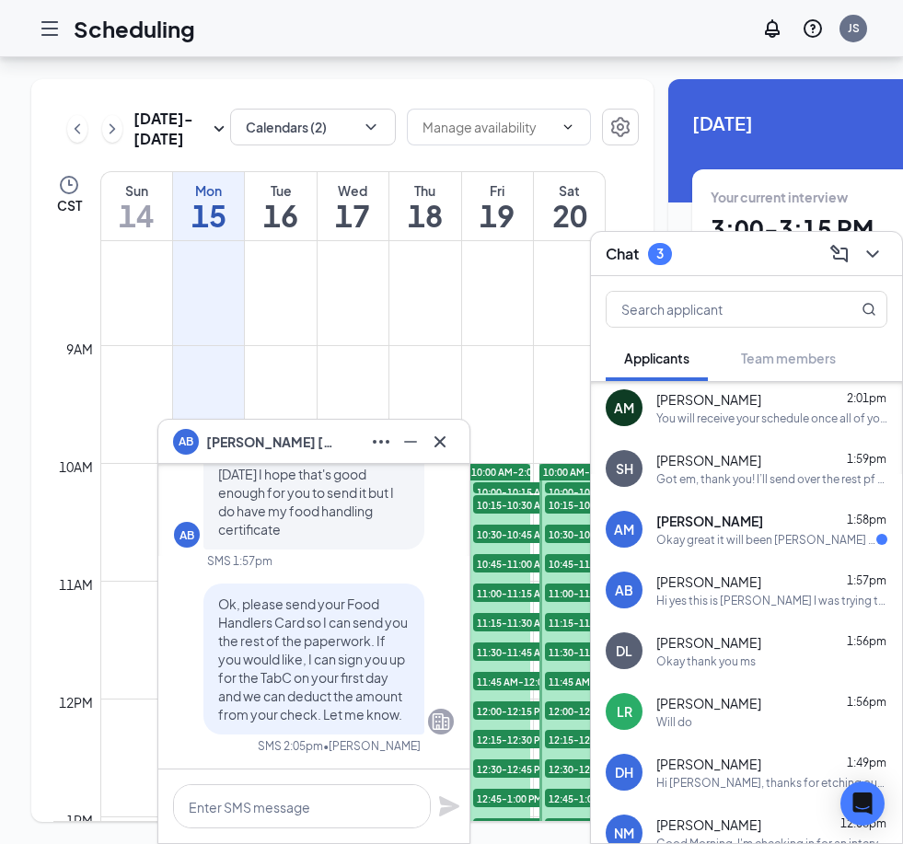
click at [675, 549] on div "AM Ambrieya Mcafee 1:58pm Okay great it will been soo my apologies" at bounding box center [746, 529] width 311 height 61
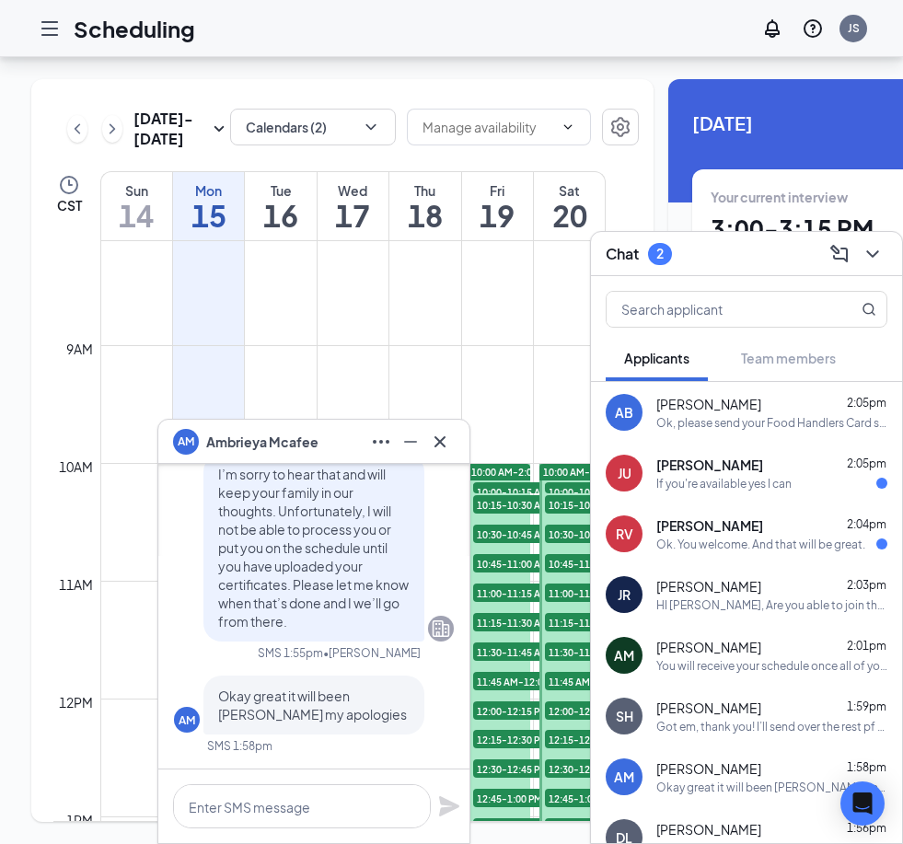
click at [715, 544] on div "Ok. You welcome. And that will be great." at bounding box center [761, 545] width 209 height 16
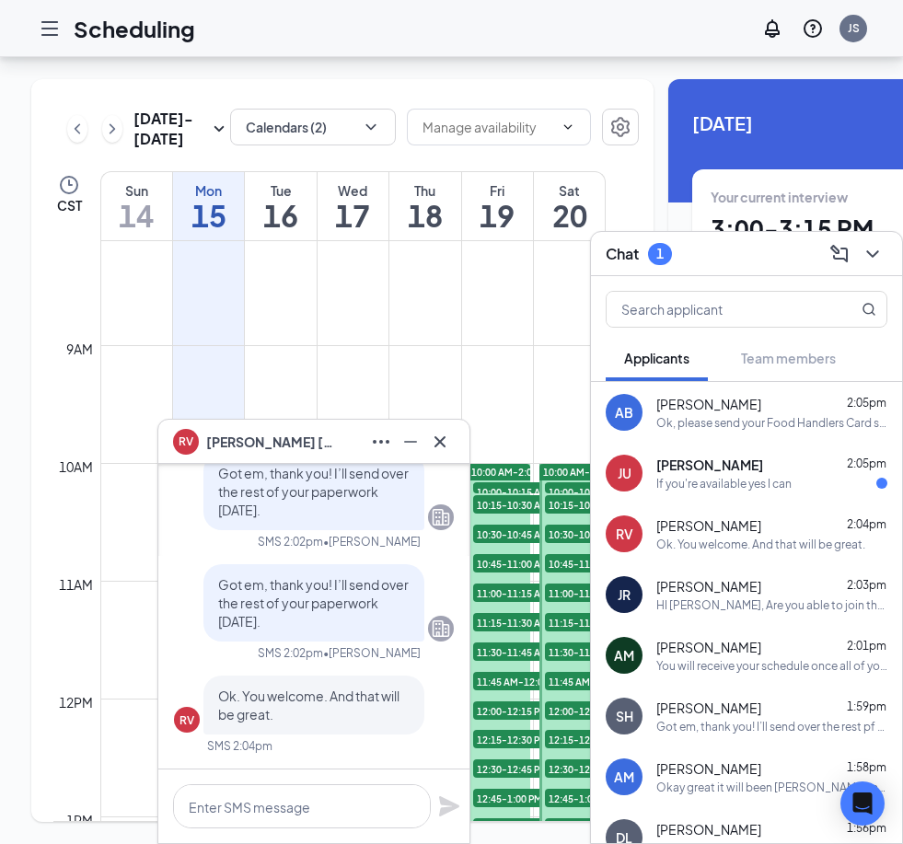
click at [693, 478] on div "If you're available yes I can" at bounding box center [724, 484] width 135 height 16
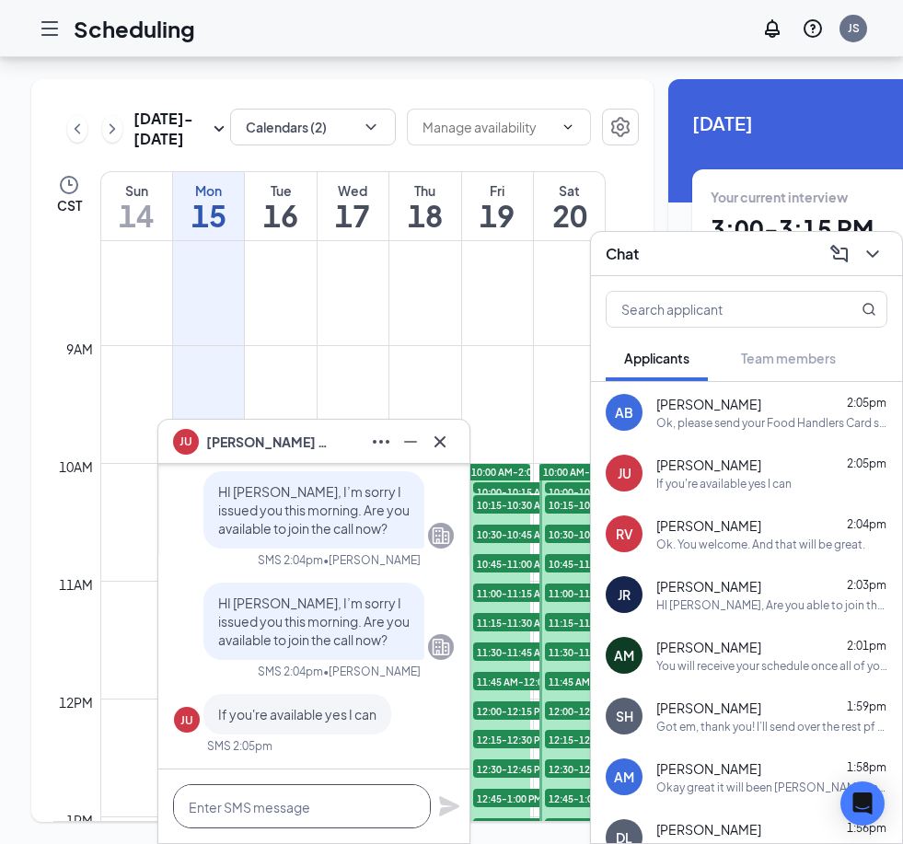
drag, startPoint x: 277, startPoint y: 803, endPoint x: 277, endPoint y: 744, distance: 58.9
click at [277, 785] on textarea at bounding box center [302, 807] width 258 height 44
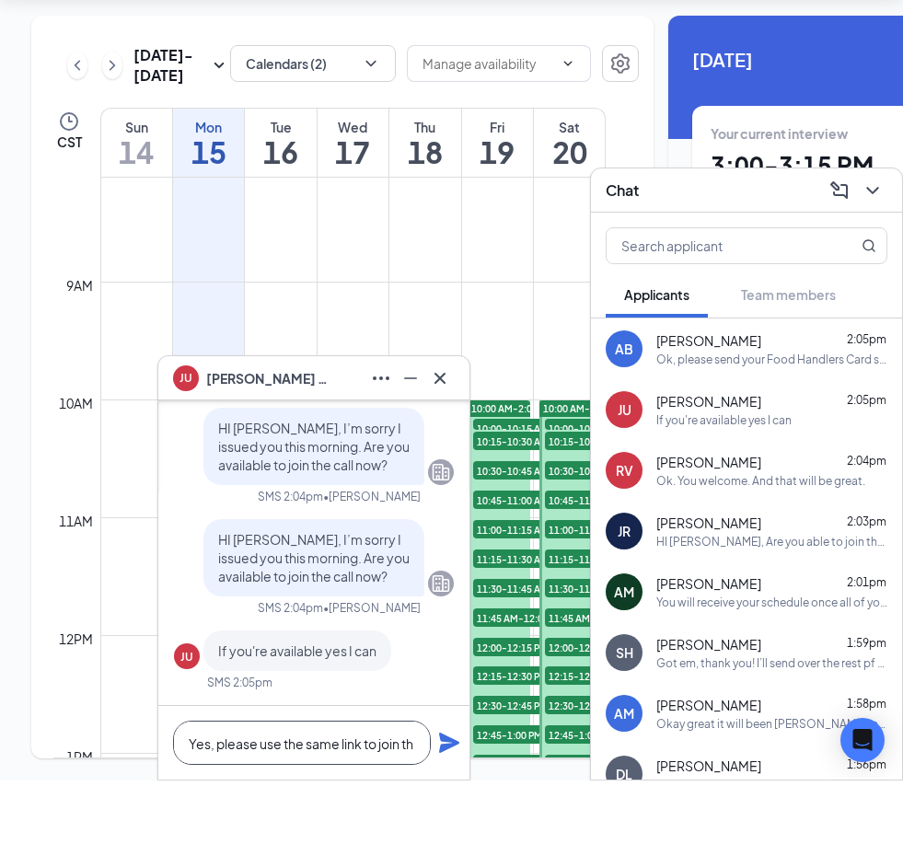
scroll to position [1, 0]
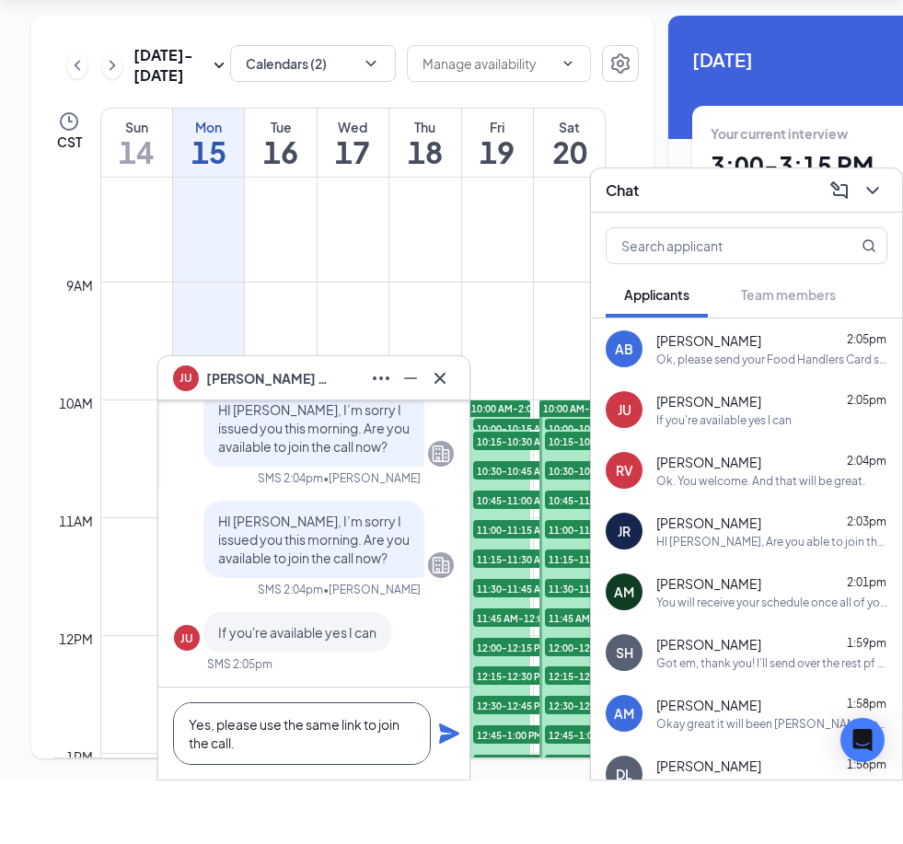
type textarea "Yes, please use the same link to join the call."
click at [444, 787] on icon "Plane" at bounding box center [449, 797] width 20 height 20
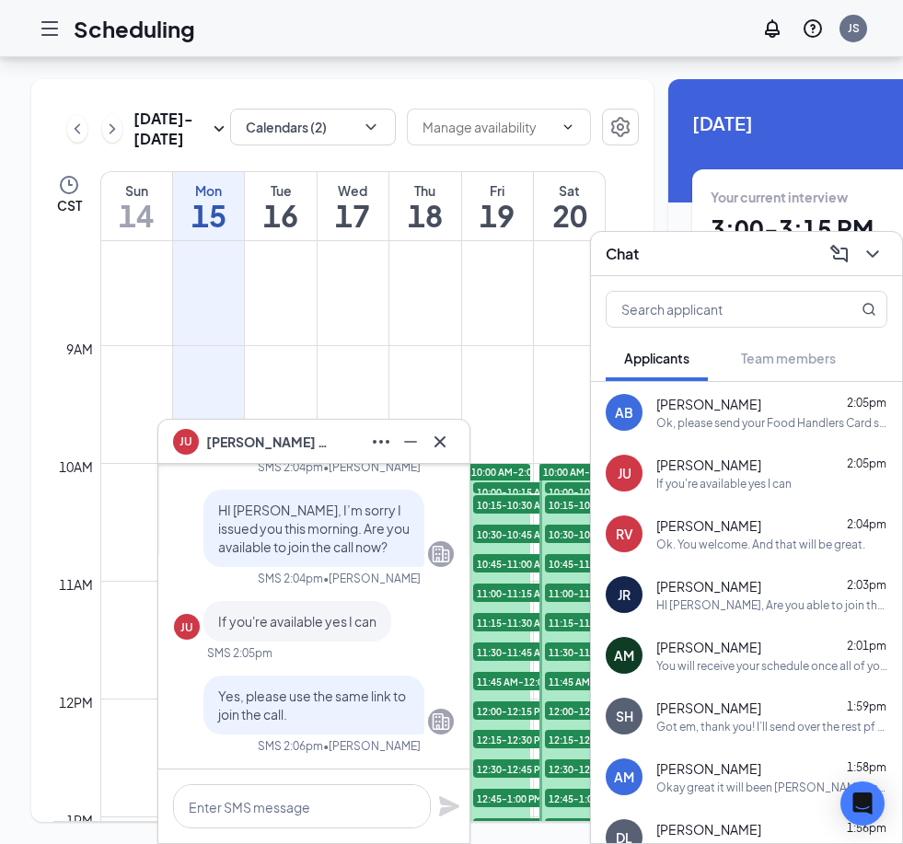
scroll to position [0, 0]
click at [874, 250] on icon "ChevronDown" at bounding box center [873, 254] width 22 height 22
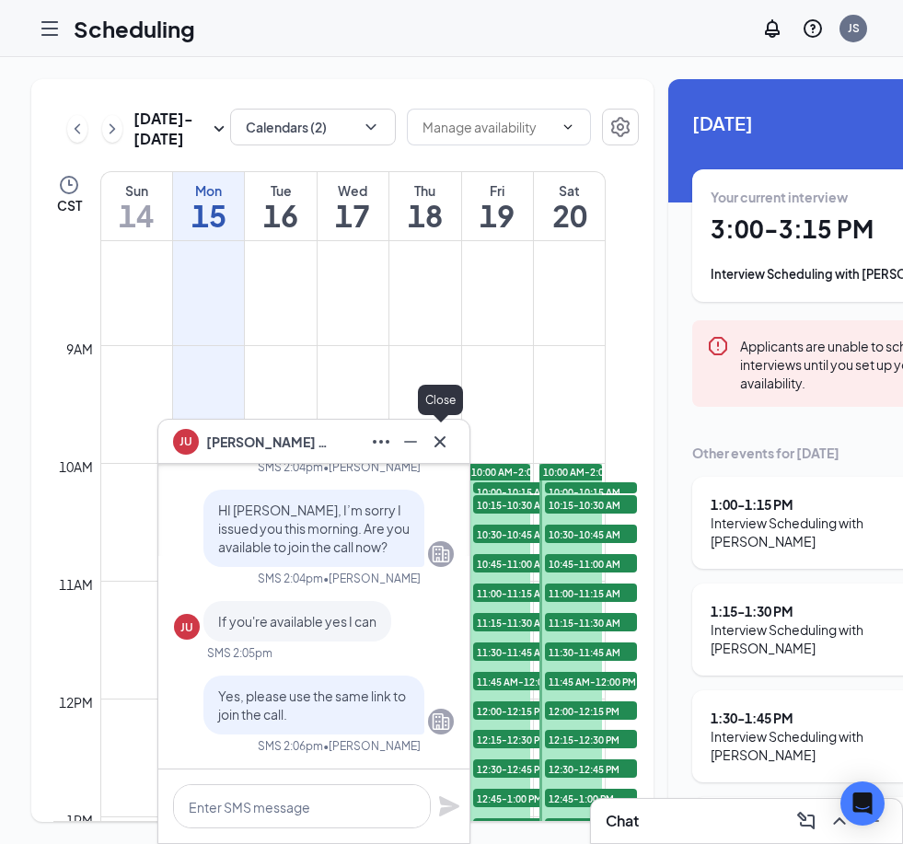
click at [443, 436] on icon "Cross" at bounding box center [440, 442] width 22 height 22
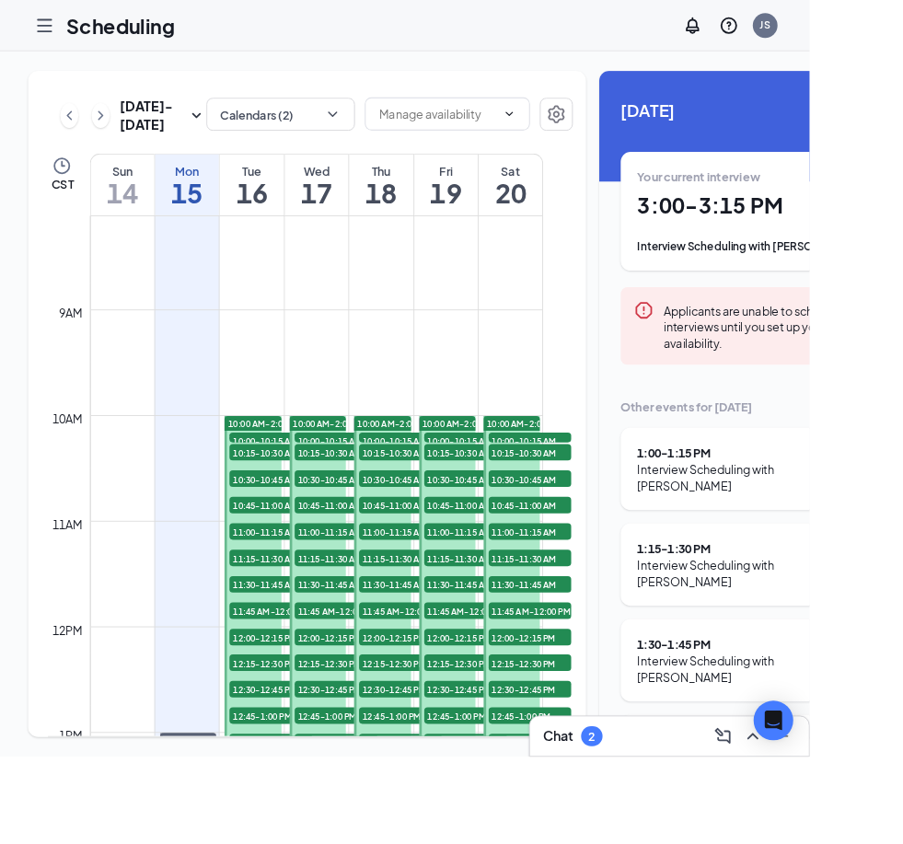
scroll to position [329, 0]
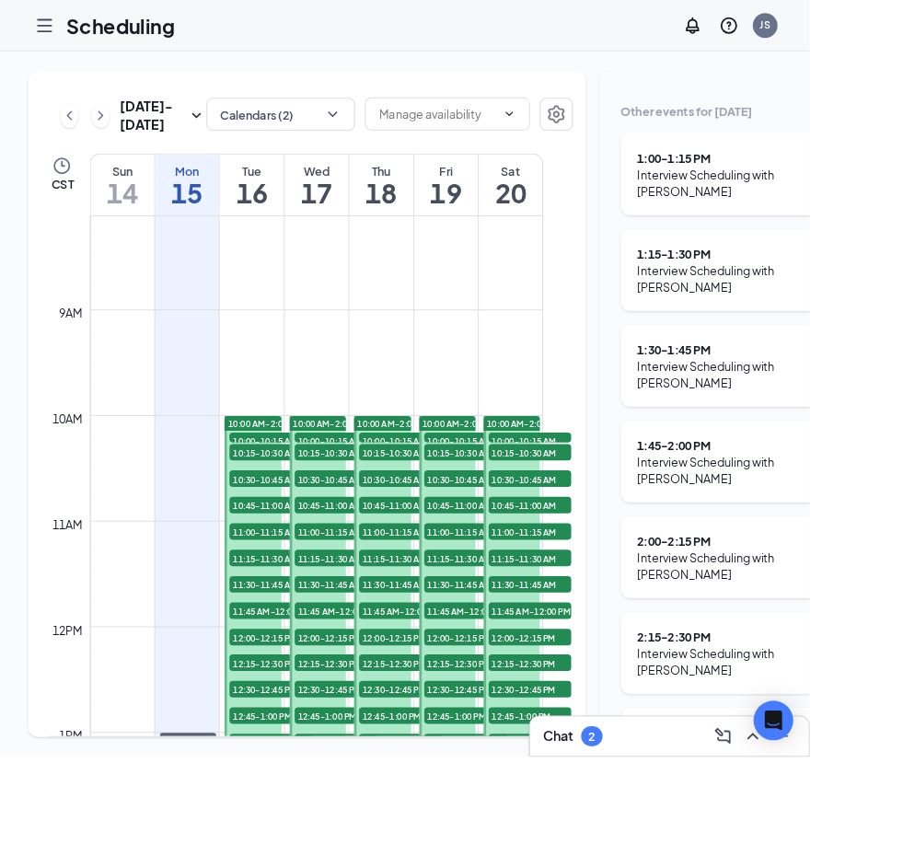
click at [742, 509] on div "Interview Scheduling with Joseph Roche" at bounding box center [824, 524] width 227 height 37
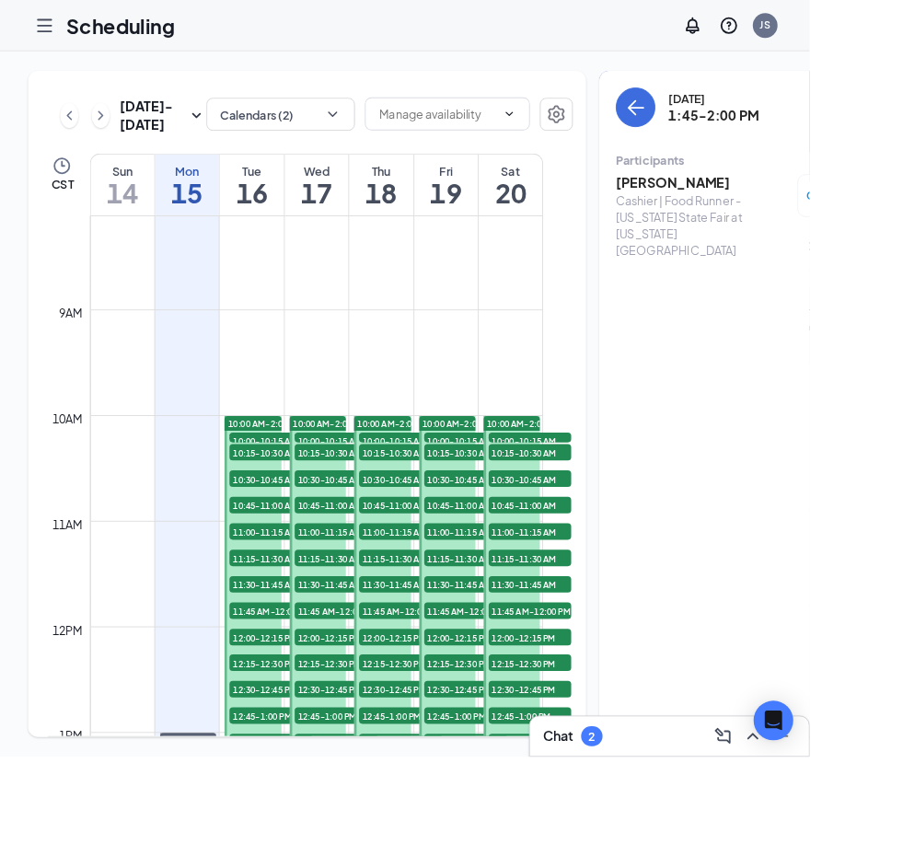
click at [687, 202] on h3 "[PERSON_NAME]" at bounding box center [783, 204] width 193 height 20
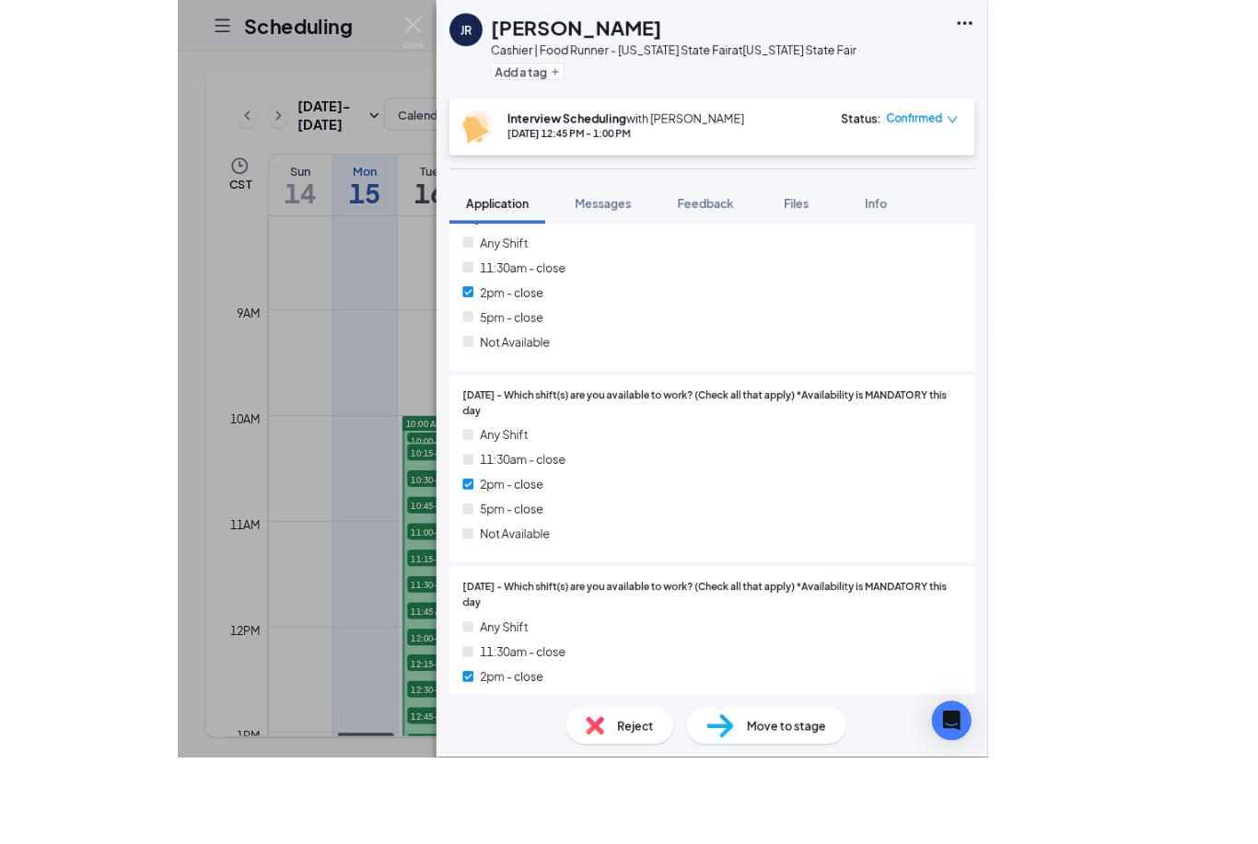
scroll to position [5319, 0]
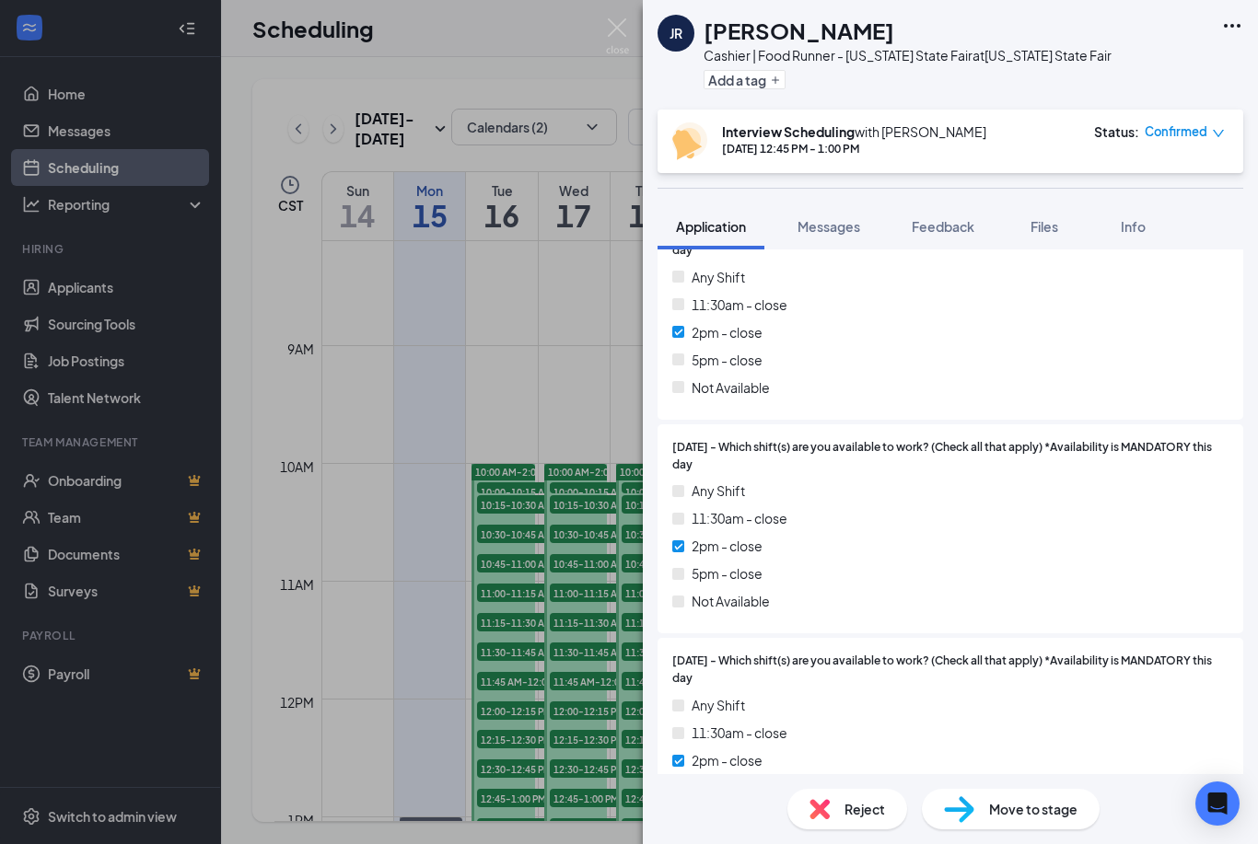
click at [1233, 21] on icon "Ellipses" at bounding box center [1232, 26] width 22 height 22
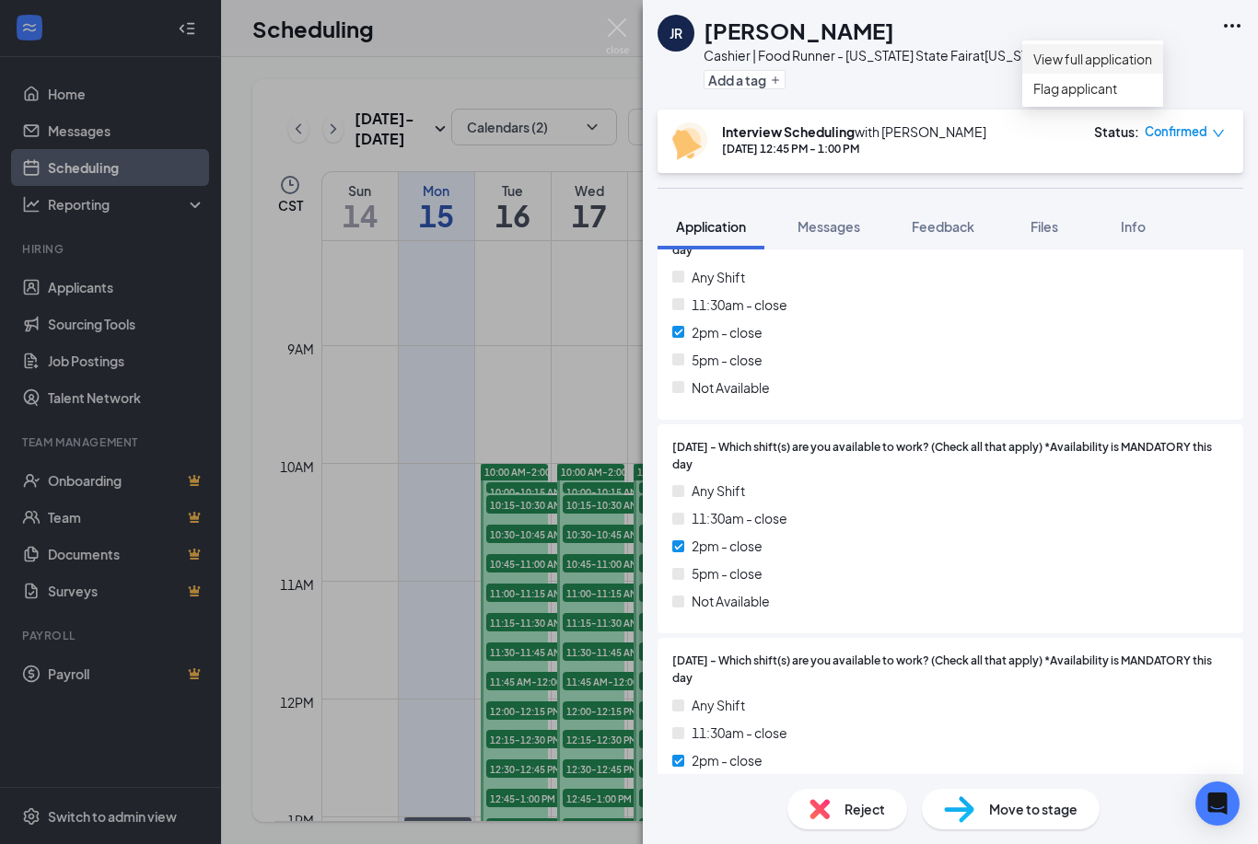
click at [1152, 69] on link "View full application" at bounding box center [1092, 59] width 119 height 20
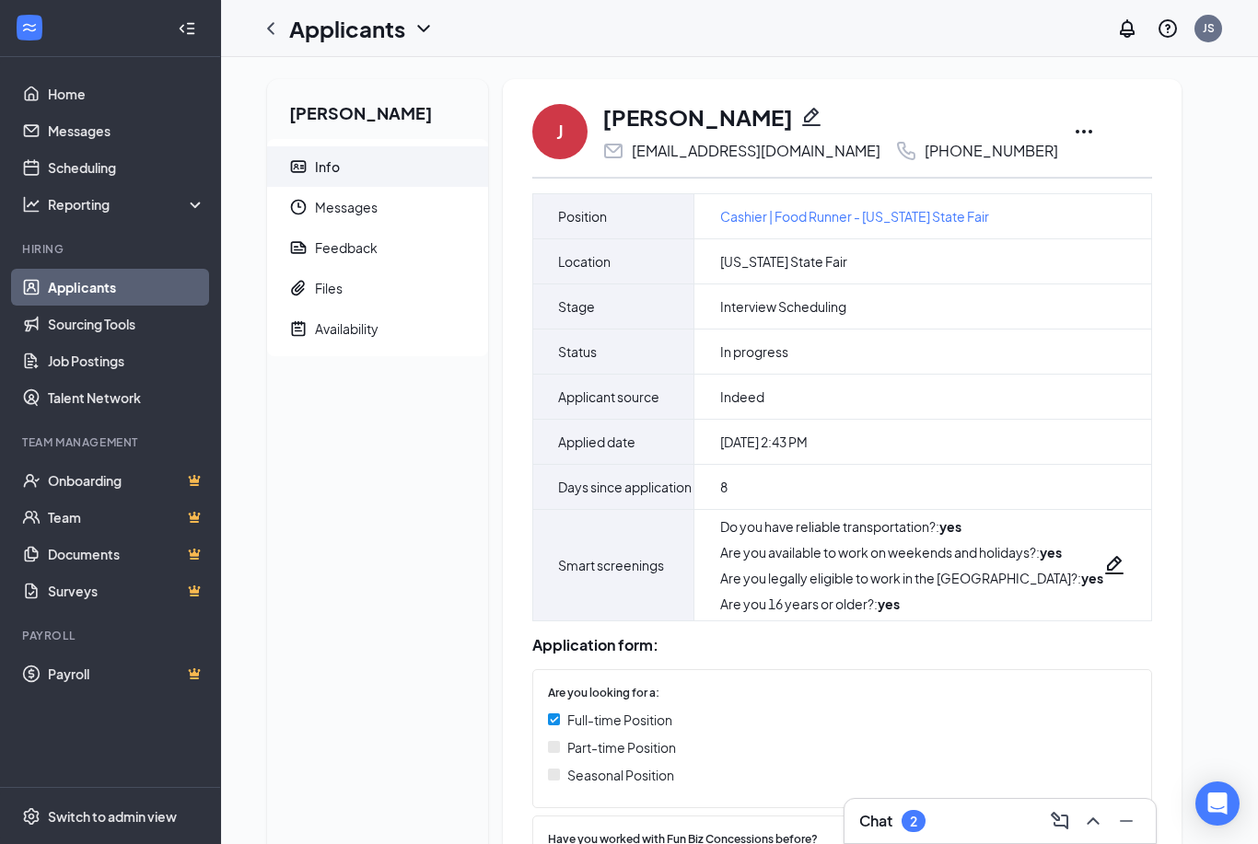
click at [1073, 129] on icon "Ellipses" at bounding box center [1084, 132] width 22 height 22
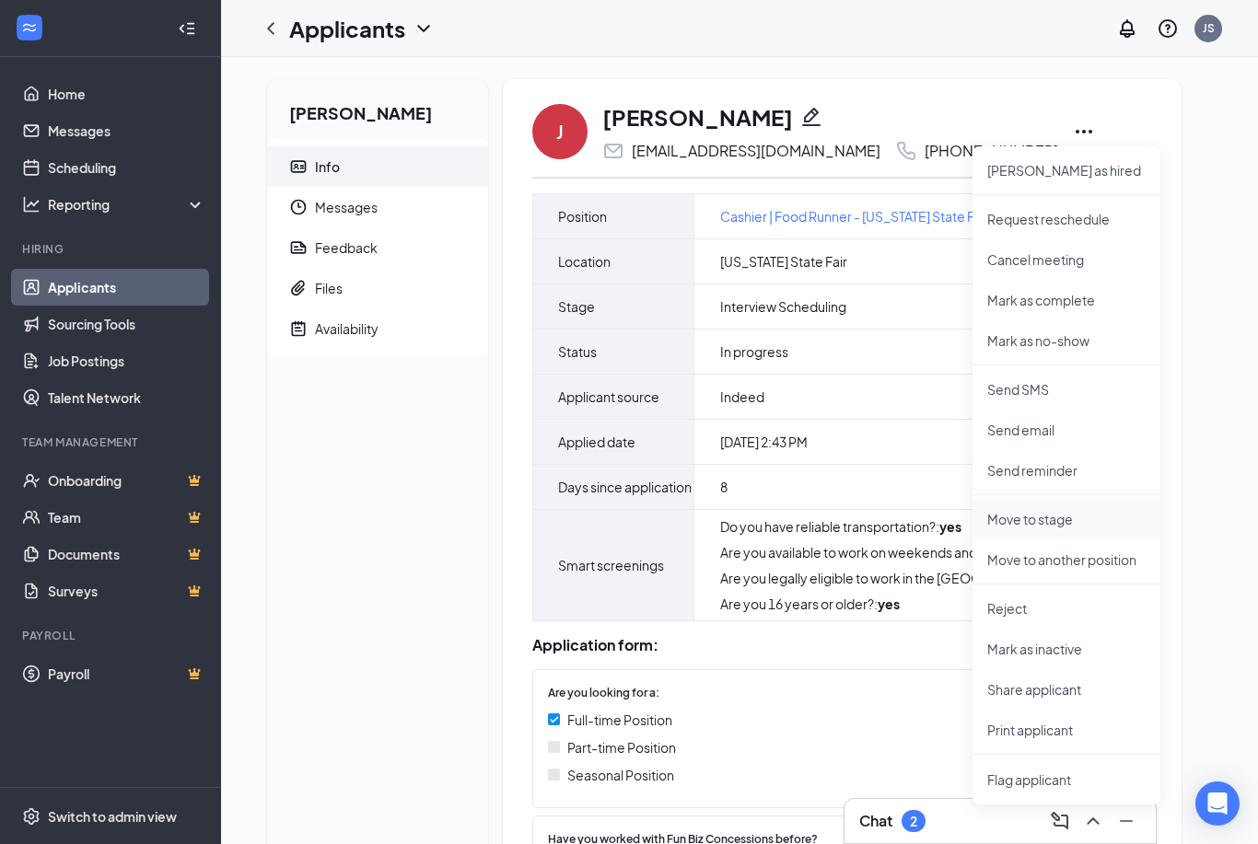
click at [1049, 515] on p "Move to stage" at bounding box center [1066, 519] width 158 height 18
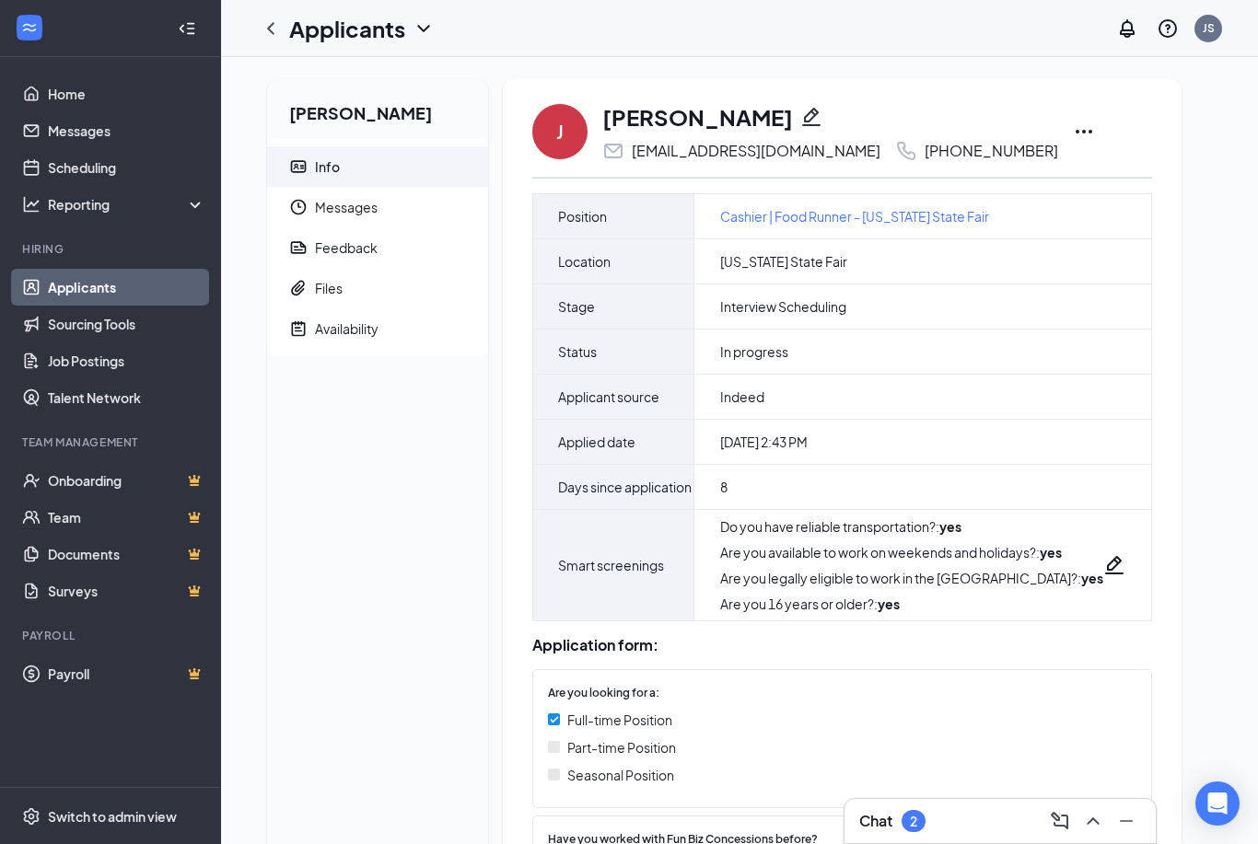
click at [1076, 133] on icon "Ellipses" at bounding box center [1084, 132] width 17 height 4
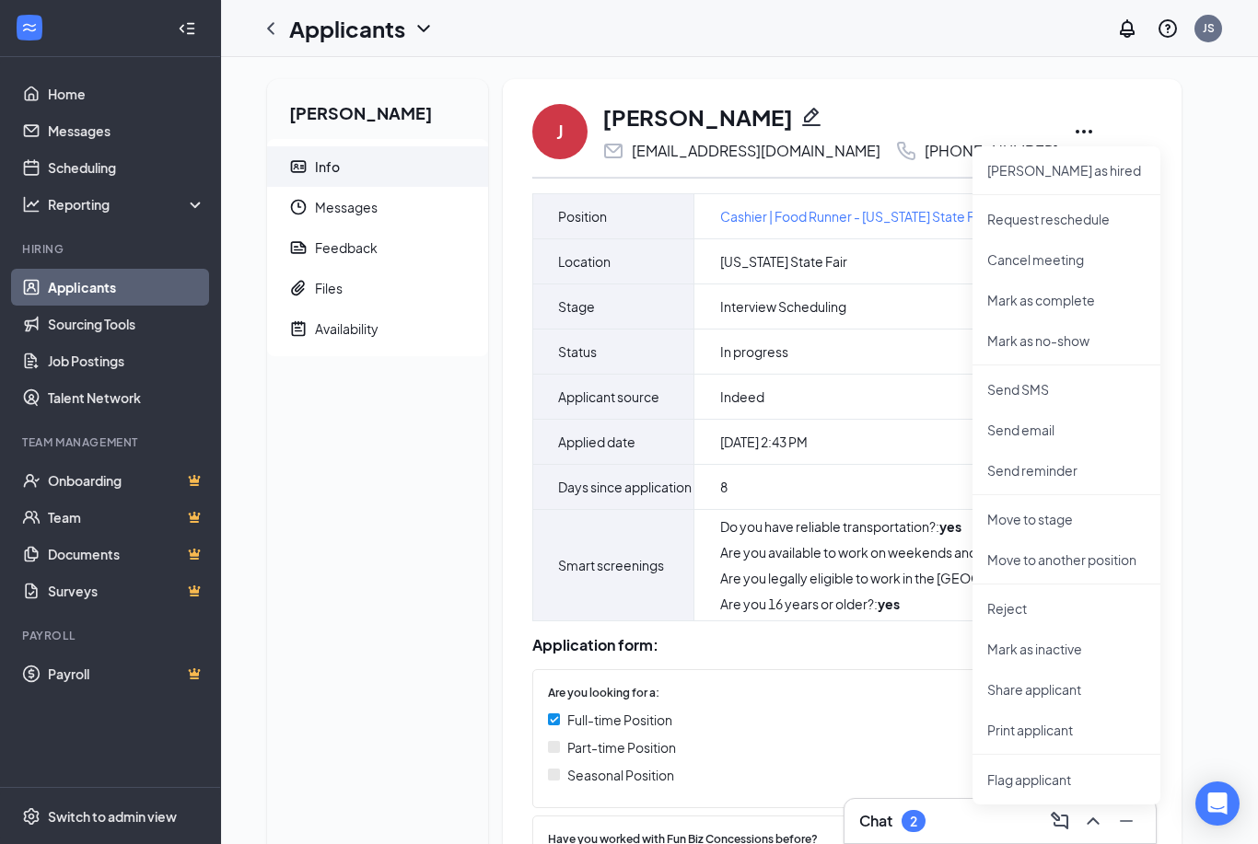
type input "Employee Guidelines (next stage)"
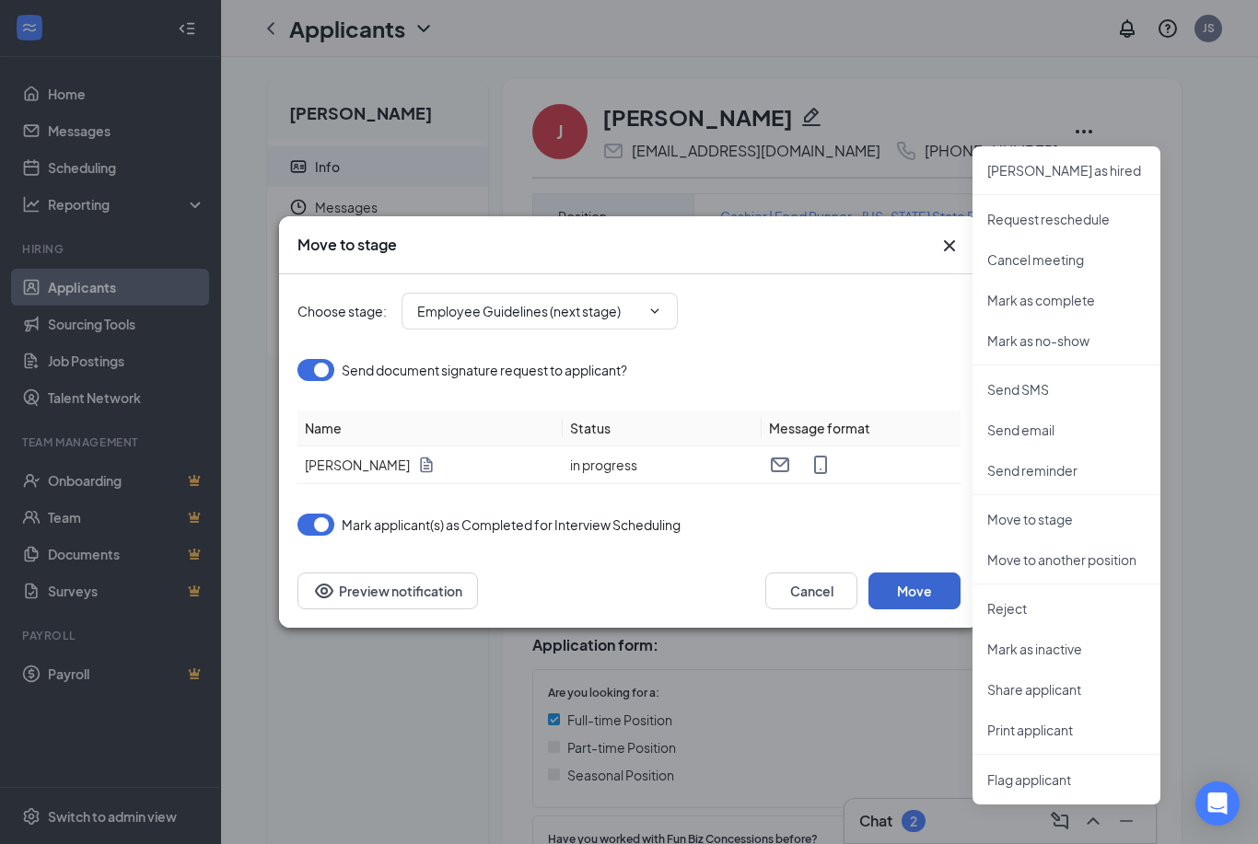
click at [910, 598] on button "Move" at bounding box center [914, 591] width 92 height 37
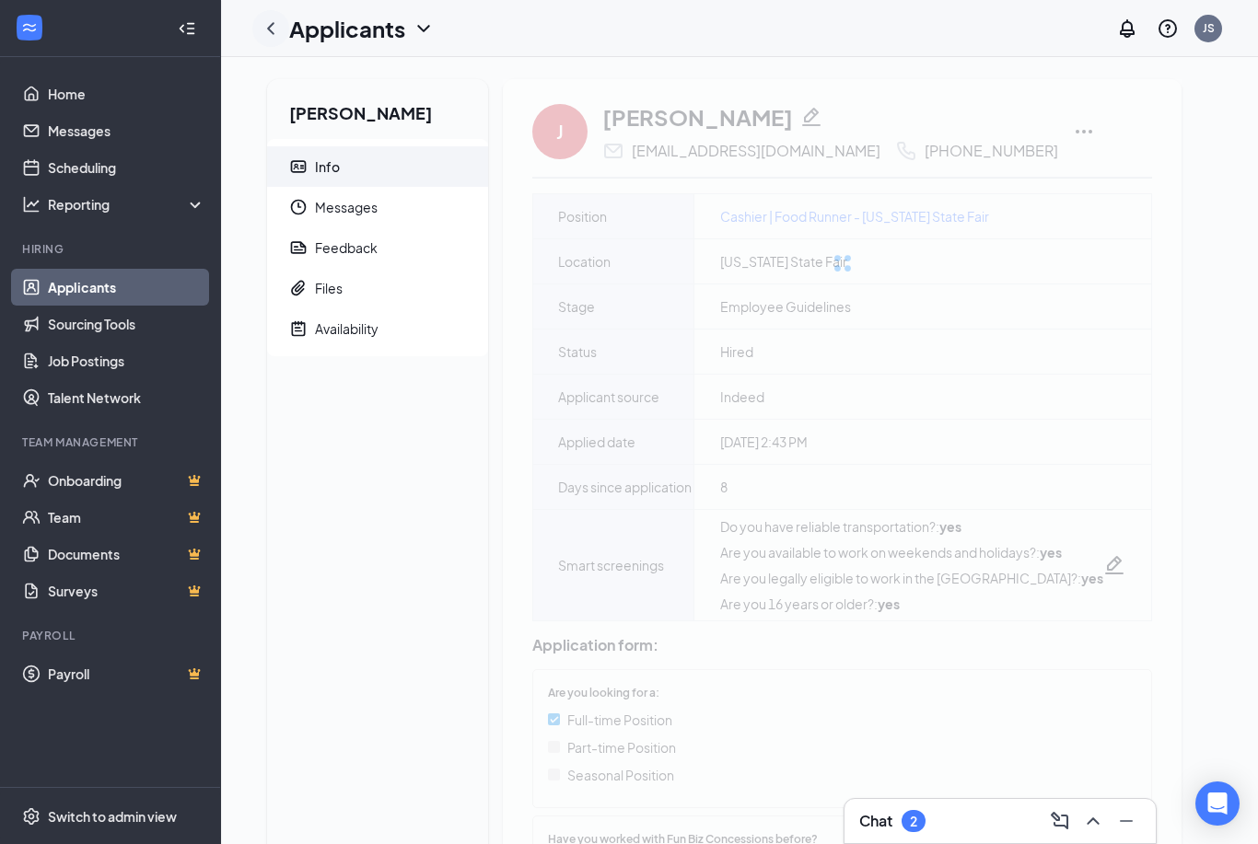
click at [266, 35] on icon "ChevronLeft" at bounding box center [271, 28] width 22 height 22
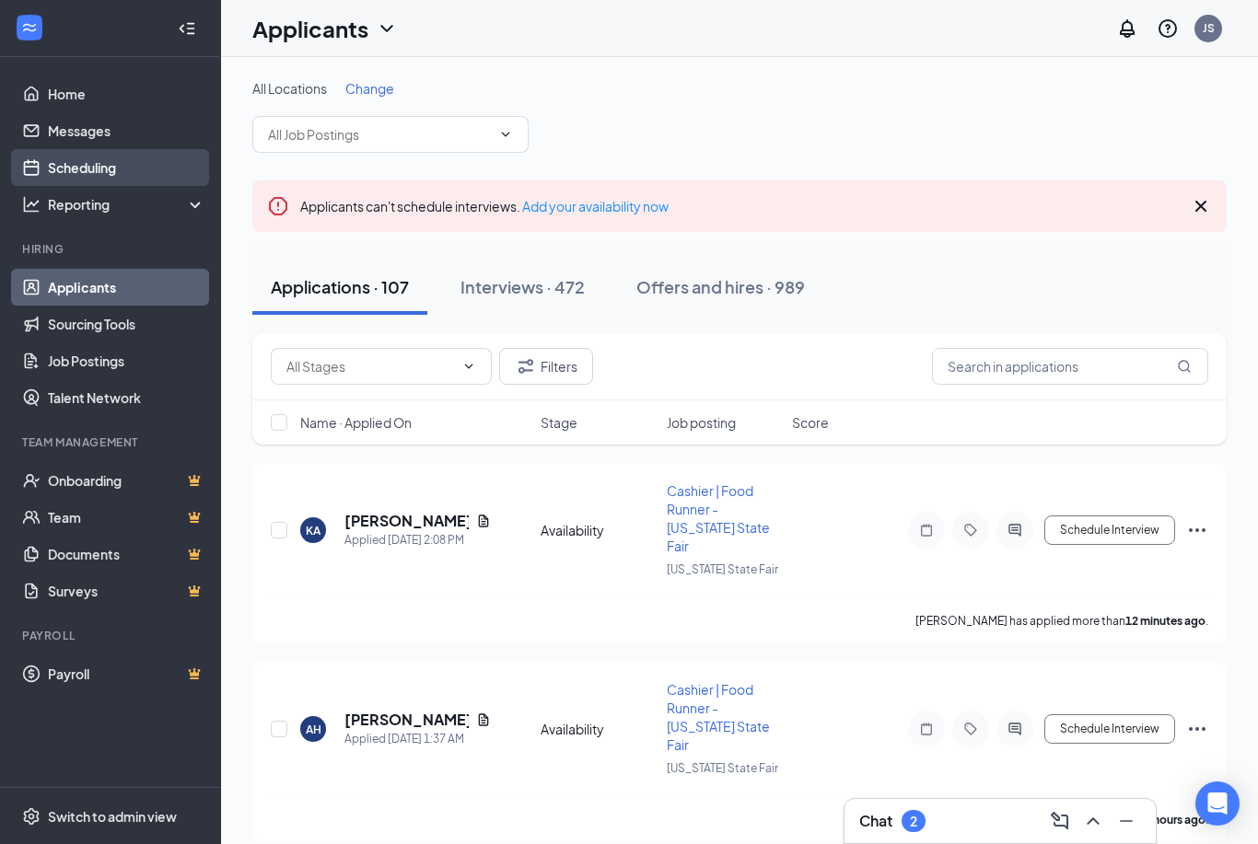
click at [124, 163] on link "Scheduling" at bounding box center [126, 167] width 157 height 37
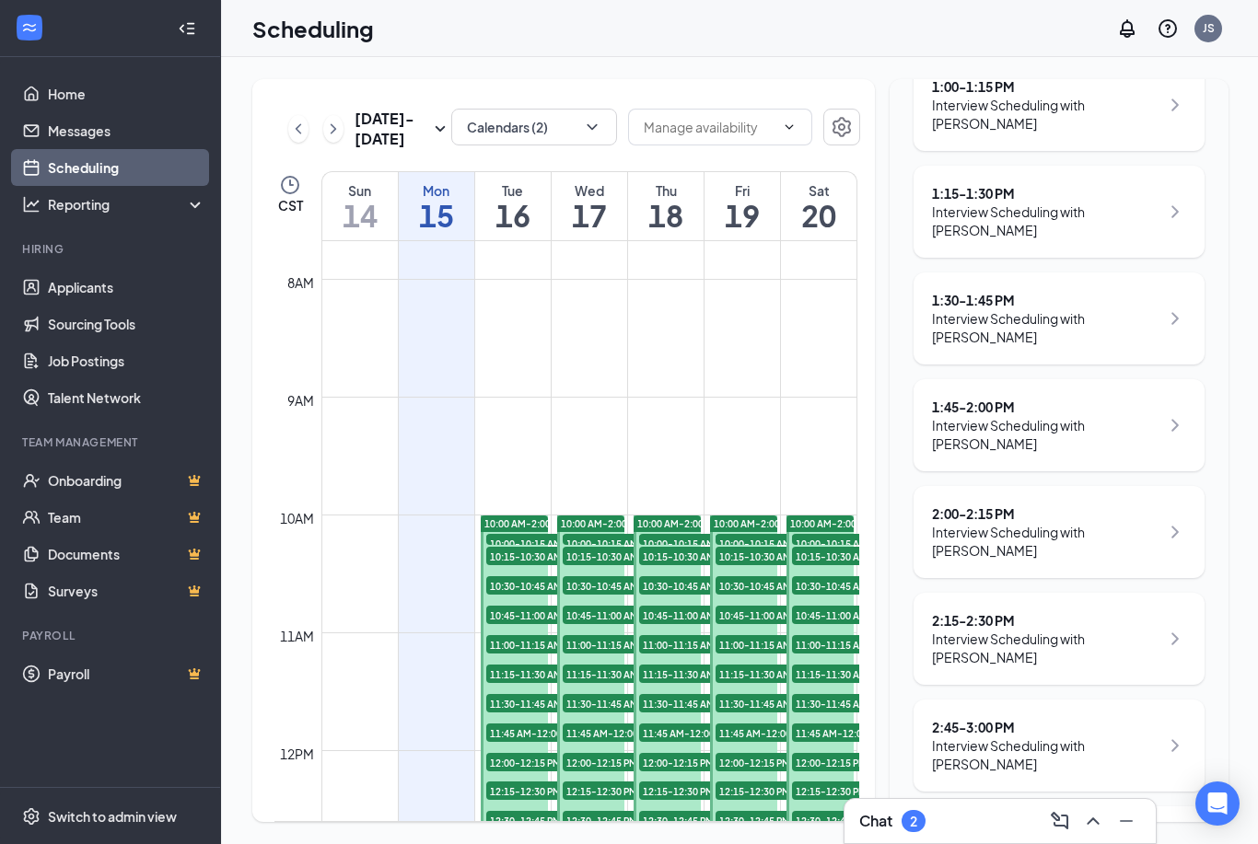
scroll to position [409, 0]
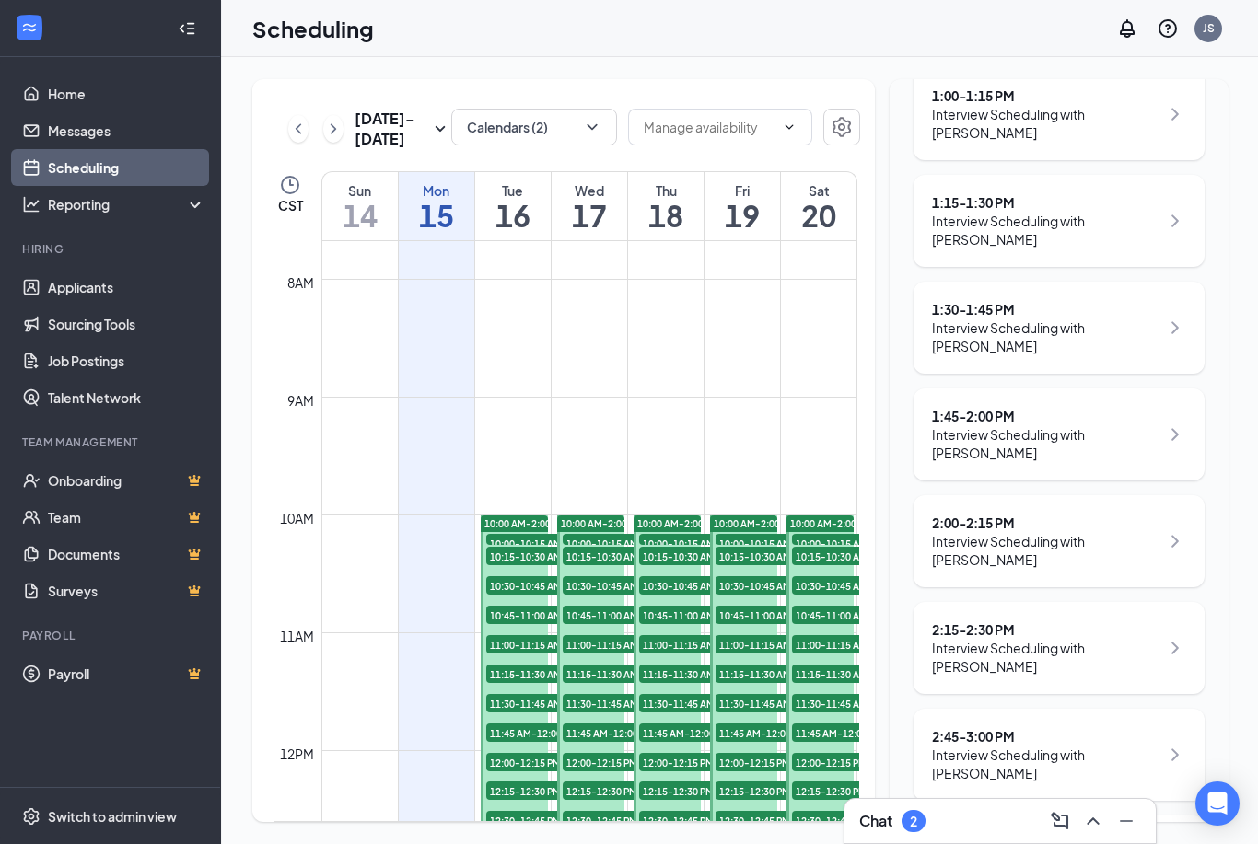
click at [1029, 211] on div "1:15 - 1:30 PM" at bounding box center [1045, 202] width 227 height 18
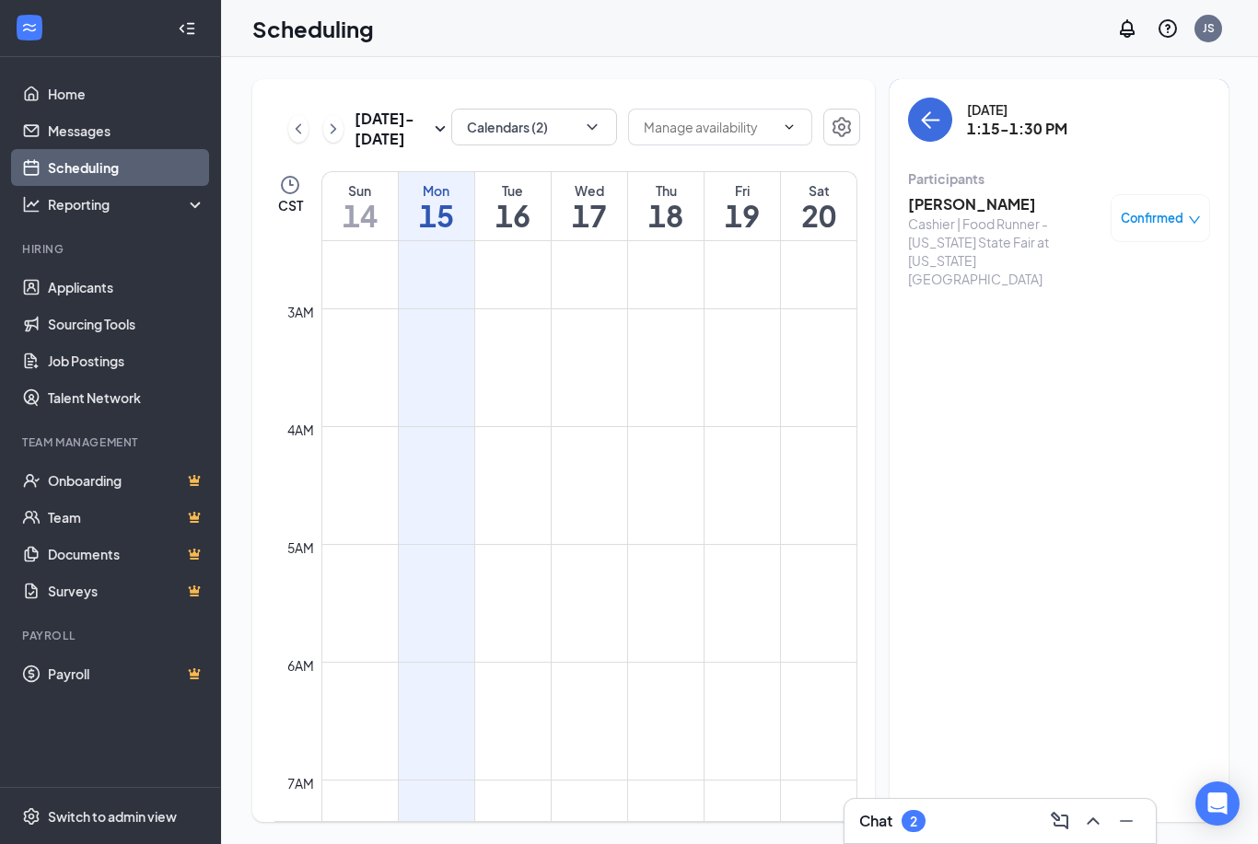
click at [960, 208] on h3 "[PERSON_NAME]" at bounding box center [1004, 204] width 193 height 20
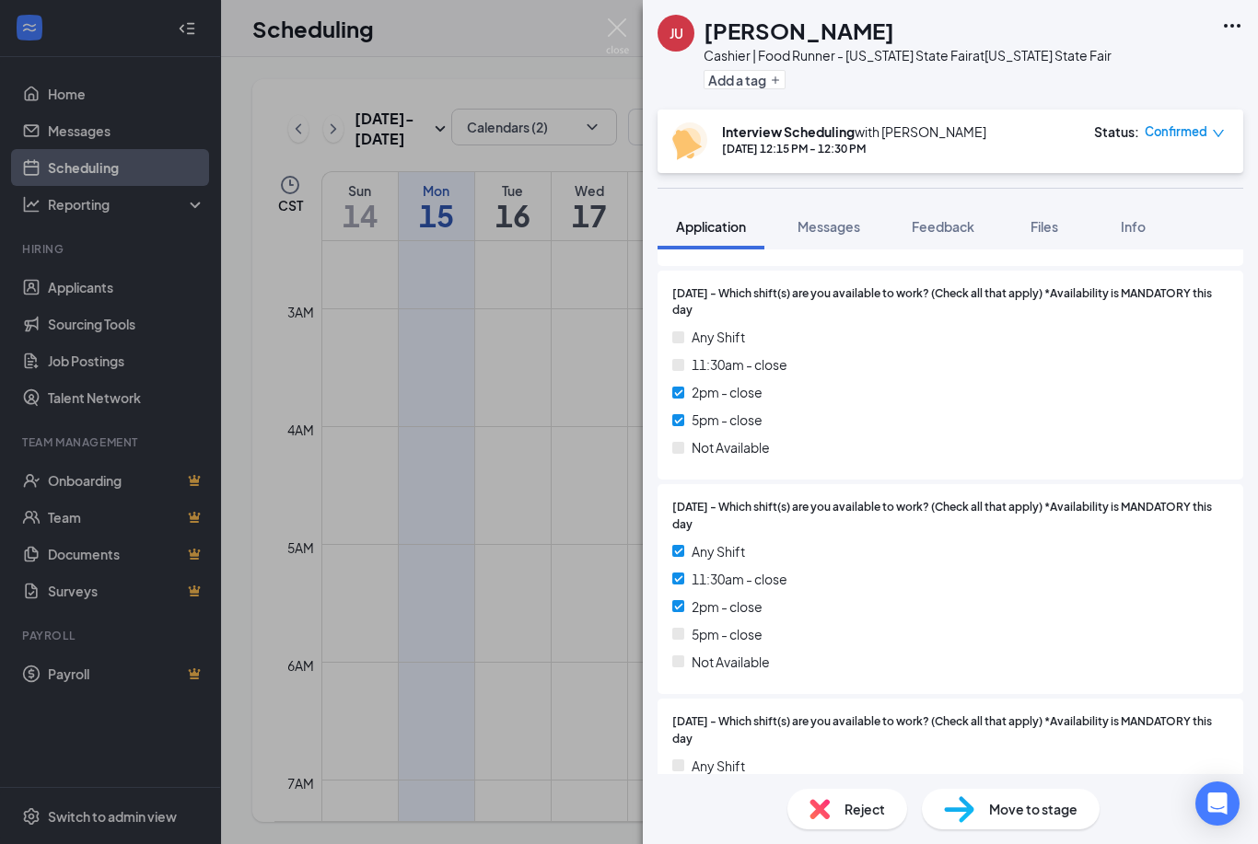
scroll to position [5371, 0]
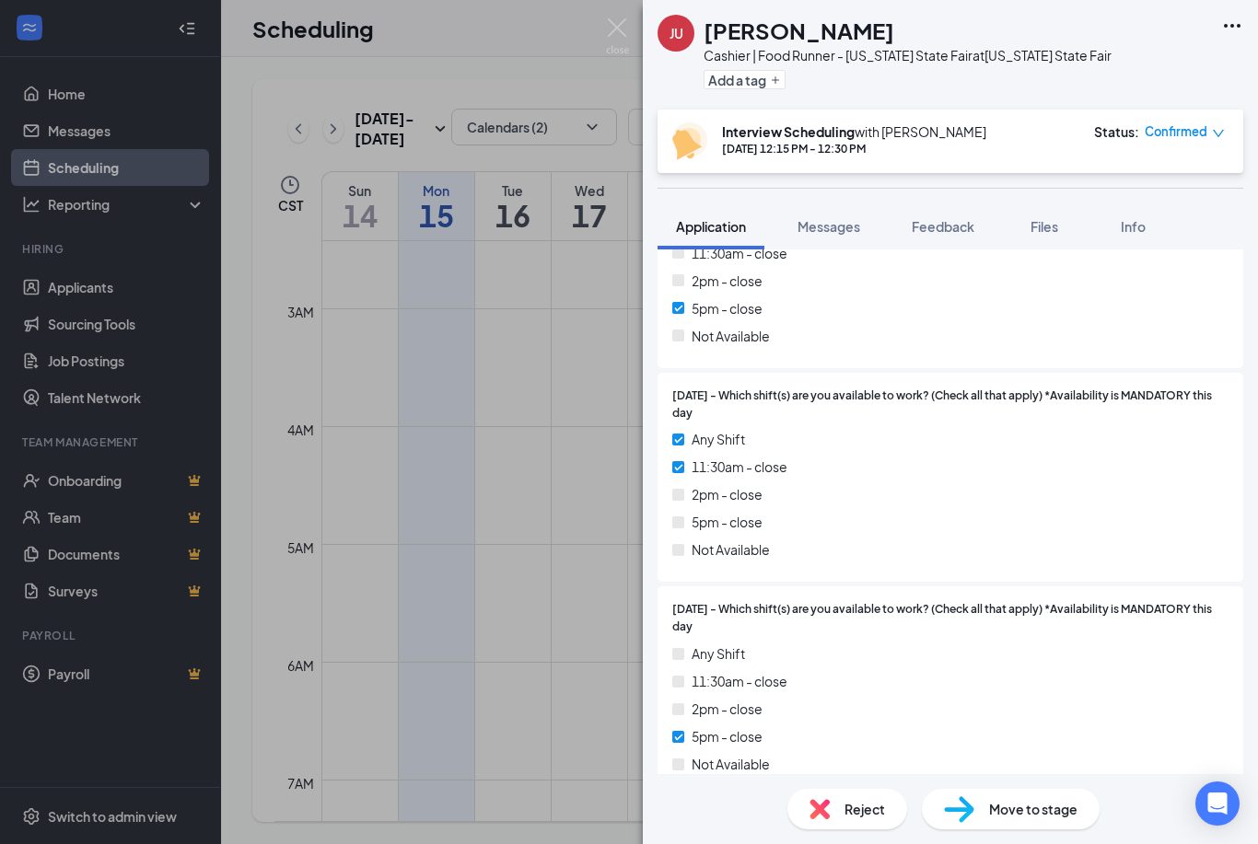
click at [1226, 22] on icon "Ellipses" at bounding box center [1232, 26] width 22 height 22
click at [1127, 63] on link "View full application" at bounding box center [1132, 68] width 199 height 18
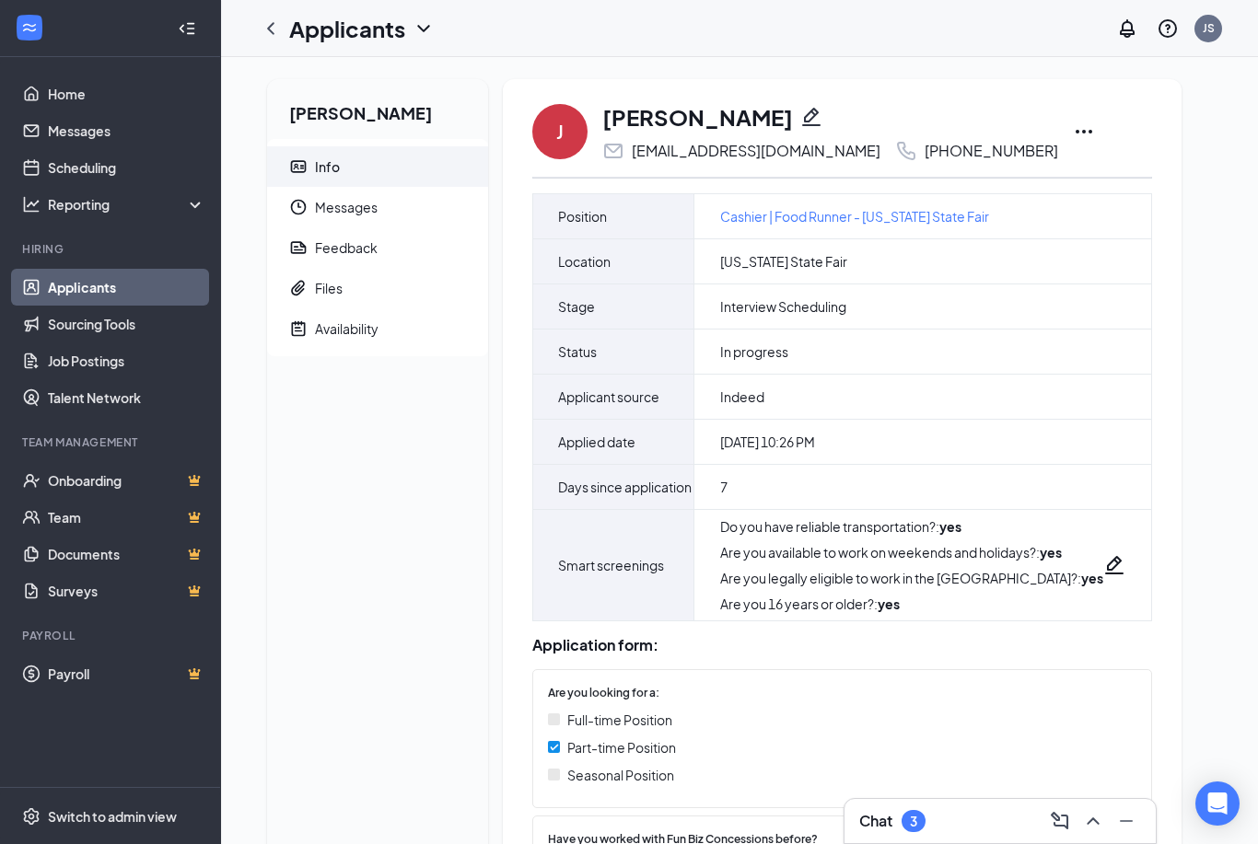
click at [1073, 126] on icon "Ellipses" at bounding box center [1084, 132] width 22 height 22
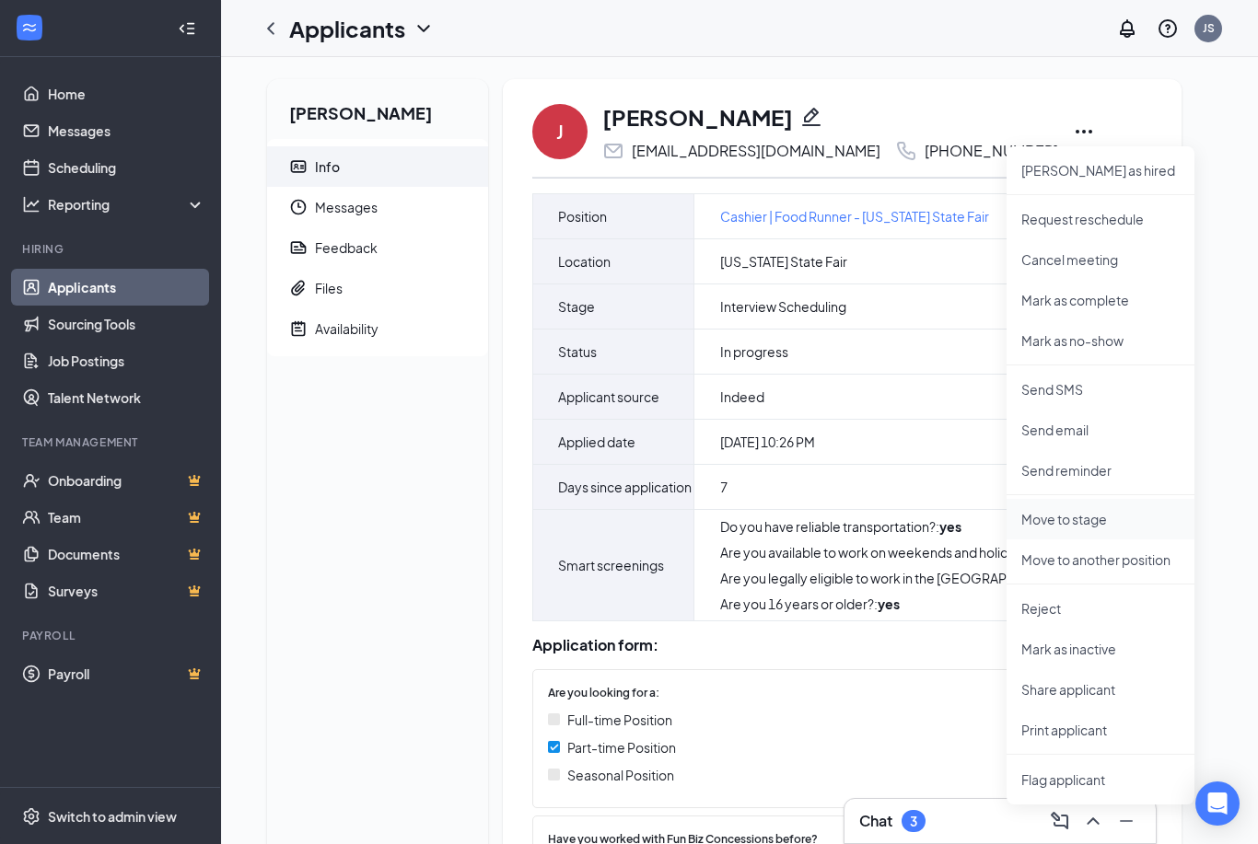
click at [1099, 522] on p "Move to stage" at bounding box center [1100, 519] width 158 height 18
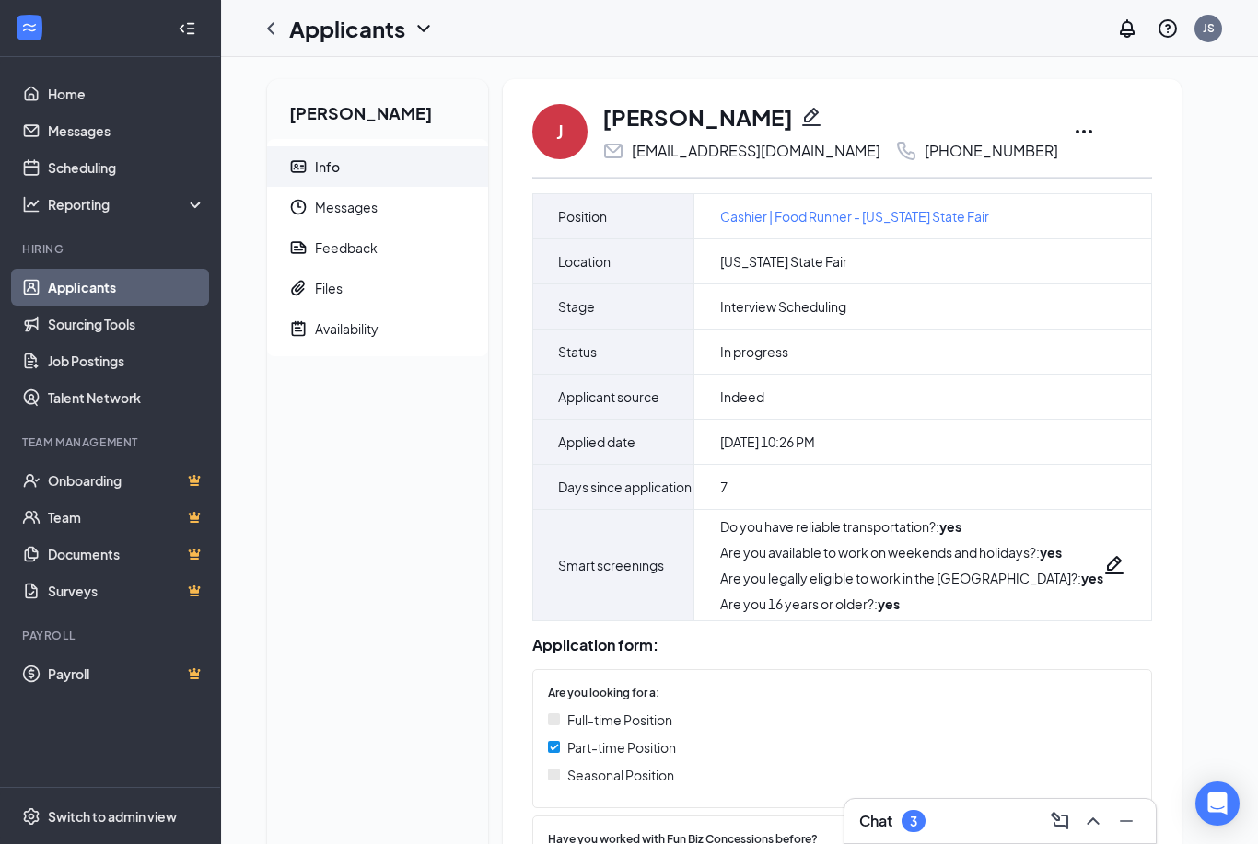
type input "Employee Guidelines (next stage)"
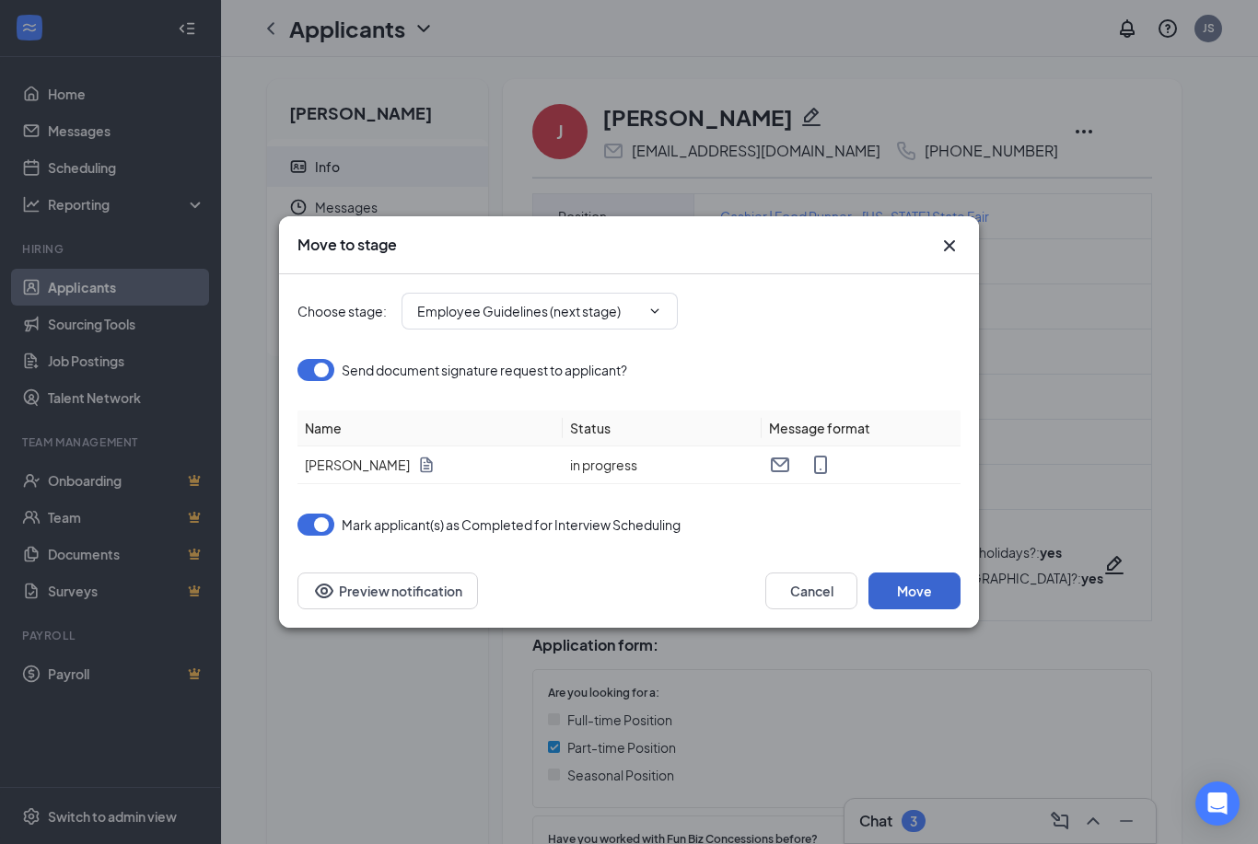
click at [904, 592] on button "Move" at bounding box center [914, 591] width 92 height 37
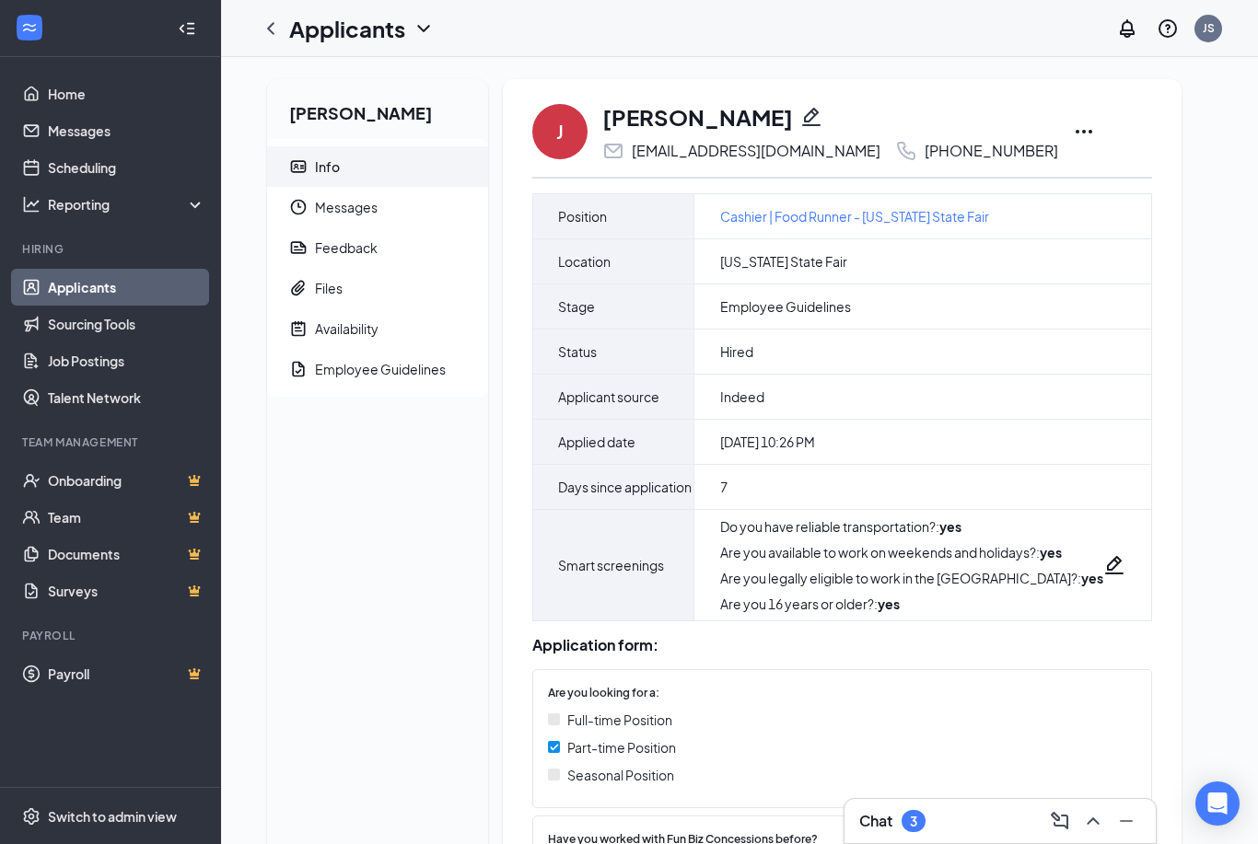
click at [1095, 824] on icon "ChevronUp" at bounding box center [1093, 821] width 22 height 22
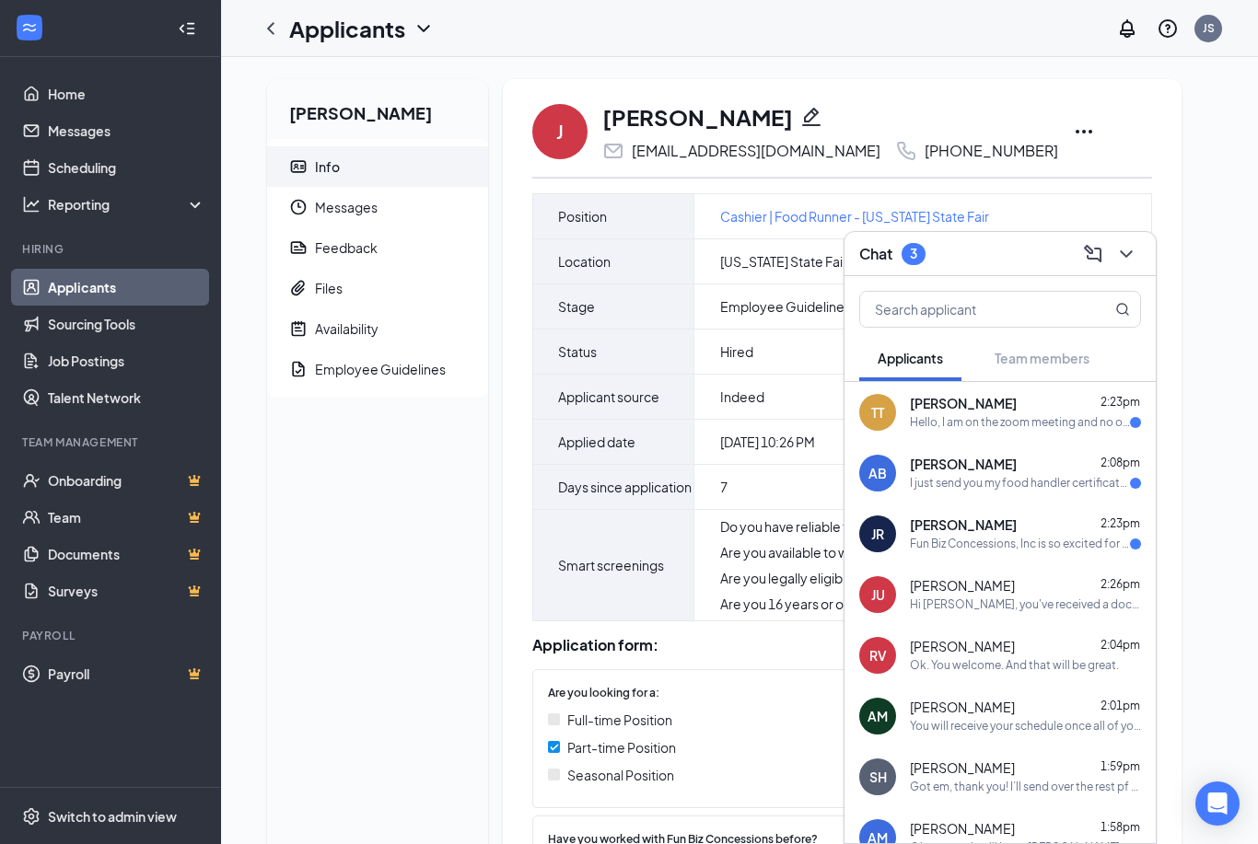
click at [995, 537] on div "Fun Biz Concessions, Inc is so excited for you to join our team! Do you know an…" at bounding box center [1020, 545] width 220 height 16
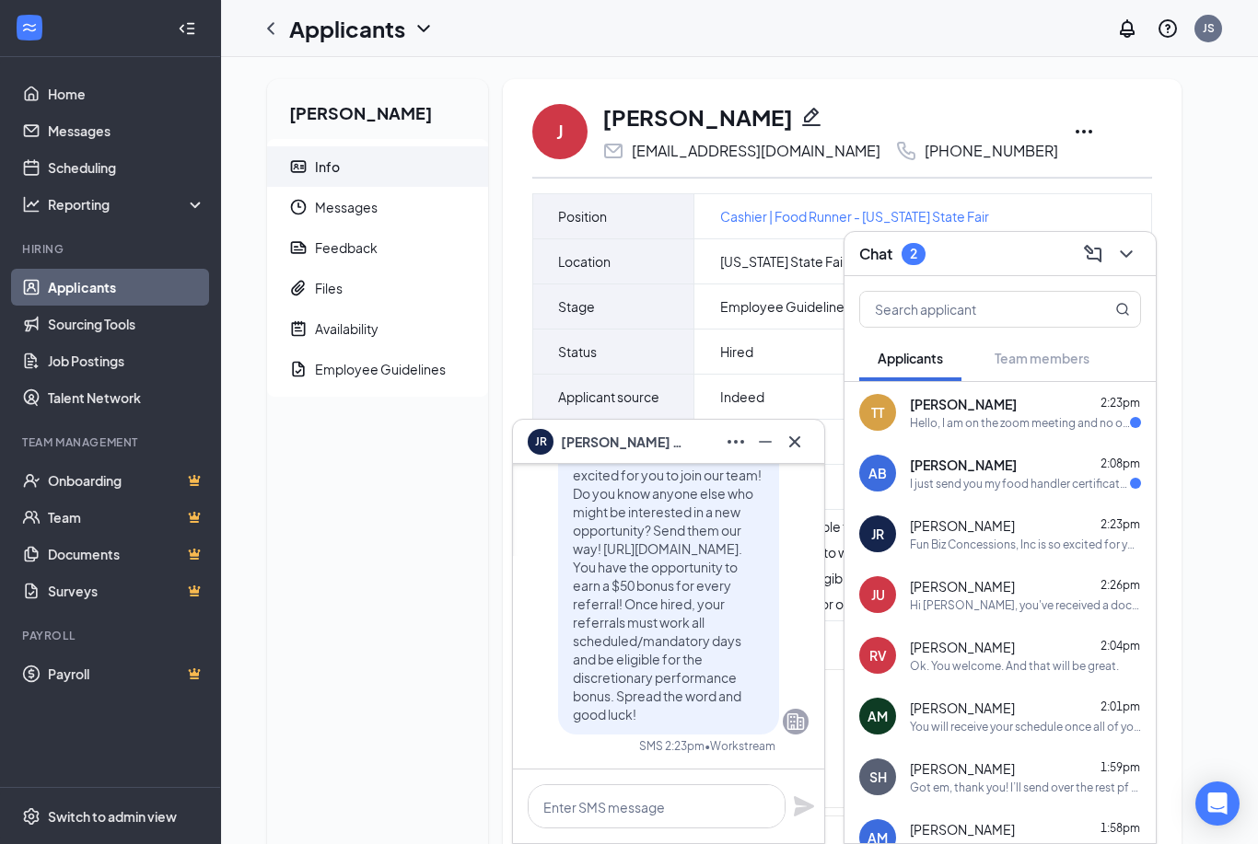
click at [1052, 483] on div "I just send you my food handler certificate but I have to put it in twice becau…" at bounding box center [1020, 484] width 220 height 16
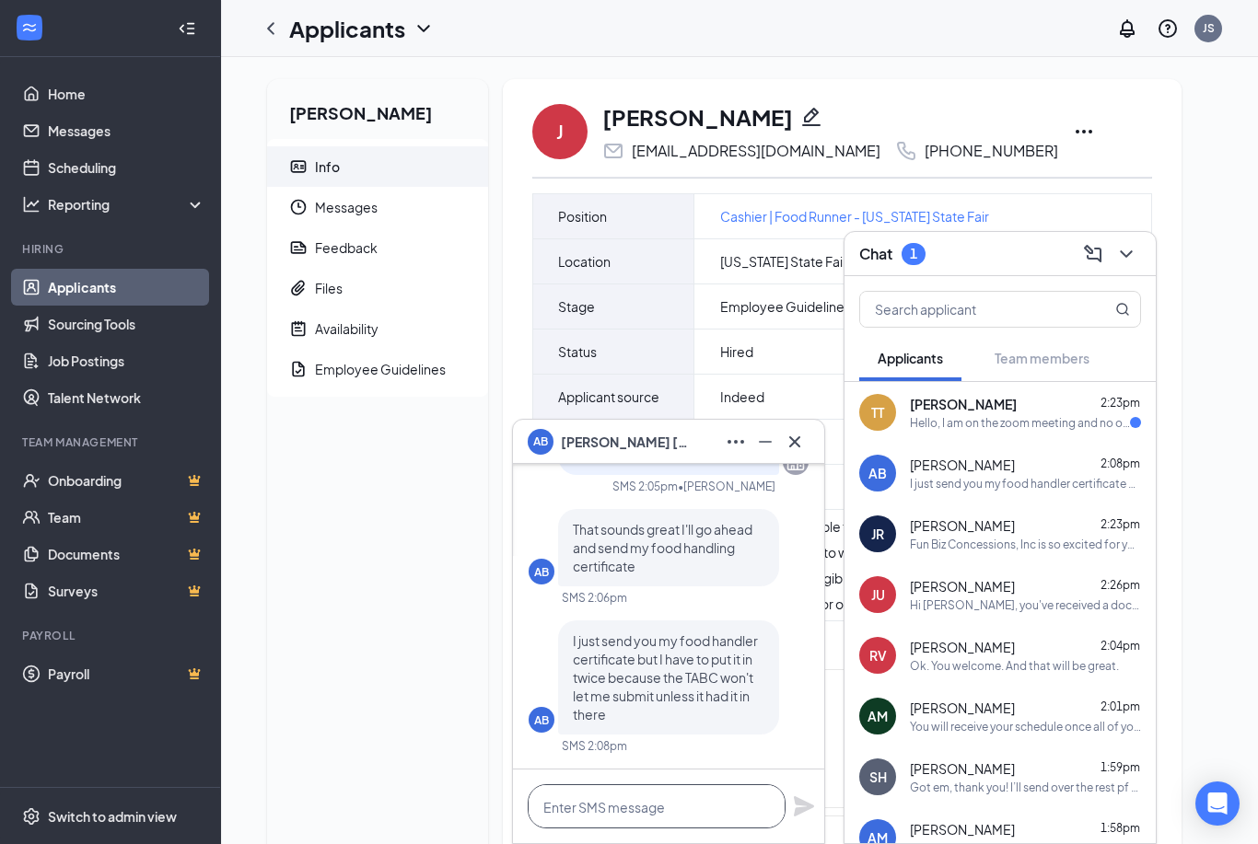
click at [602, 844] on html "Home Messages Scheduling Reporting Hiring Applicants Sourcing Tools Job Posting…" at bounding box center [629, 422] width 1258 height 844
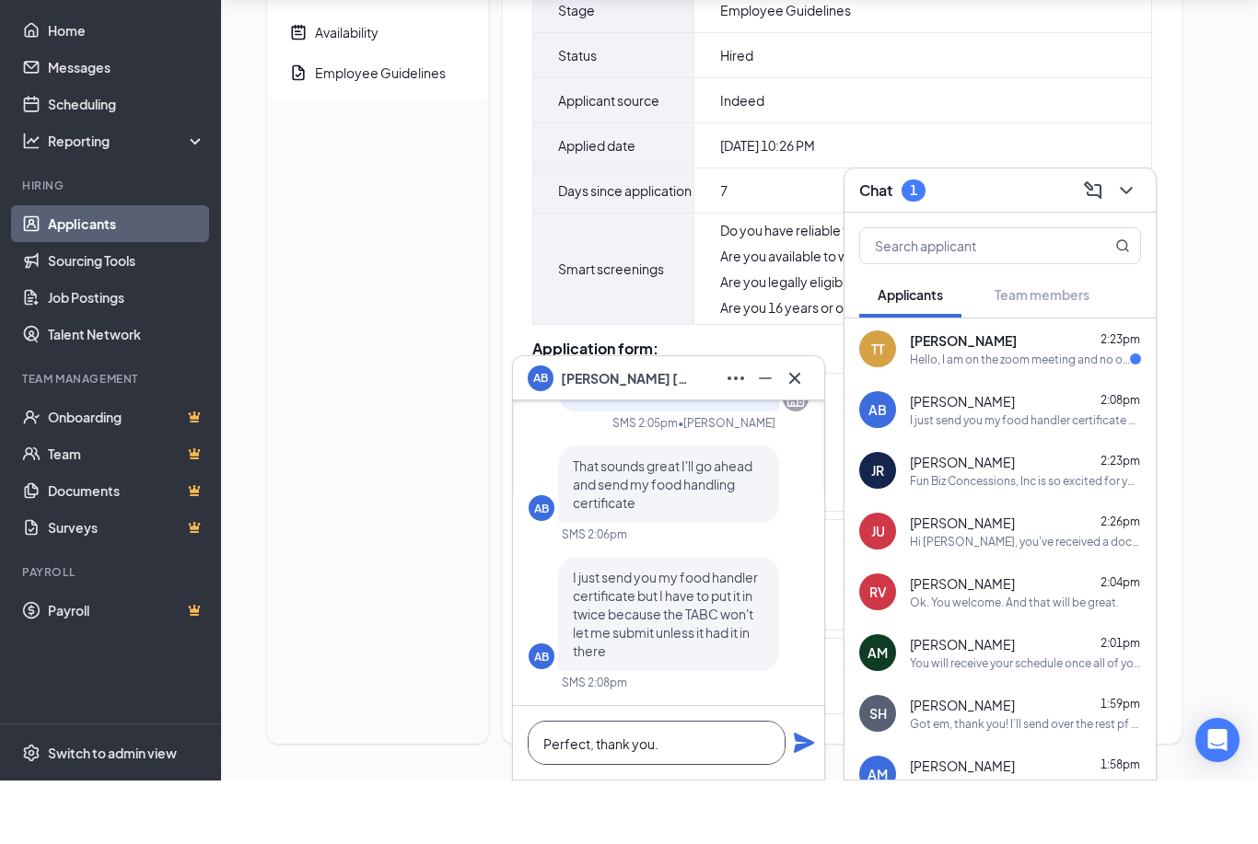
type textarea "Perfect, thank you."
click at [796, 797] on icon "Plane" at bounding box center [804, 807] width 20 height 20
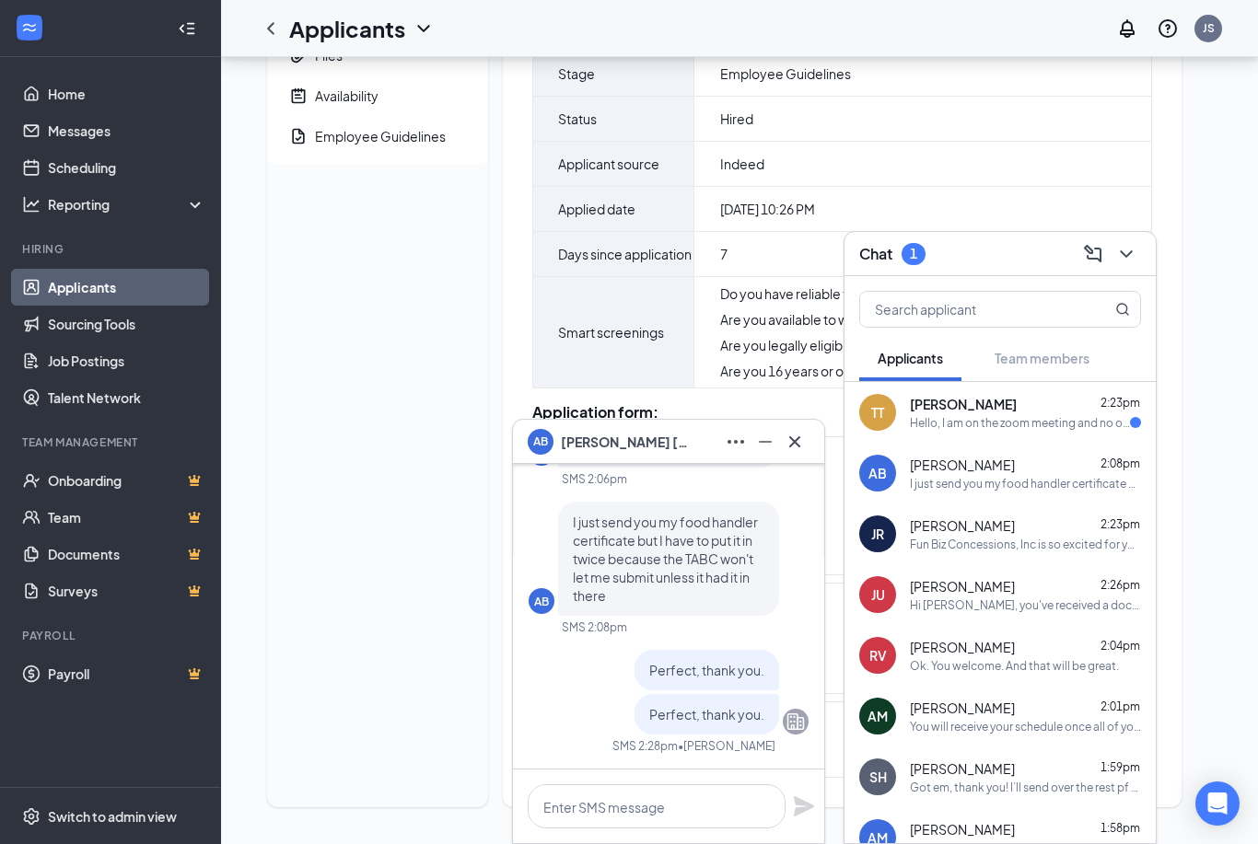
click at [958, 429] on div "Hello, I am on the zoom meeting and no one has answered" at bounding box center [1020, 423] width 220 height 16
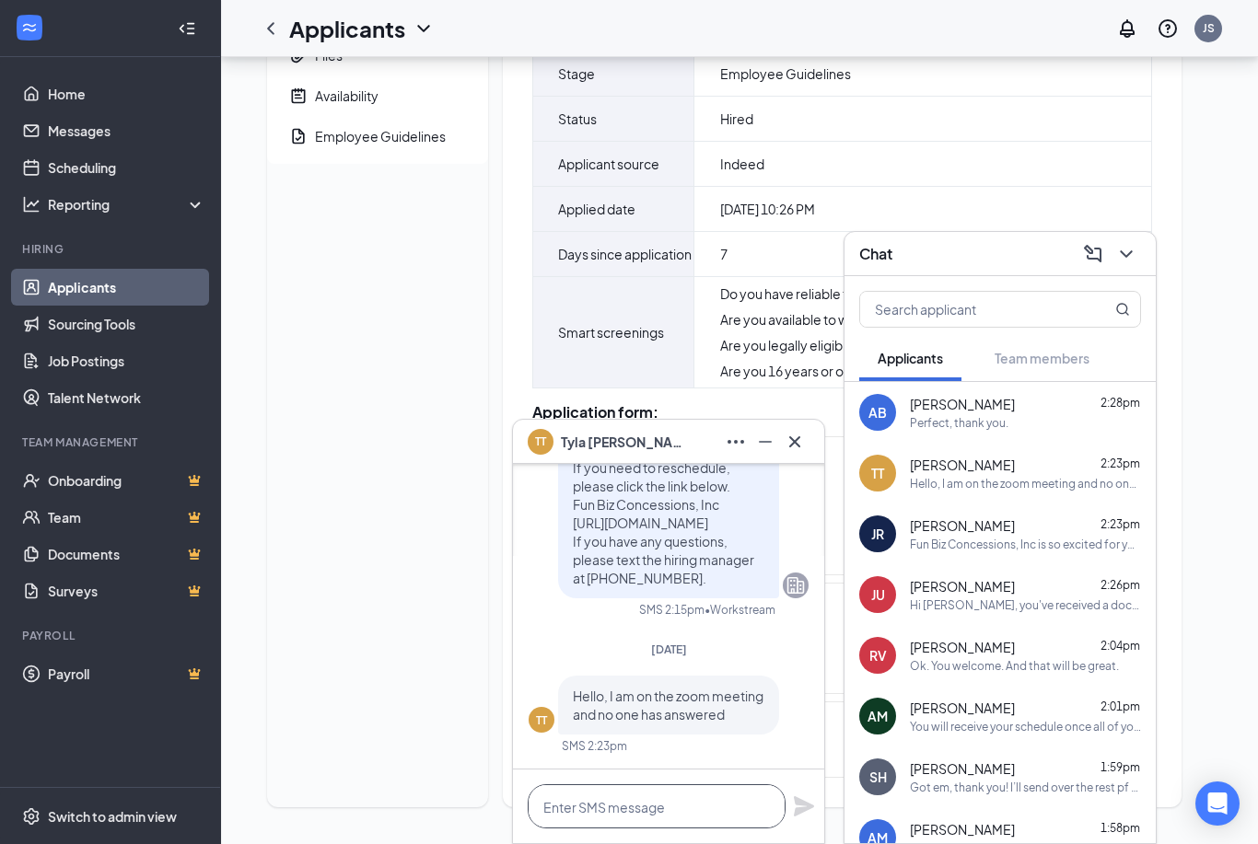
click at [634, 785] on textarea at bounding box center [657, 807] width 258 height 44
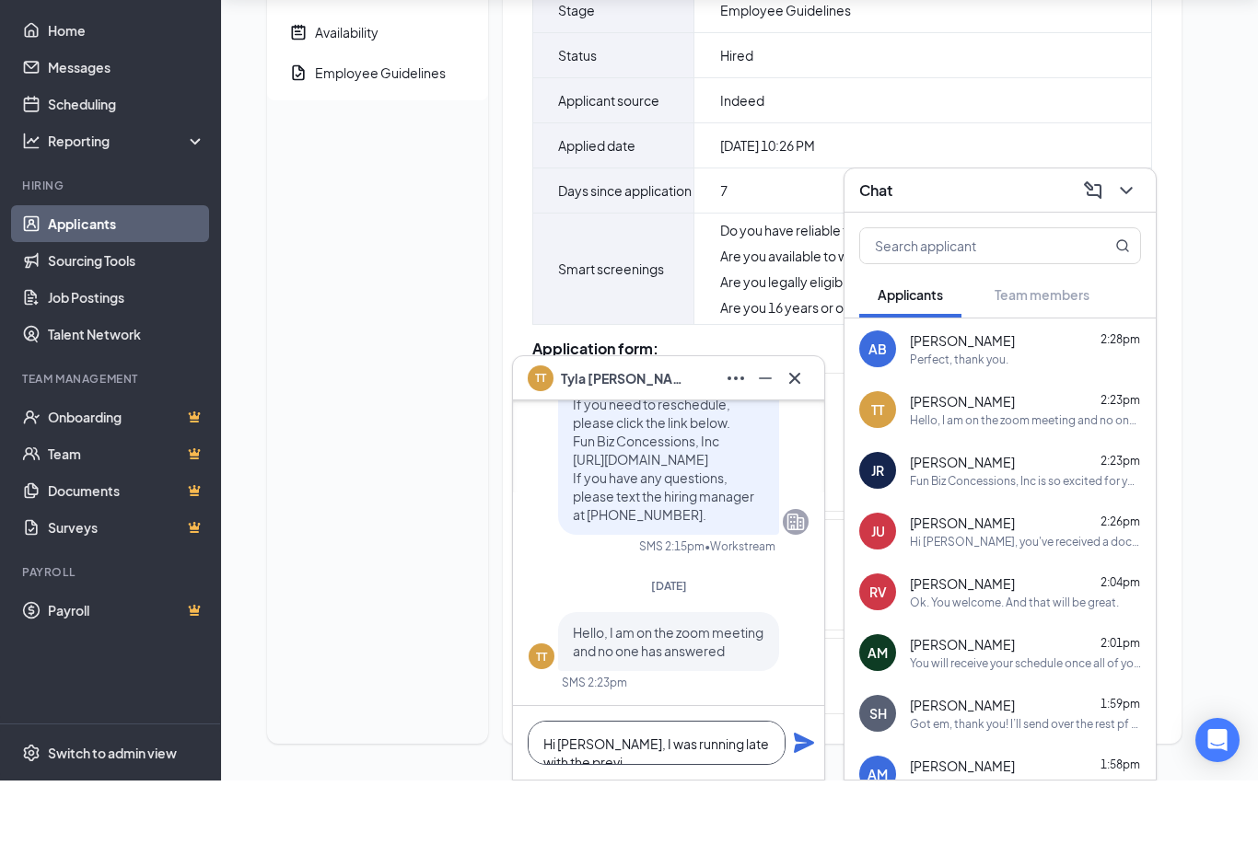
scroll to position [1, 0]
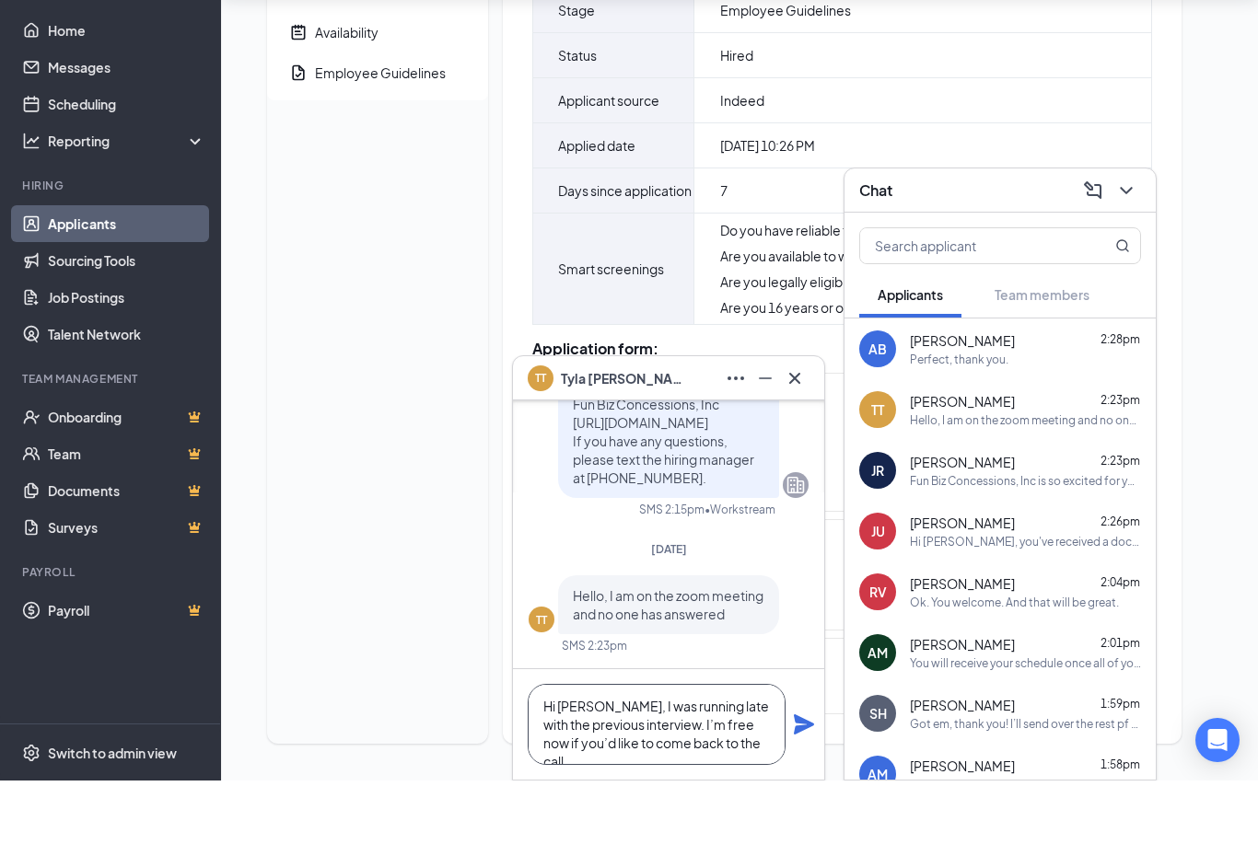
type textarea "Hi [PERSON_NAME], I was running late with the previous interview. I’m free now …"
click at [796, 778] on icon "Plane" at bounding box center [804, 788] width 20 height 20
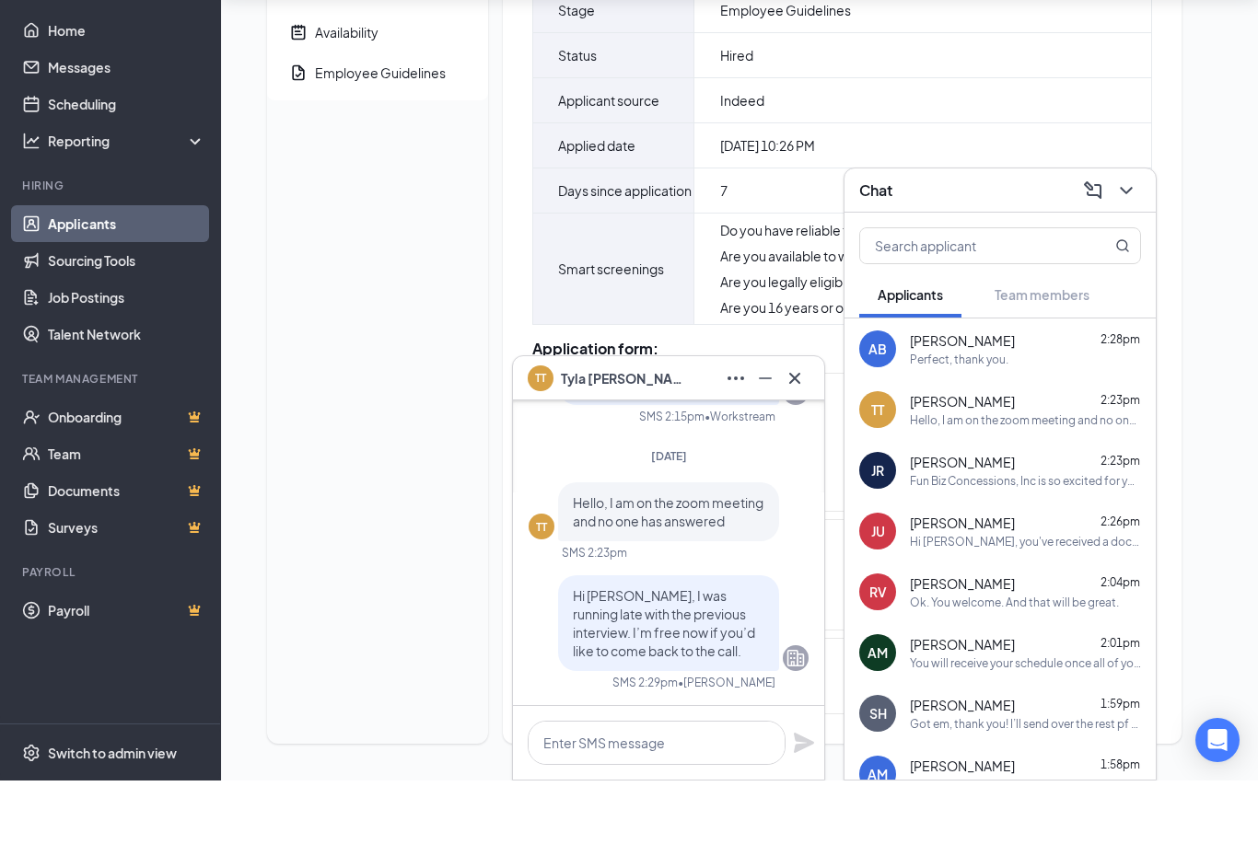
scroll to position [0, 0]
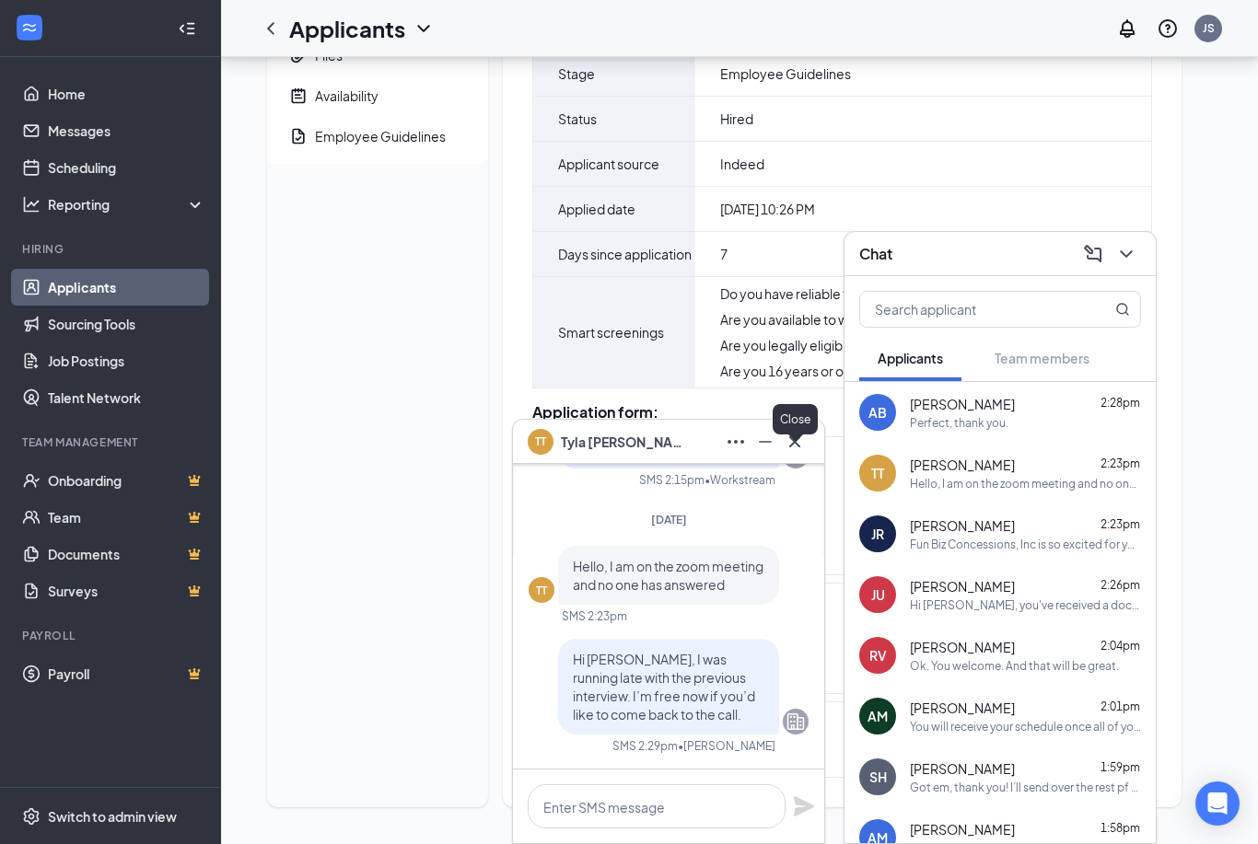
click at [790, 446] on icon "Cross" at bounding box center [794, 441] width 11 height 11
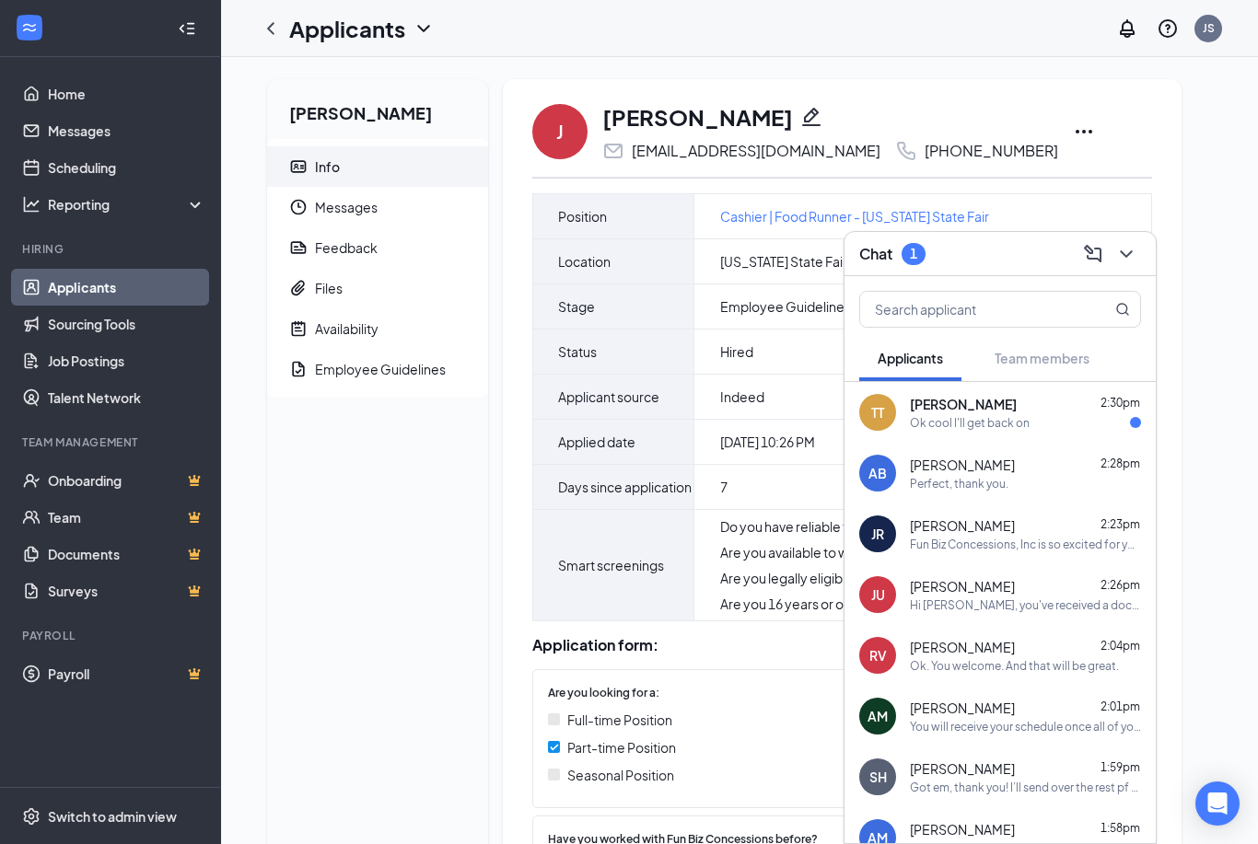
click at [1003, 415] on div "Ok cool I'll get back on" at bounding box center [970, 423] width 120 height 16
